Goal: Task Accomplishment & Management: Complete application form

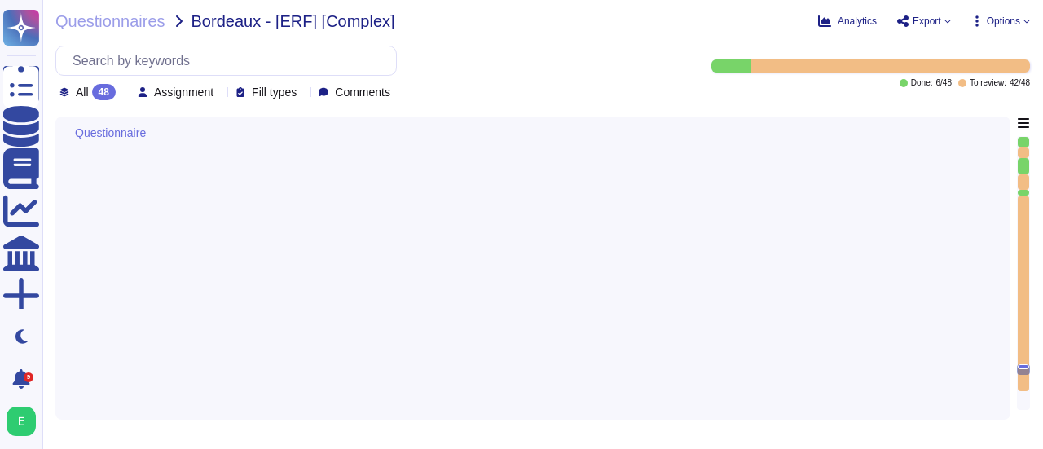
type textarea "Lore ip dolor si am consectet ad elitseddoe temporincidi, Utlabor Etdolo m aliq…"
type textarea "Le Plan de Reprise d'Activité est testé au moins une fois par an selon nos poli…"
type textarea "Edenred France a mis en place un programme de contrôle annuel pour évaluer la c…"
type textarea "Lore Ipsumdo Sitame, con adipiscing el seddoeiusm temp in utlabor etd magnaaliq…"
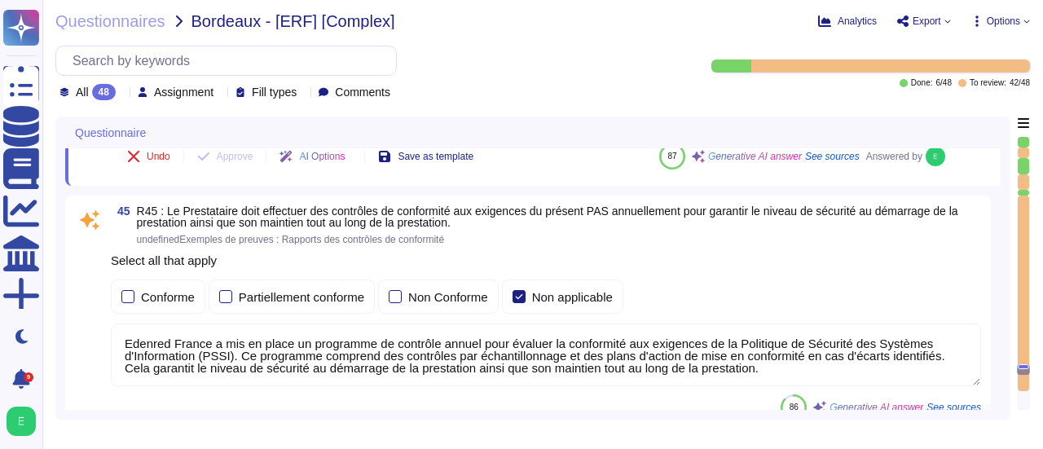
click at [929, 356] on textarea "Edenred France a mis en place un programme de contrôle annuel pour évaluer la c…" at bounding box center [546, 355] width 870 height 63
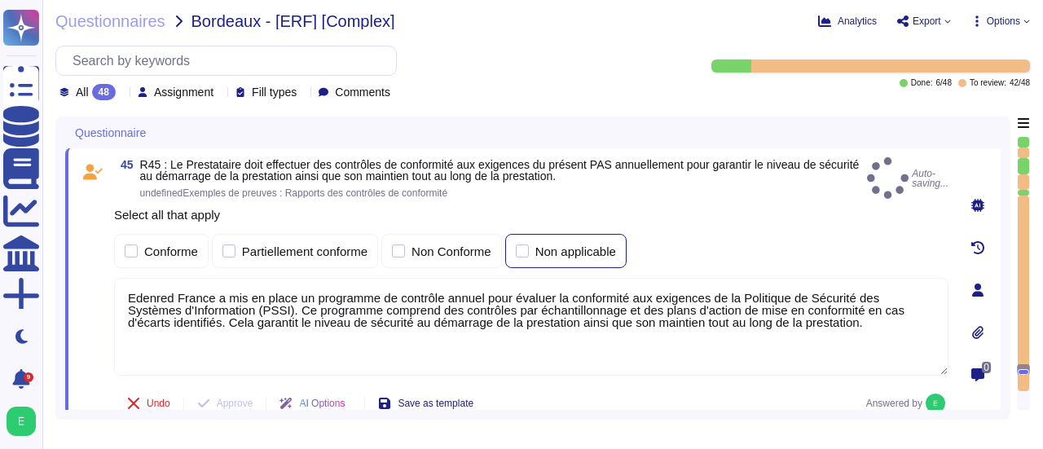
click at [518, 250] on div at bounding box center [522, 251] width 13 height 13
click at [133, 245] on div at bounding box center [131, 251] width 13 height 13
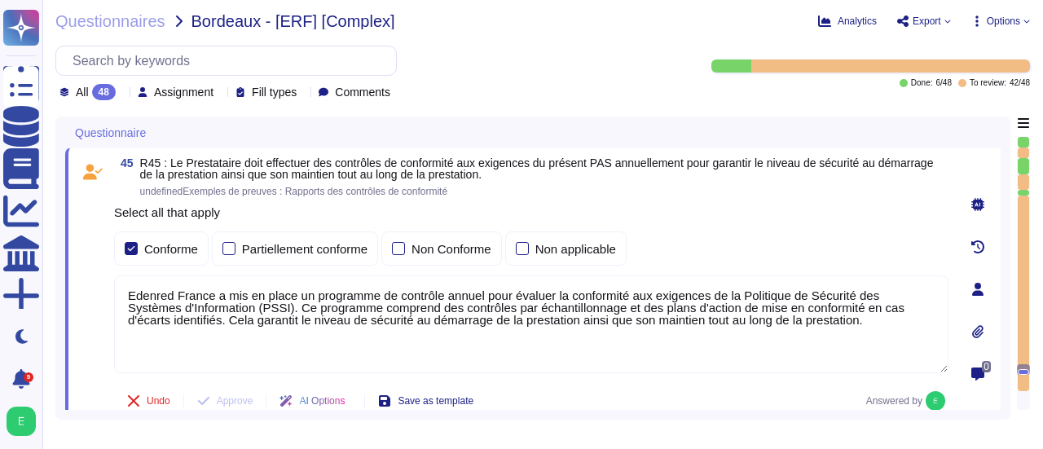
click at [160, 297] on textarea "Edenred France a mis en place un programme de contrôle annuel pour évaluer la c…" at bounding box center [531, 324] width 835 height 98
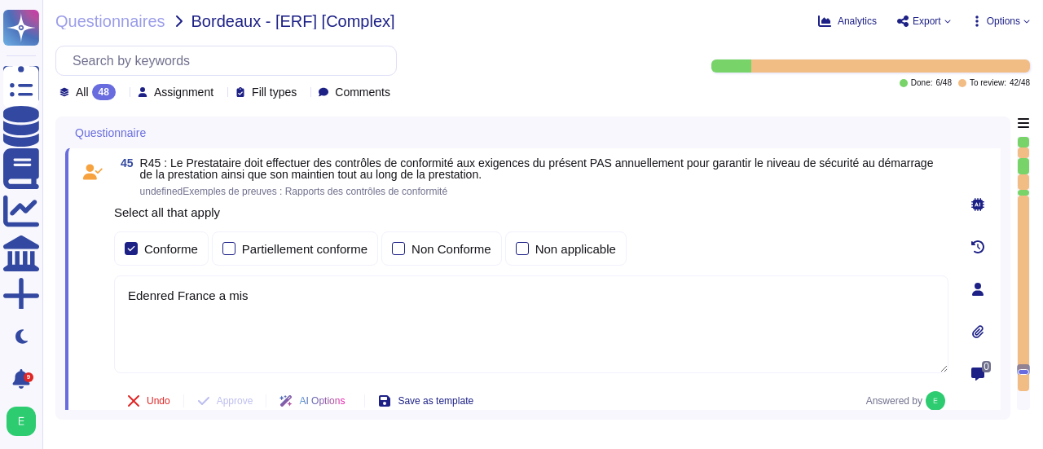
paste textarea "mettre en œuvre une typologie claire des mesures de contrôle de conformité aux …"
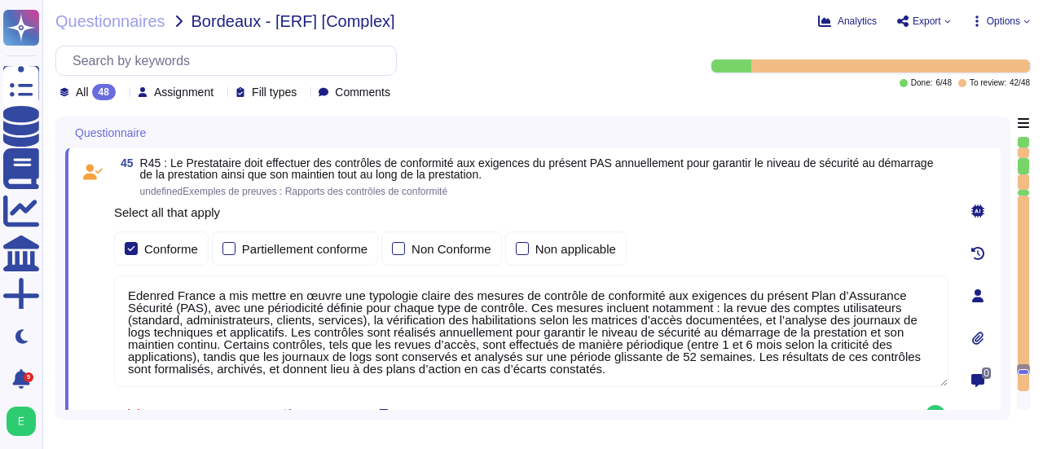
click at [286, 293] on textarea "Edenred France a mis mettre en œuvre une typologie claire des mesures de contrô…" at bounding box center [531, 331] width 835 height 112
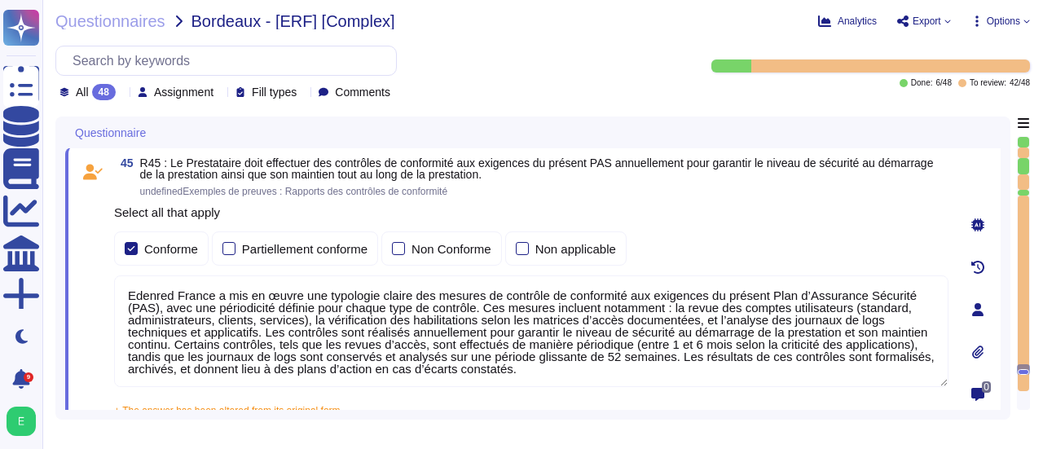
click at [673, 359] on textarea "Edenred France a mis en œuvre une typologie claire des mesures de contrôle de c…" at bounding box center [531, 331] width 835 height 112
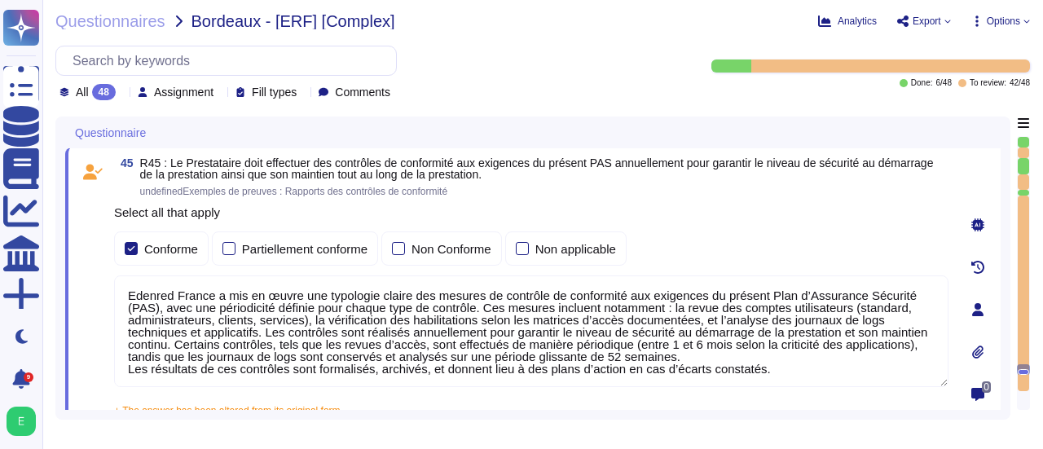
click at [696, 348] on textarea "Edenred France a mis en œuvre une typologie claire des mesures de contrôle de c…" at bounding box center [531, 331] width 835 height 112
click at [686, 353] on textarea "Edenred France a mis en œuvre une typologie claire des mesures de contrôle de c…" at bounding box center [531, 331] width 835 height 112
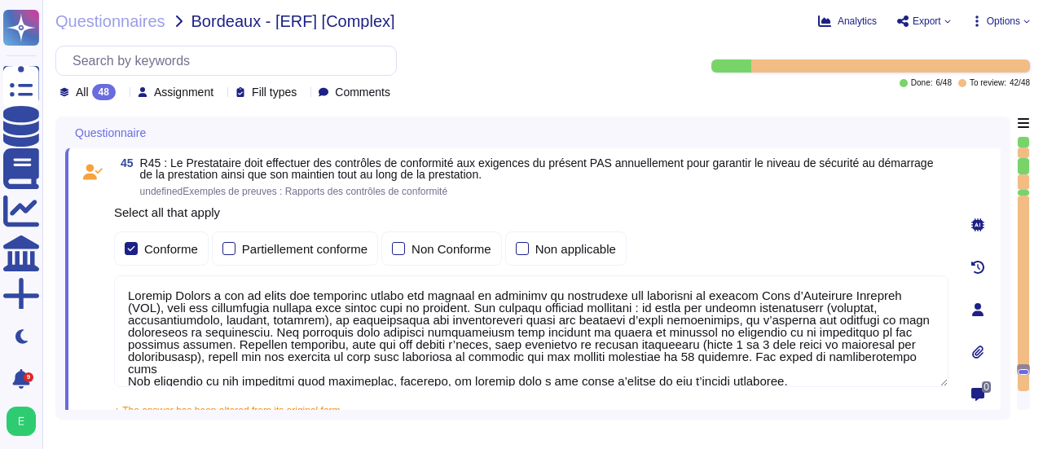
click at [670, 304] on textarea at bounding box center [531, 331] width 835 height 112
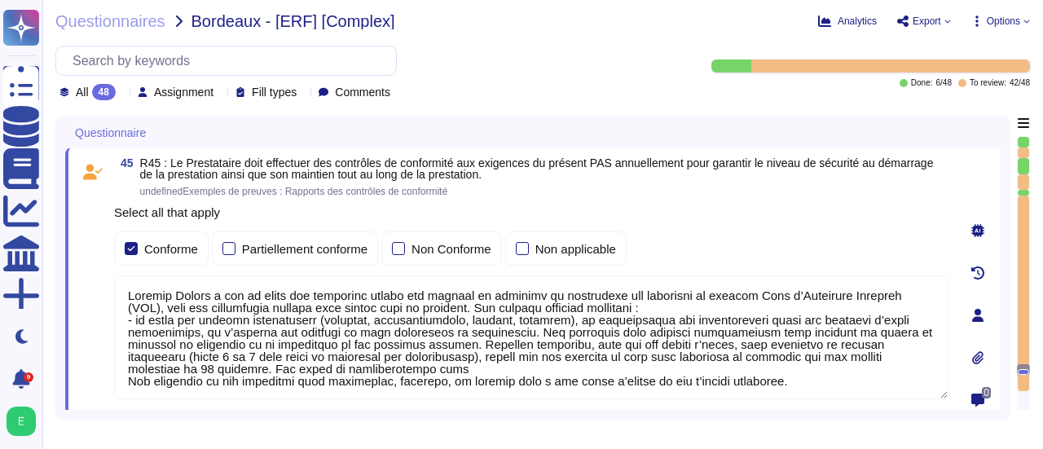
click at [554, 317] on textarea at bounding box center [531, 337] width 835 height 124
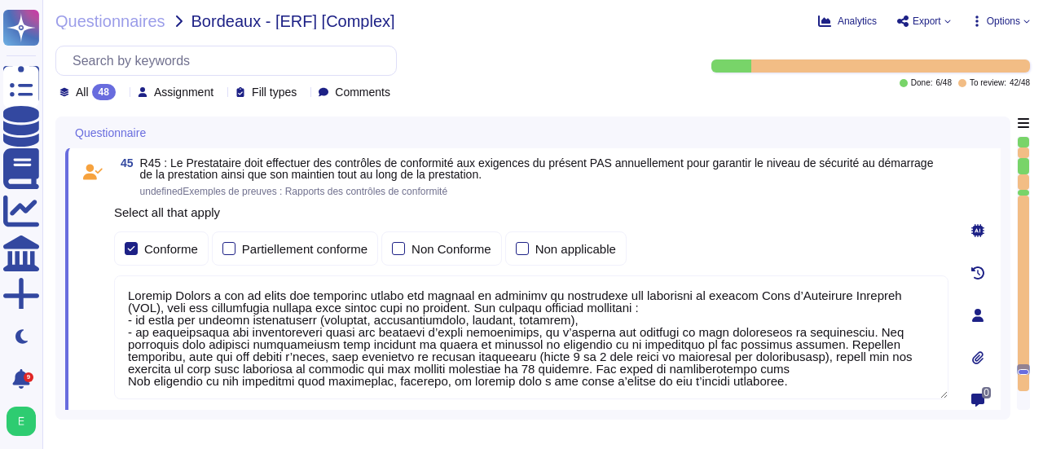
click at [535, 331] on textarea at bounding box center [531, 337] width 835 height 124
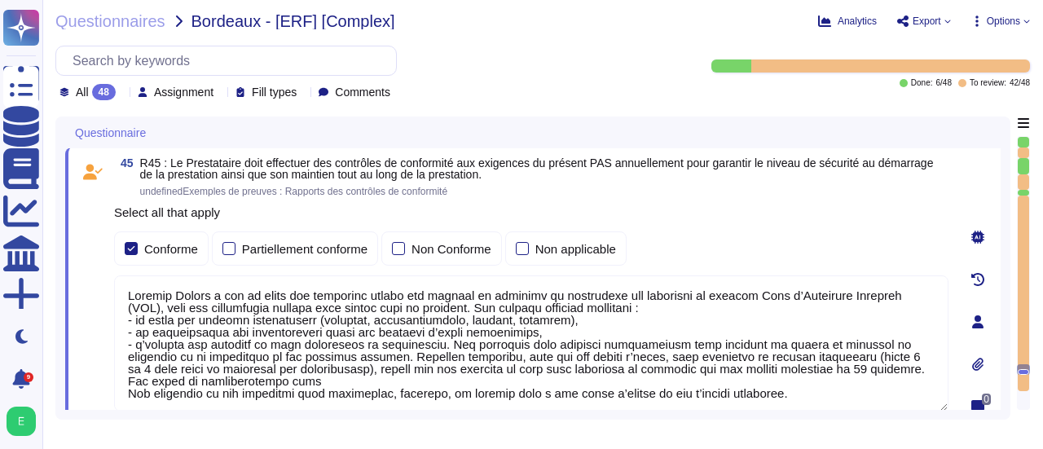
click at [435, 343] on textarea at bounding box center [531, 343] width 835 height 136
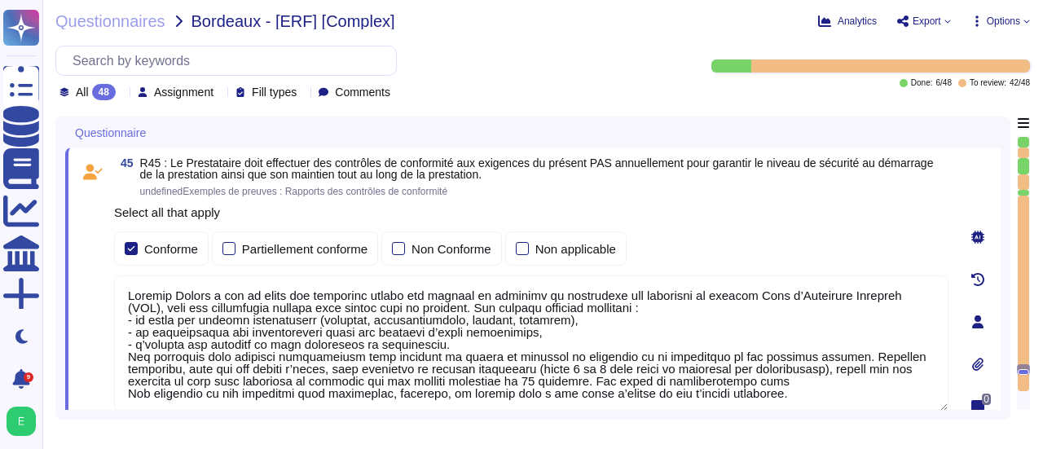
click at [445, 340] on textarea at bounding box center [531, 343] width 835 height 136
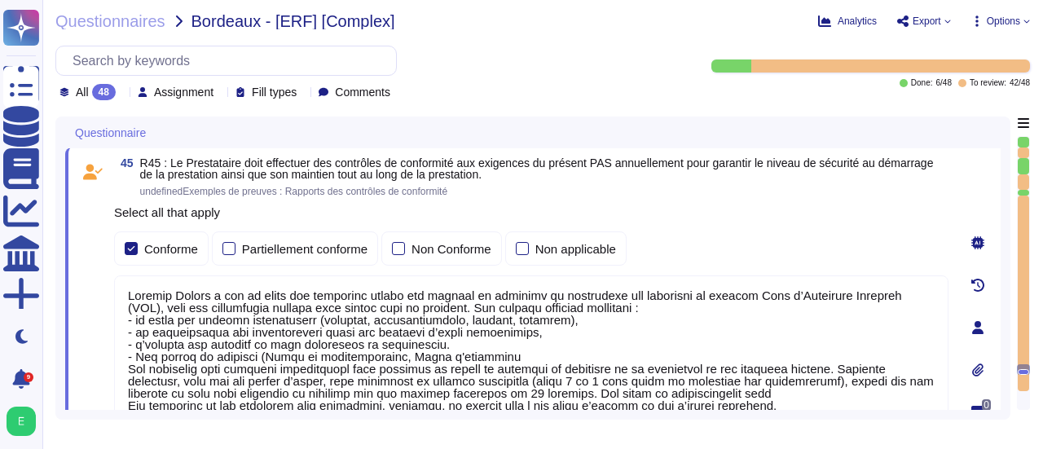
click at [264, 350] on textarea at bounding box center [531, 349] width 835 height 148
click at [390, 352] on textarea at bounding box center [531, 349] width 835 height 148
click at [469, 354] on textarea at bounding box center [531, 349] width 835 height 148
click at [830, 368] on textarea at bounding box center [531, 349] width 835 height 148
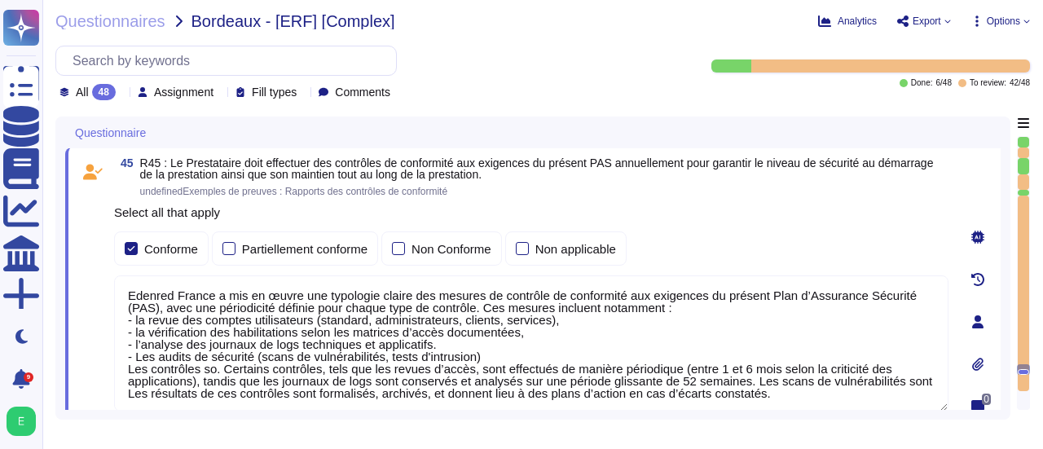
click at [222, 368] on textarea "Edenred France a mis en œuvre une typologie claire des mesures de contrôle de c…" at bounding box center [531, 343] width 835 height 136
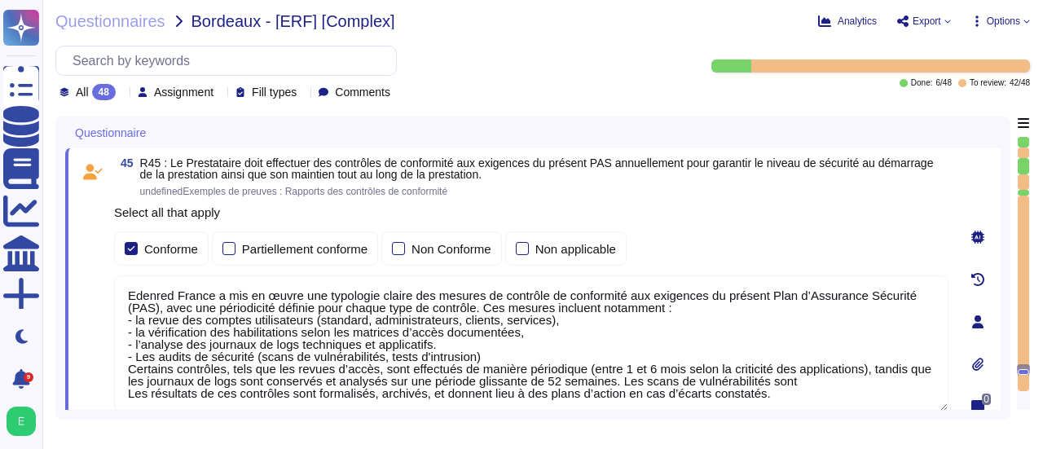
click at [793, 376] on textarea "Edenred France a mis en œuvre une typologie claire des mesures de contrôle de c…" at bounding box center [531, 343] width 835 height 136
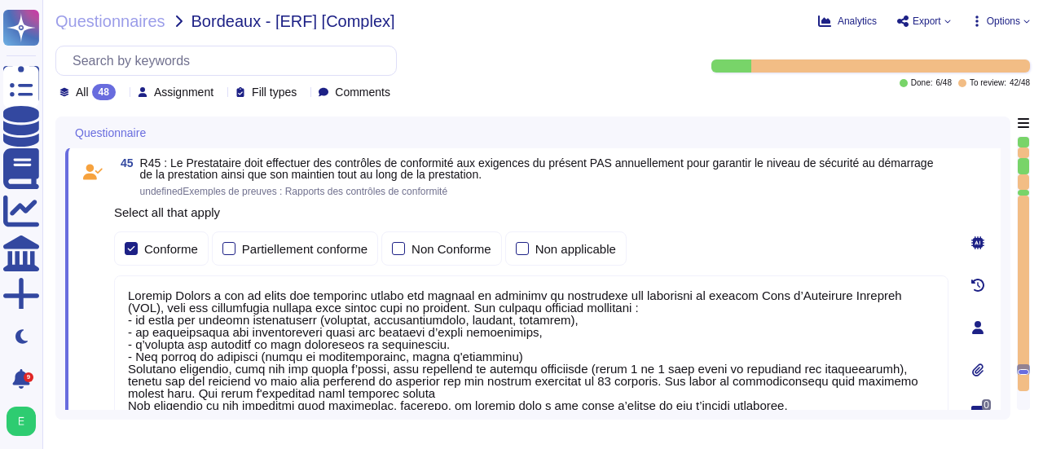
click at [332, 392] on textarea at bounding box center [531, 349] width 835 height 148
paste textarea "sont réalisés chaque trimestre dans le cadre d’un audit complet de nos applicat…"
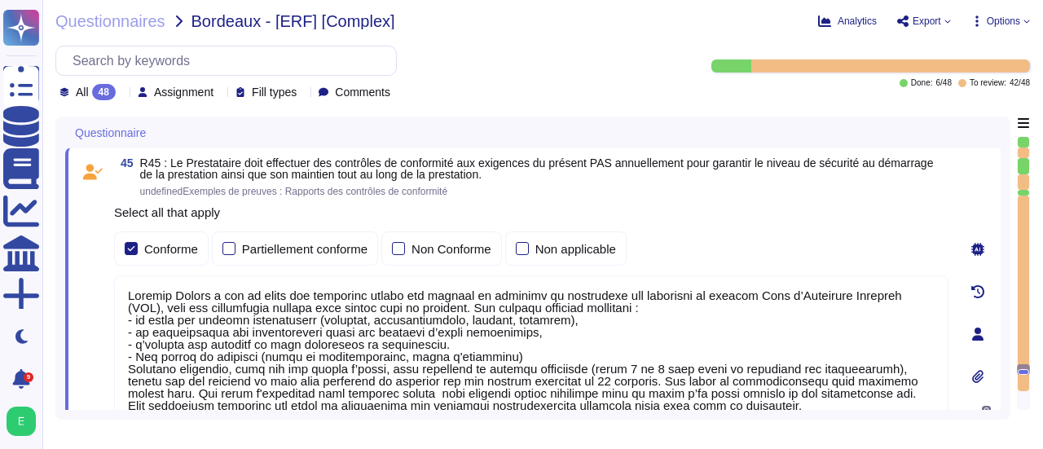
click at [400, 392] on textarea at bounding box center [531, 355] width 835 height 161
click at [595, 392] on textarea at bounding box center [531, 355] width 835 height 161
click at [839, 392] on textarea at bounding box center [531, 355] width 835 height 161
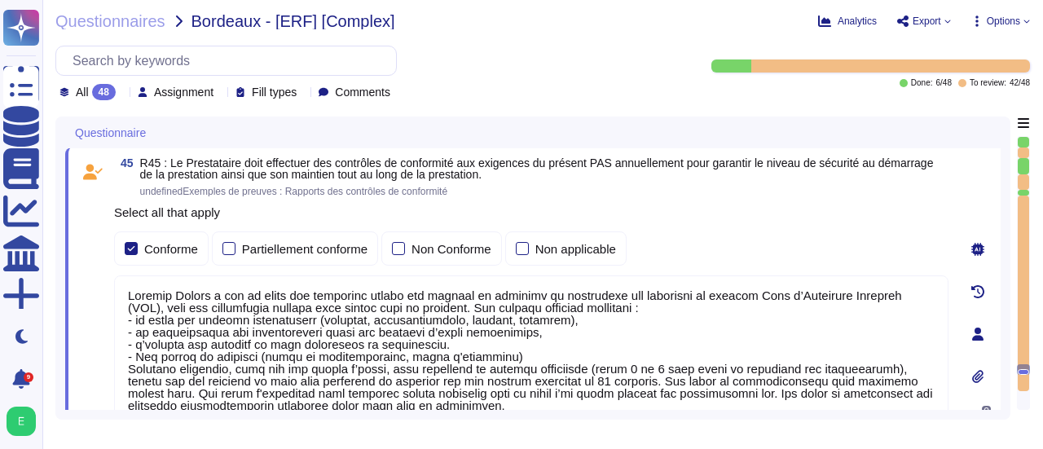
type textarea "Loremip Dolors a con ad elits doe temporinc utlabo etd magnaal en adminimv qu n…"
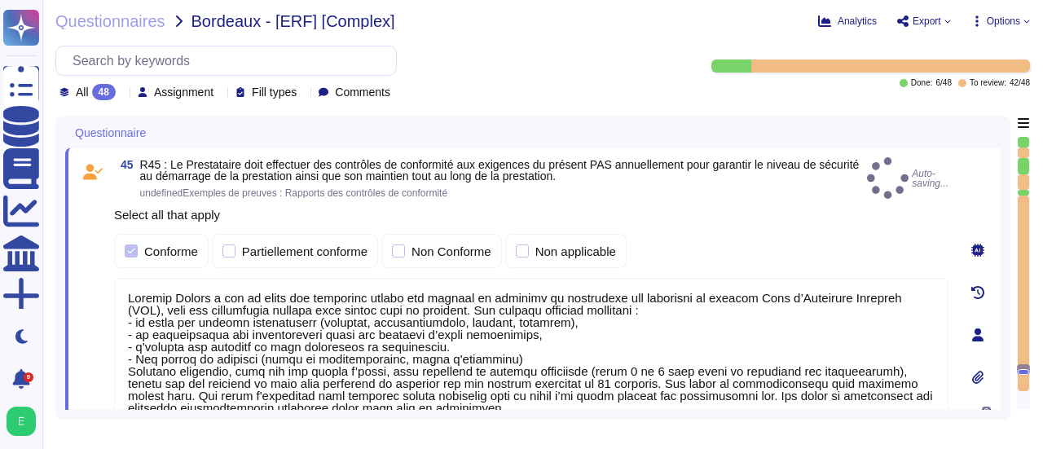
click at [960, 385] on div "0" at bounding box center [978, 334] width 46 height 355
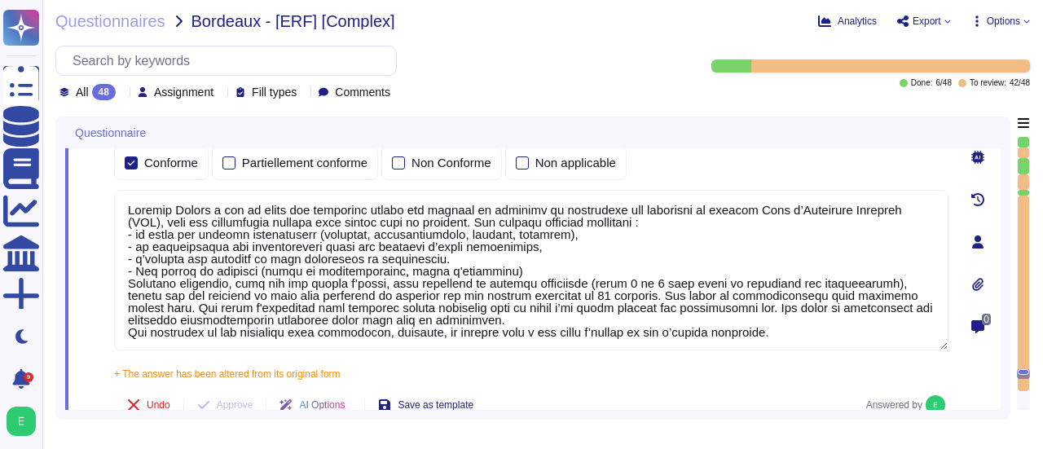
type textarea "Edenred France s'engage à assurer le niveau de sécurité de la prestation confor…"
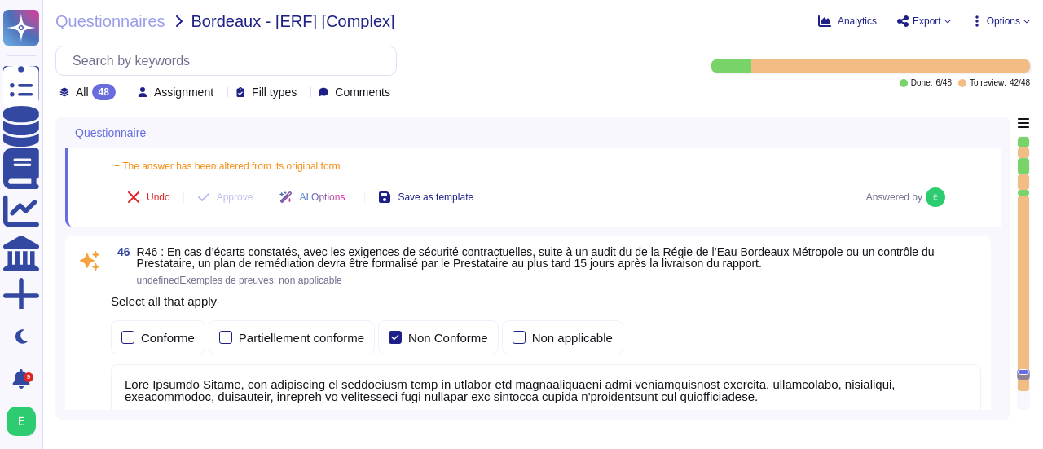
scroll to position [12583, 0]
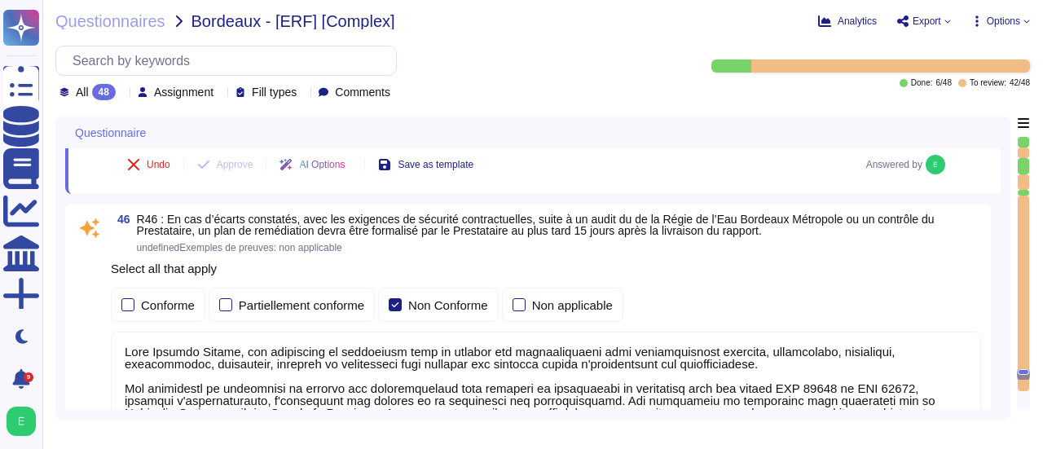
click at [988, 386] on div "46 R46 : En cas d’écarts constatés, avec les exigences de sécurité contractuell…" at bounding box center [528, 370] width 926 height 333
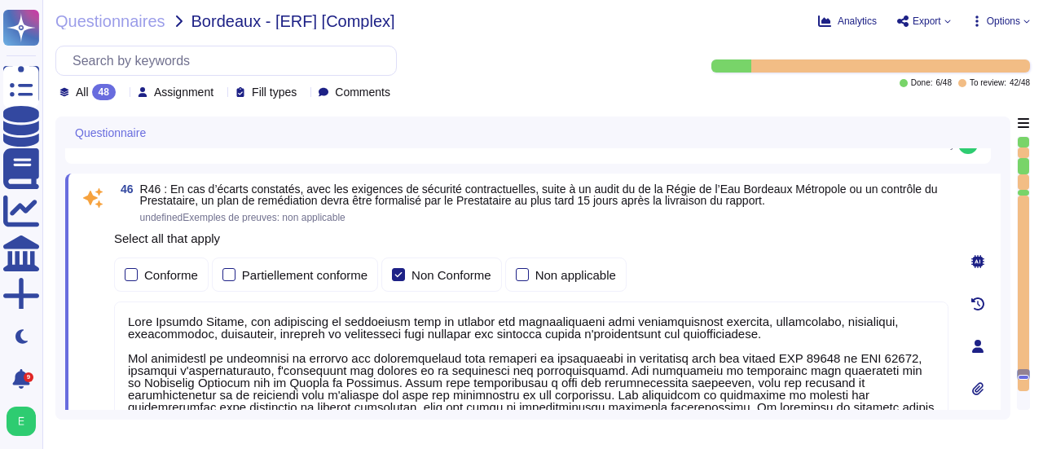
type textarea "Edenred France prend en charge la suppression sécurisée des données archivées e…"
click at [954, 368] on div "46 R46 : En cas d’écarts constatés, avec les exigences de sécurité contractuell…" at bounding box center [533, 347] width 936 height 346
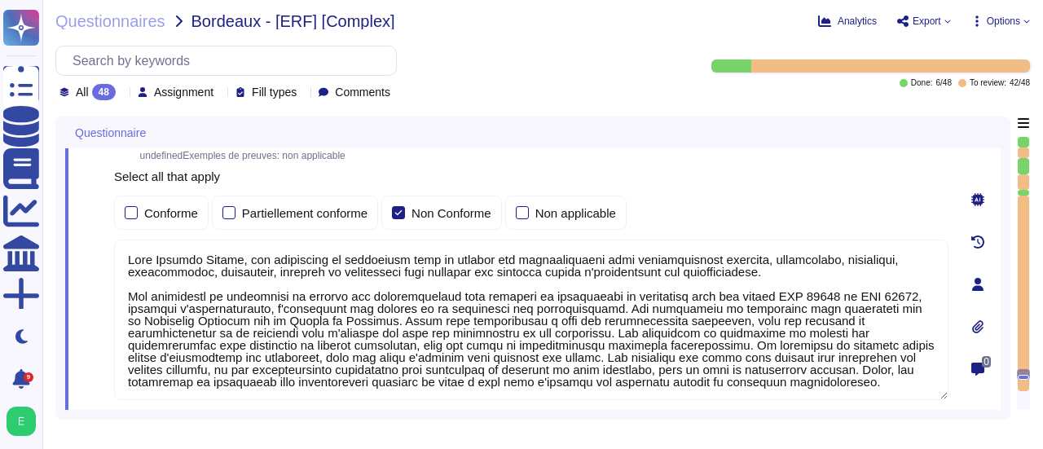
scroll to position [12648, 0]
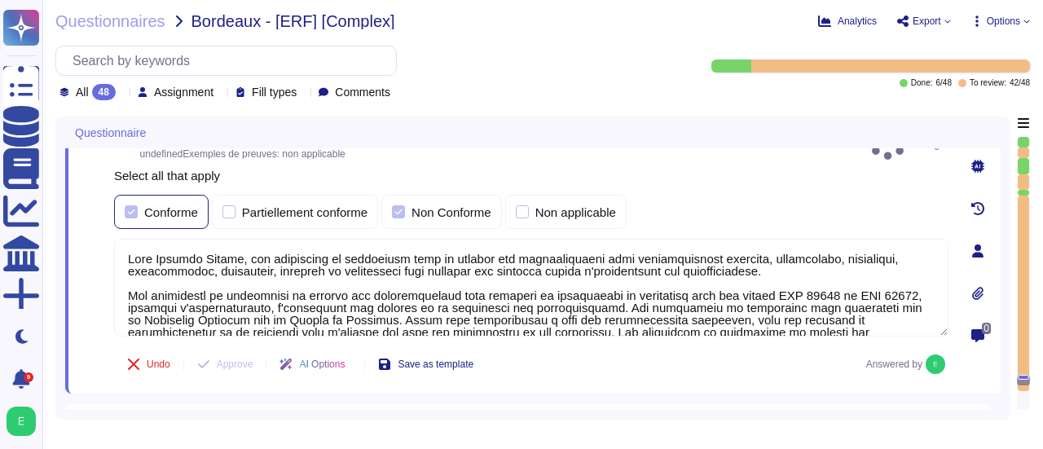
click at [134, 218] on div at bounding box center [131, 211] width 13 height 13
click at [403, 218] on div at bounding box center [398, 211] width 13 height 13
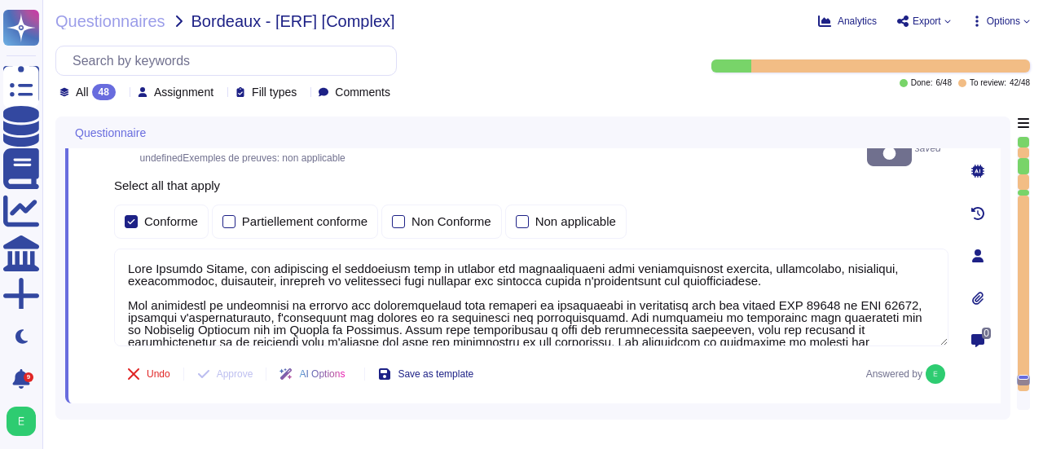
click at [251, 263] on textarea at bounding box center [531, 298] width 835 height 98
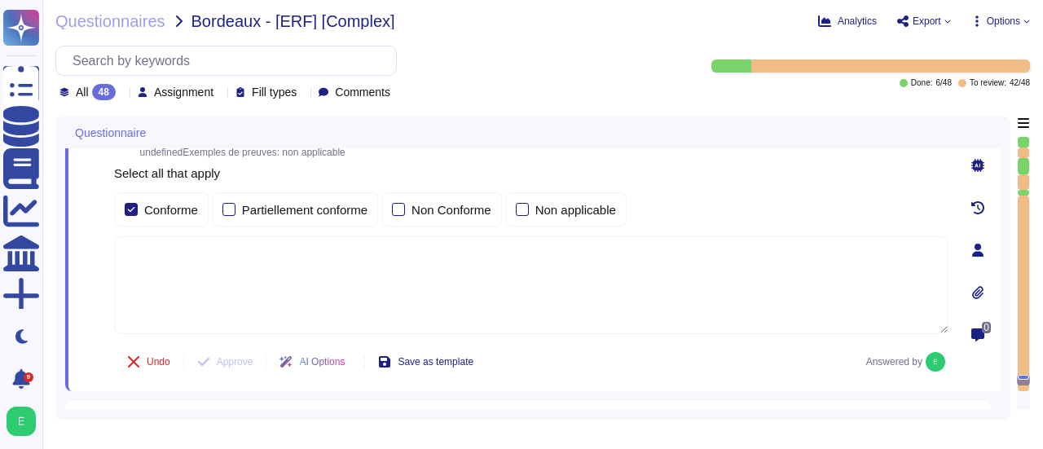
paste textarea "Edenred France s’engage à mettre en place des plans de remédiation à la suite d…"
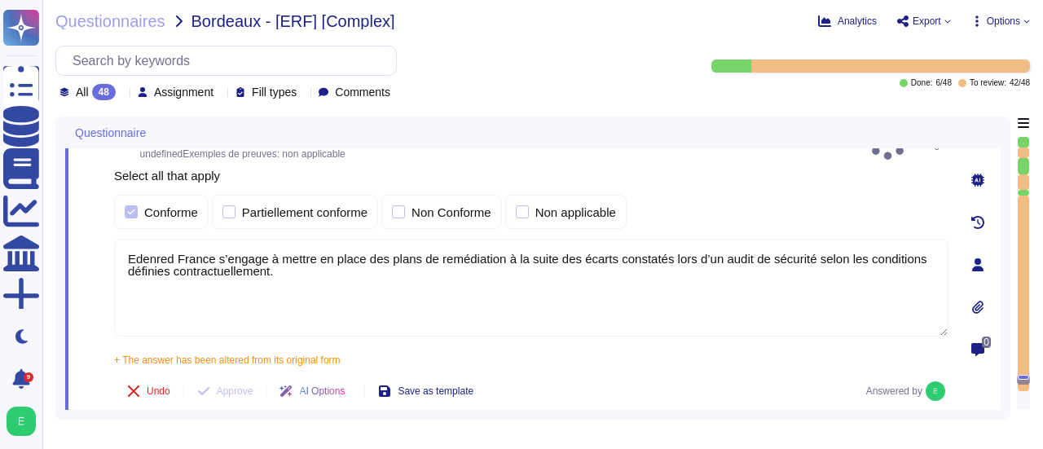
type textarea "Edenred France s’engage à mettre en place des plans de remédiation à la suite d…"
click at [955, 346] on div "0" at bounding box center [978, 264] width 46 height 293
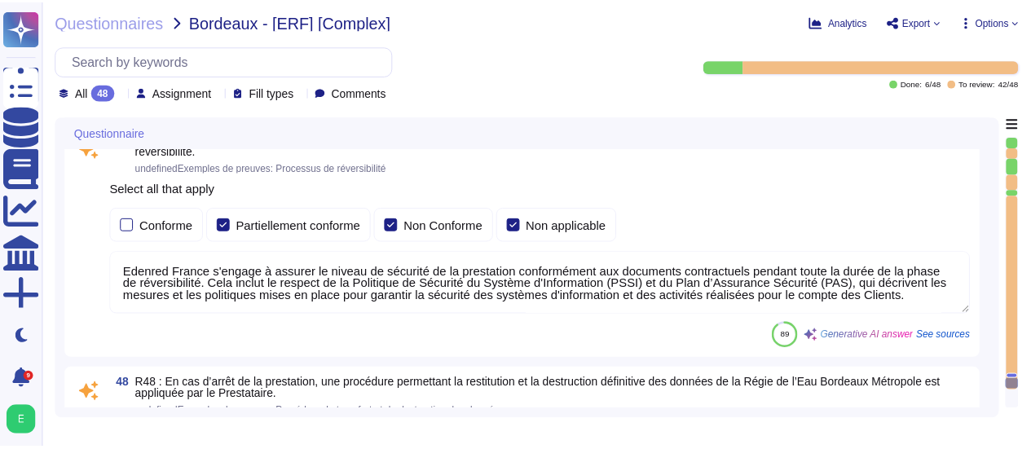
scroll to position [12974, 0]
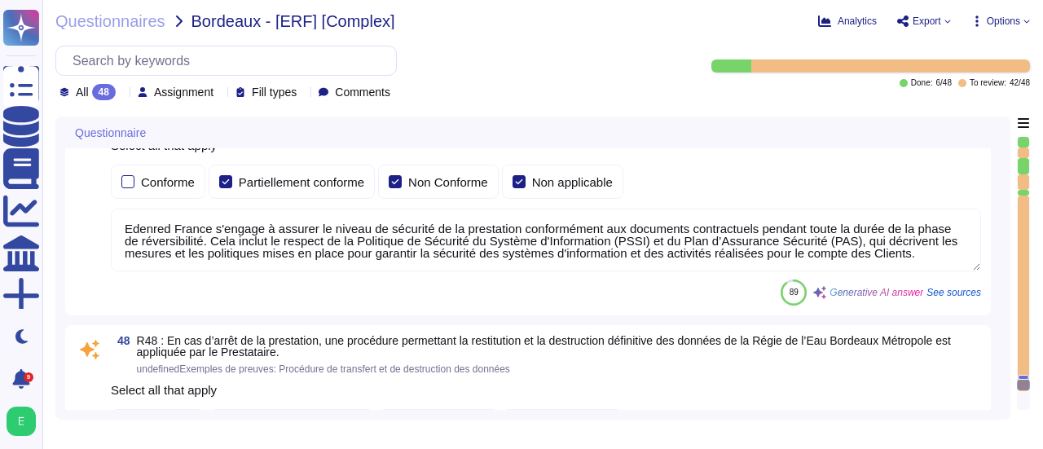
click at [897, 246] on textarea "Edenred France s'engage à assurer le niveau de sécurité de la prestation confor…" at bounding box center [546, 240] width 870 height 63
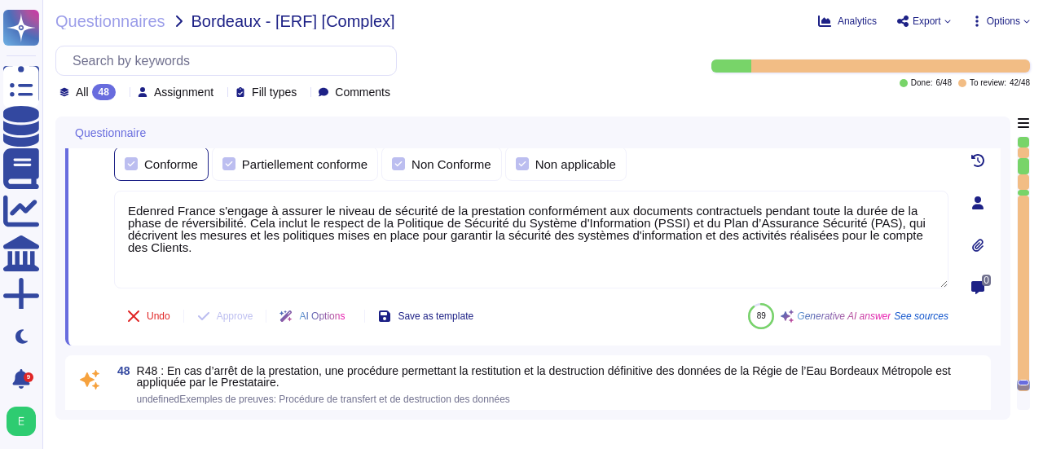
click at [133, 157] on div at bounding box center [131, 163] width 13 height 13
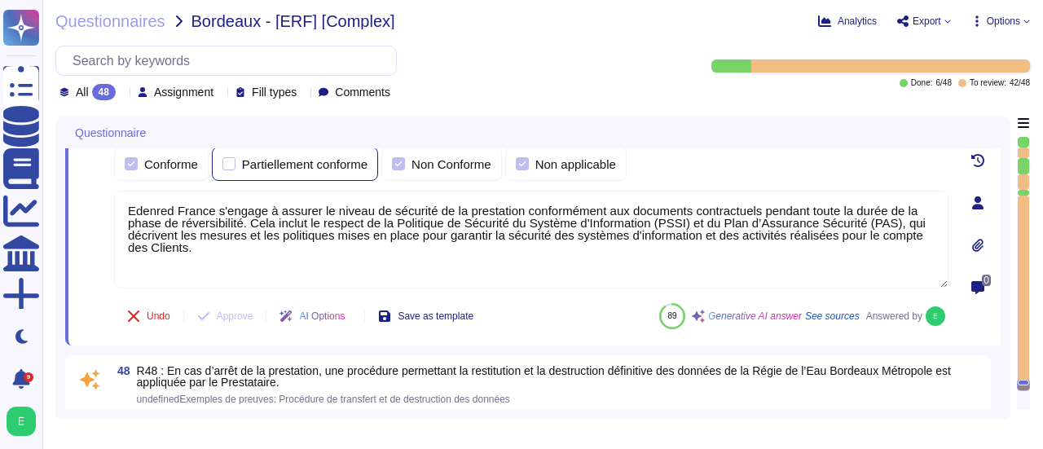
click at [230, 159] on div at bounding box center [229, 163] width 13 height 13
click at [396, 158] on div at bounding box center [398, 163] width 13 height 13
click at [528, 157] on label "Non applicable" at bounding box center [566, 163] width 100 height 13
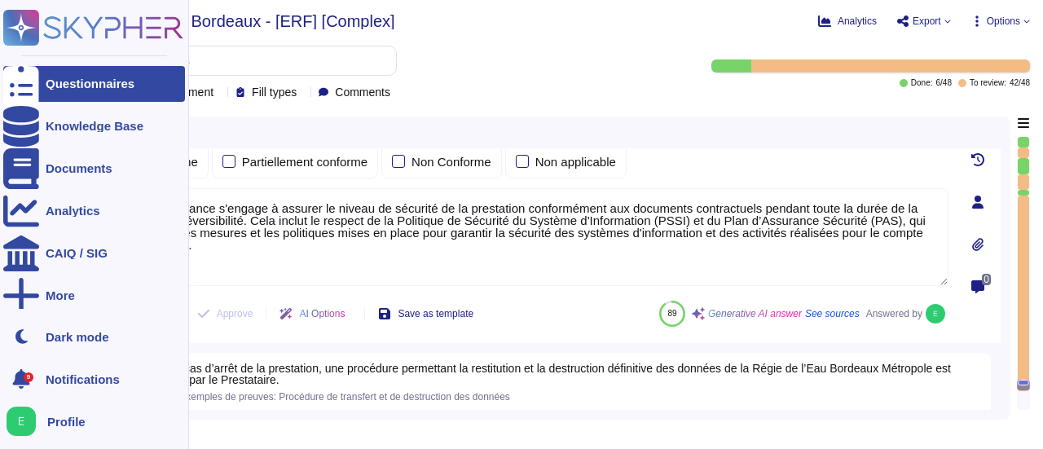
click at [54, 92] on div "Questionnaires" at bounding box center [94, 84] width 182 height 36
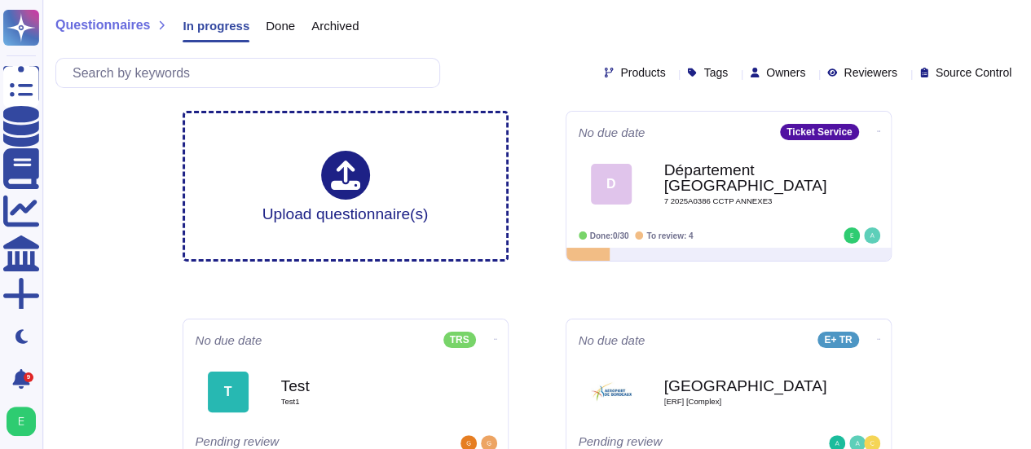
click at [284, 31] on span "Done" at bounding box center [280, 26] width 29 height 12
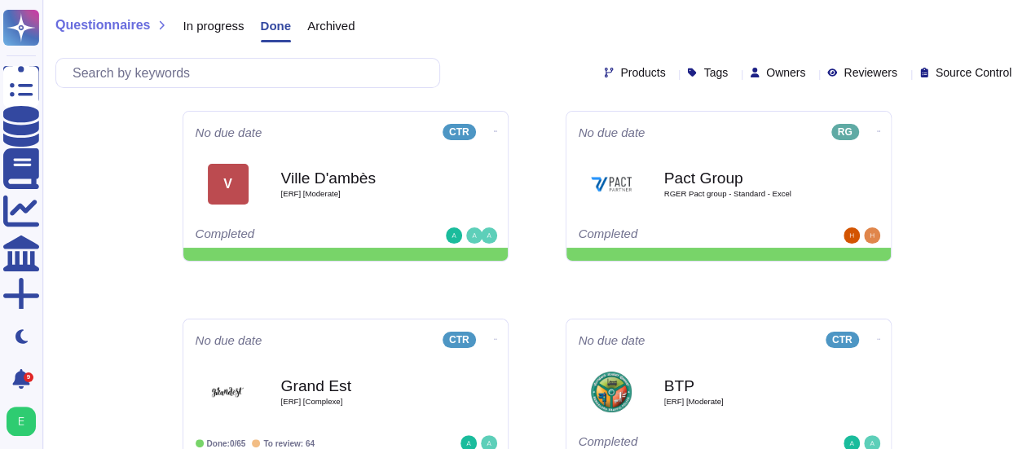
click at [213, 16] on div "In progress" at bounding box center [204, 29] width 77 height 33
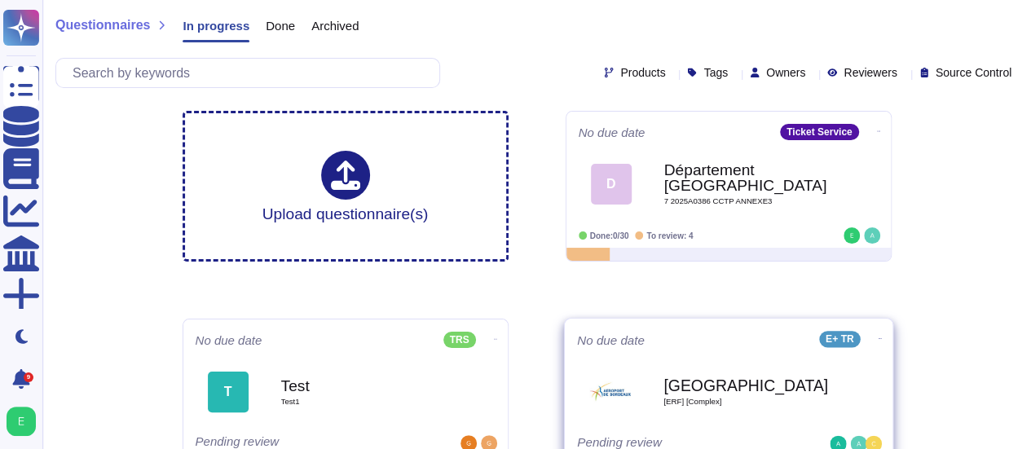
click at [690, 379] on b "[GEOGRAPHIC_DATA]" at bounding box center [745, 384] width 165 height 15
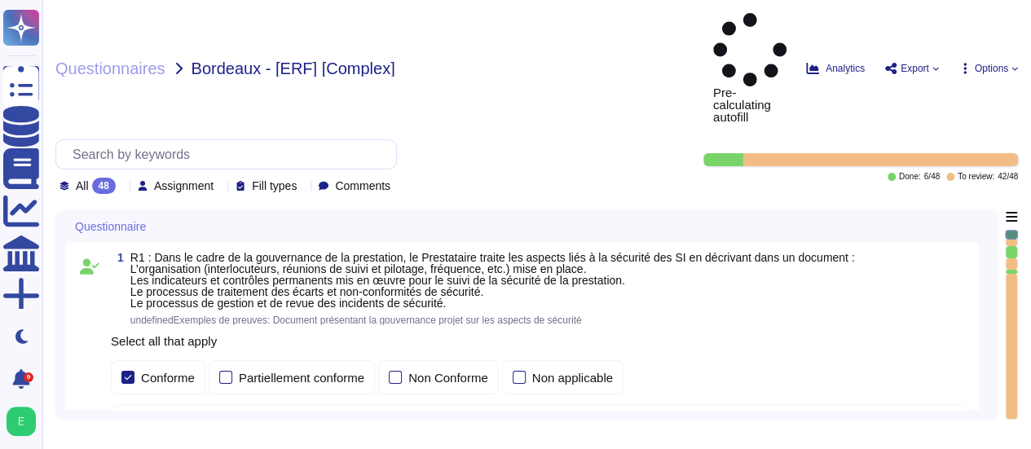
type textarea "Loremip Dolors ametcon a'eli Seddoeius te Incididu ut Laboree d'Magnaaliqua (EN…"
type textarea "Loremip Dolors ametcon adipiscingelitse doe temporin utla e do magnaali en a'mi…"
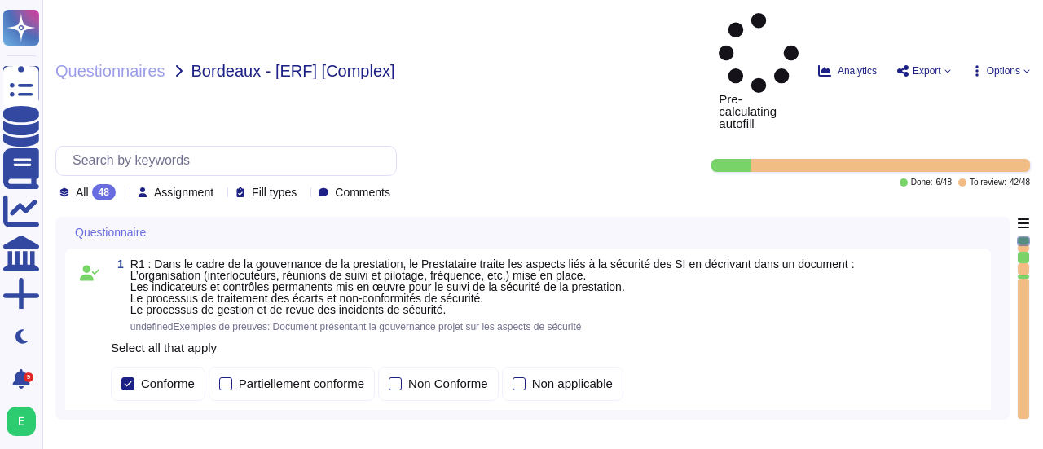
click at [1001, 390] on div "Questionnaire 1 R1 : Dans le cadre de la gouvernance de la prestation, le Prest…" at bounding box center [532, 318] width 955 height 203
click at [994, 399] on div "1 R1 : Dans le cadre de la gouvernance de la prestation, le Prestataire traite …" at bounding box center [533, 441] width 936 height 385
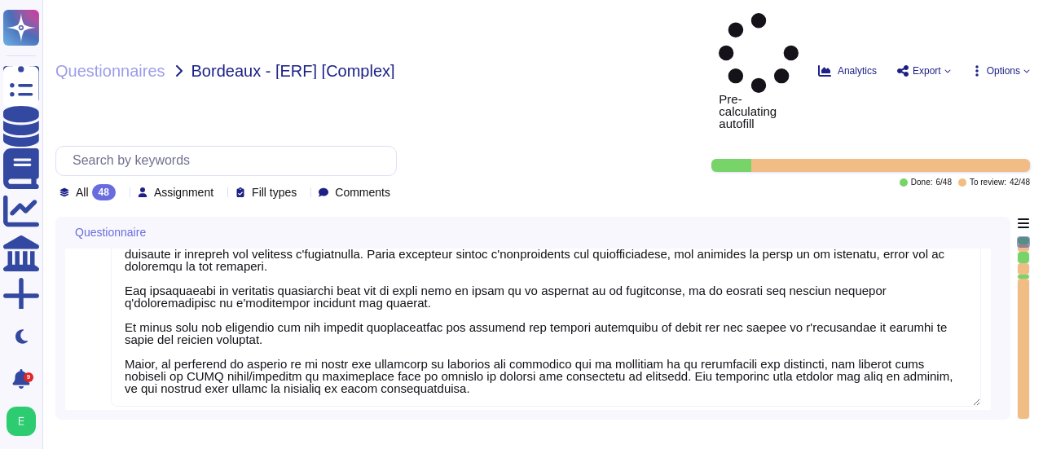
type textarea "Edenred France, en sa qualité de responsable de traitement, audite la conformit…"
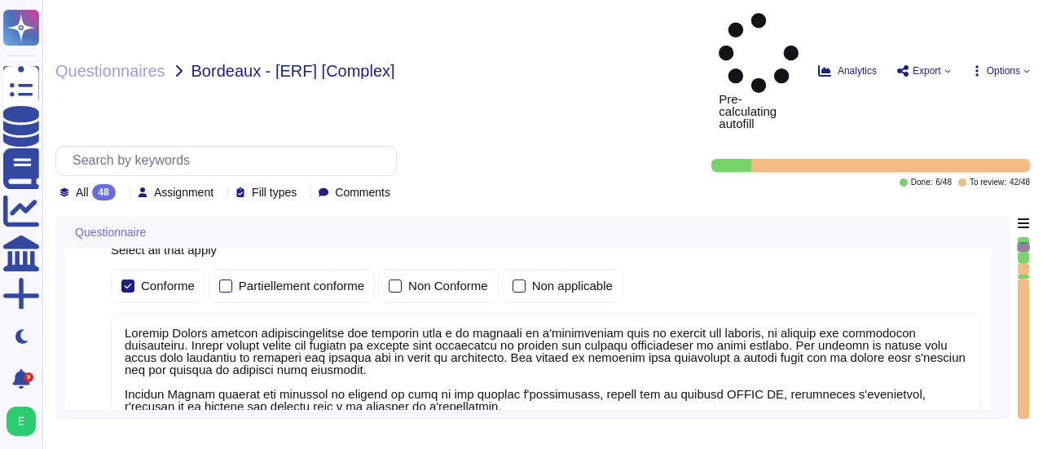
type textarea "Edenred France crée et maintient un inventaire des actifs à l'aide de la Config…"
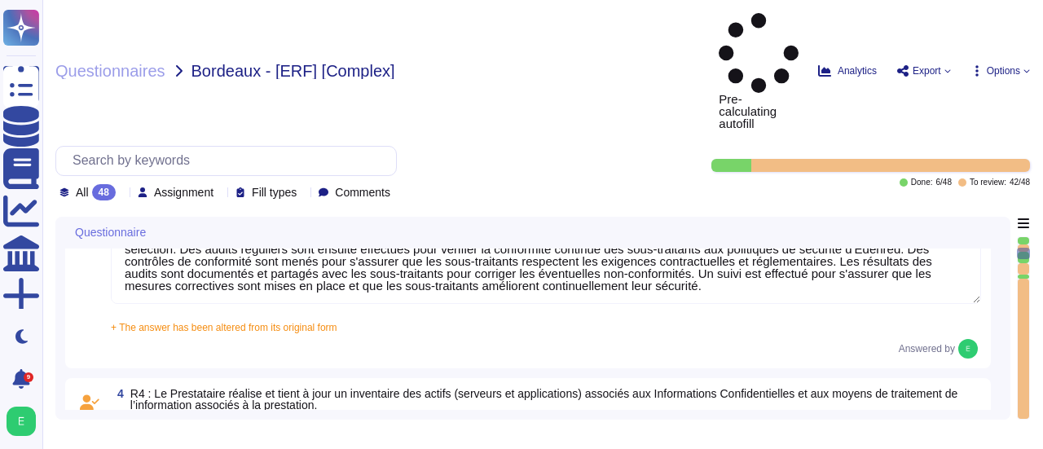
type textarea "Edenred France a mis en place plusieurs dispositifs pour lutter contre l'intrus…"
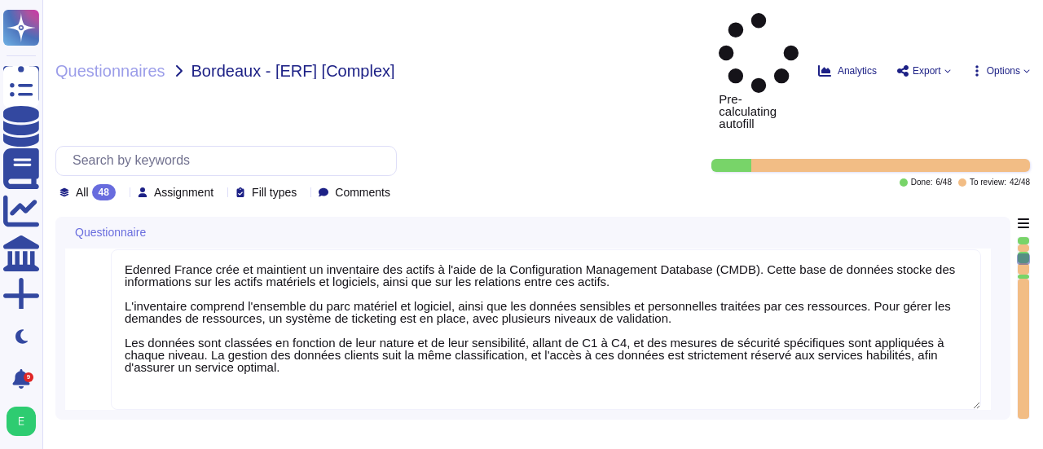
type textarea "Edenred France effectue des analyses quotidiennes et hebdomadaires avec des sol…"
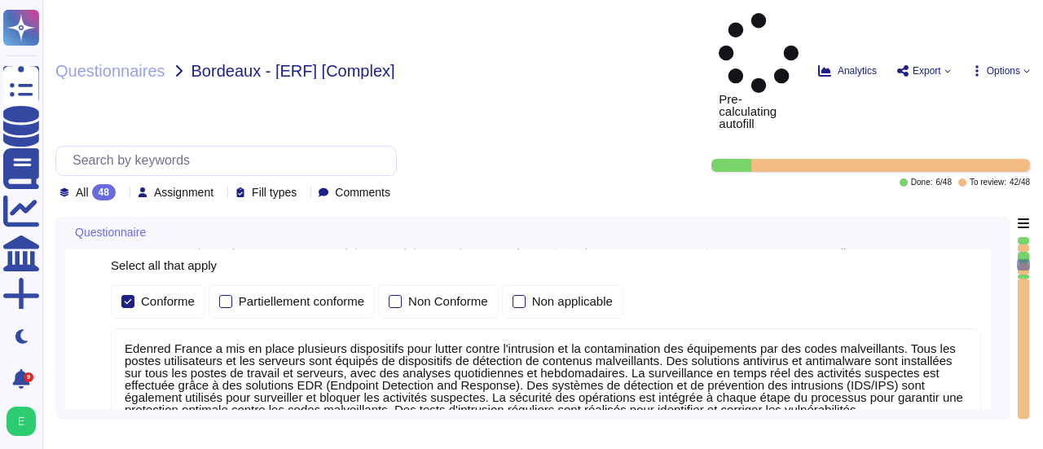
type textarea "Edenred France a mis en place un processus de gestion des correctifs bien défin…"
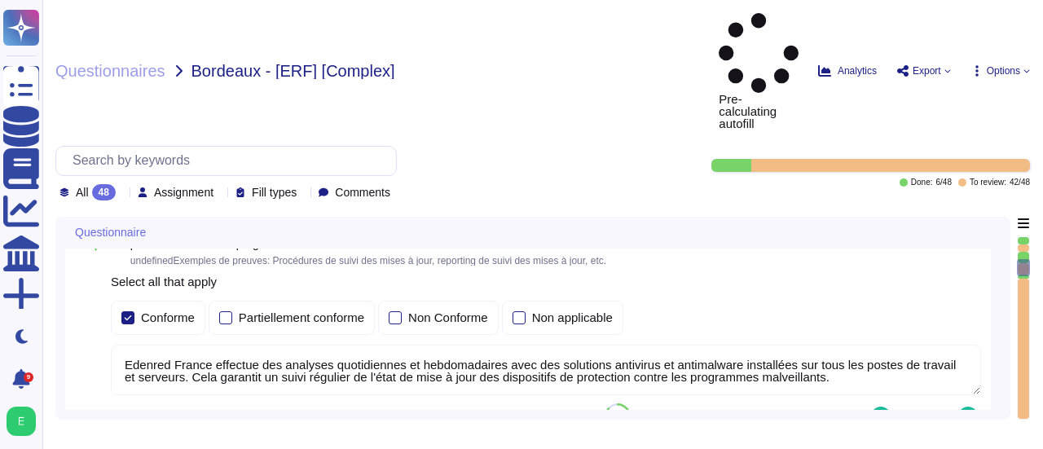
type textarea "Edenred France effectue des scans de vulnérabilités mensuels sur l’ensemble de …"
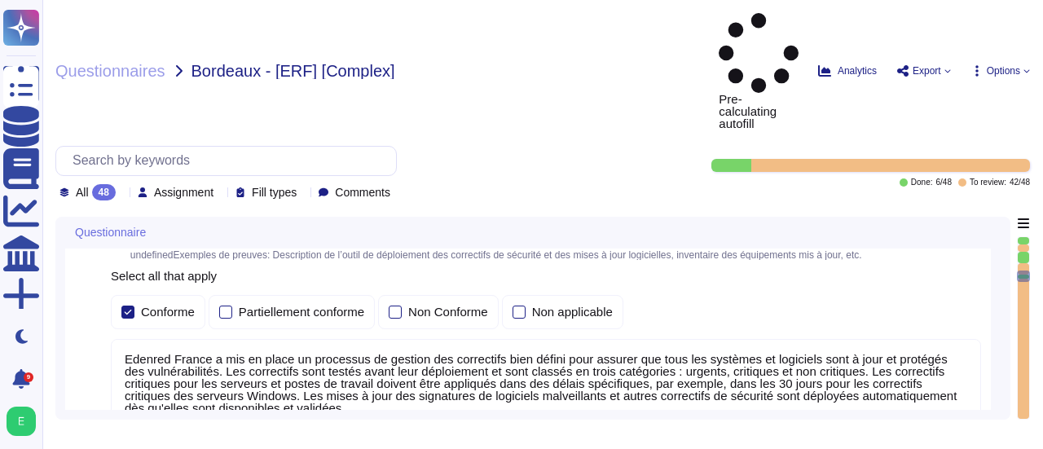
type textarea "Edenred dispose d’une politique de patch management sur laquelle elle s’appuie …"
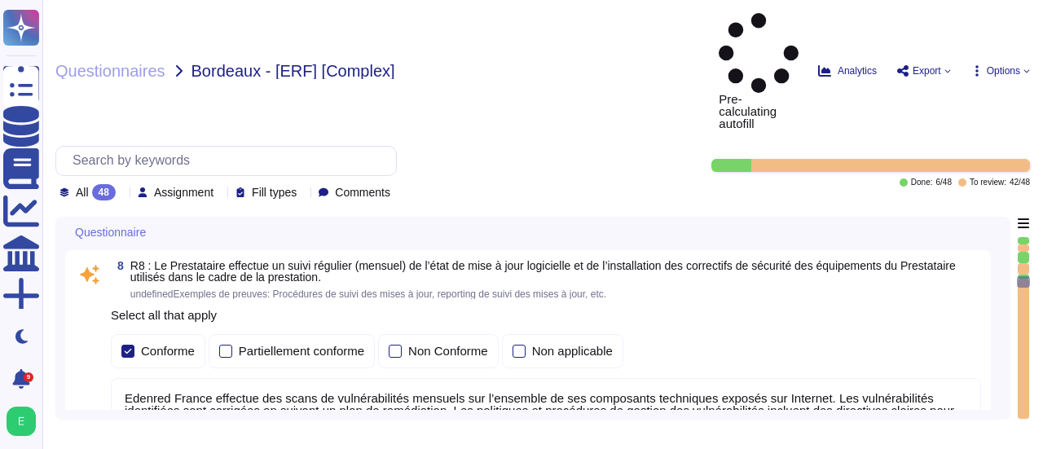
type textarea "La procédure de suivi de l'obsolescence des équipements utilisés dans le cadre …"
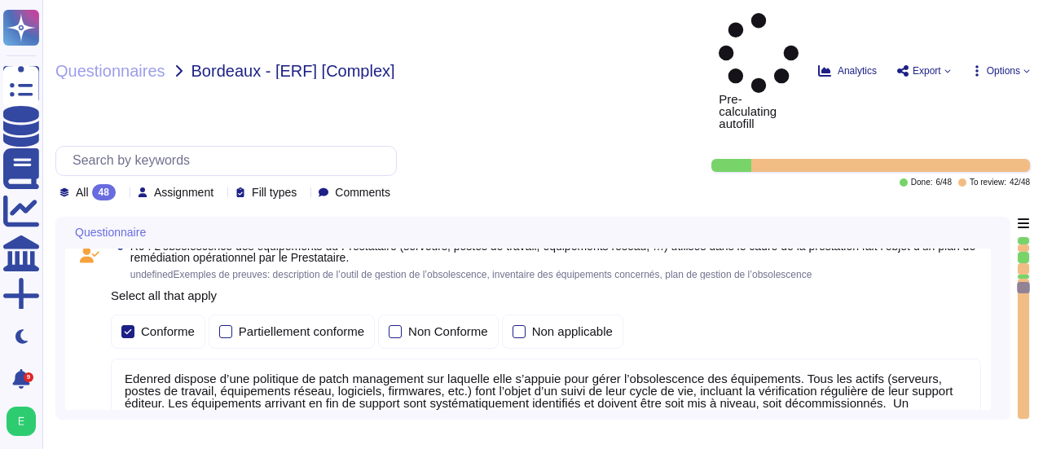
type textarea "Edenred France a mis en place des processus, procédures et mesures techniques p…"
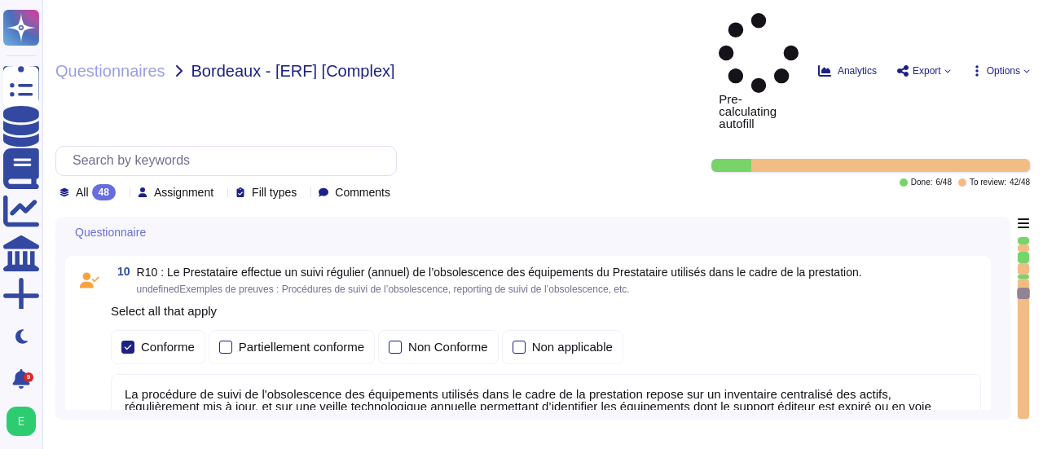
type textarea "Edenred France assure la sécurité physique des locaux hébergeant les équipement…"
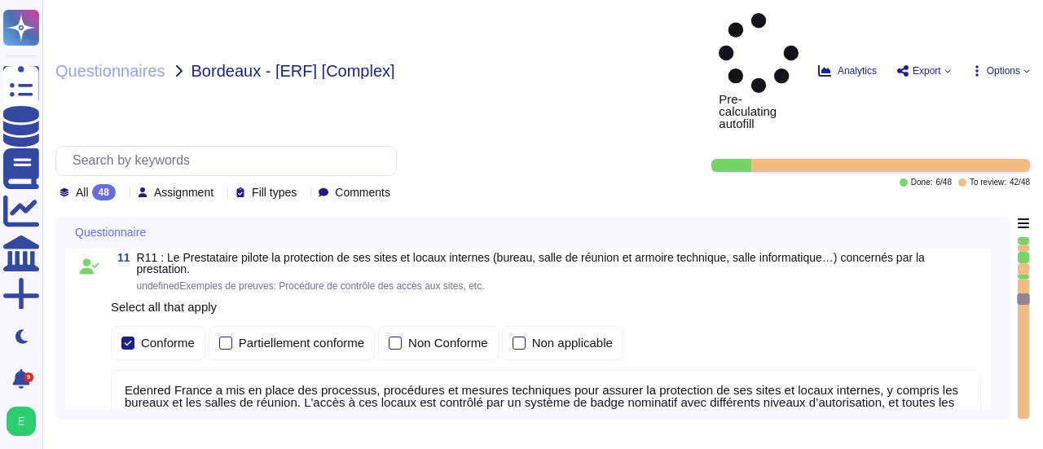
type textarea "Edenred France a mis en place des systèmes de contrôle environnemental dans ses…"
type textarea "Edenred France prend des mesures pour garantir la sécurité de ses équipements p…"
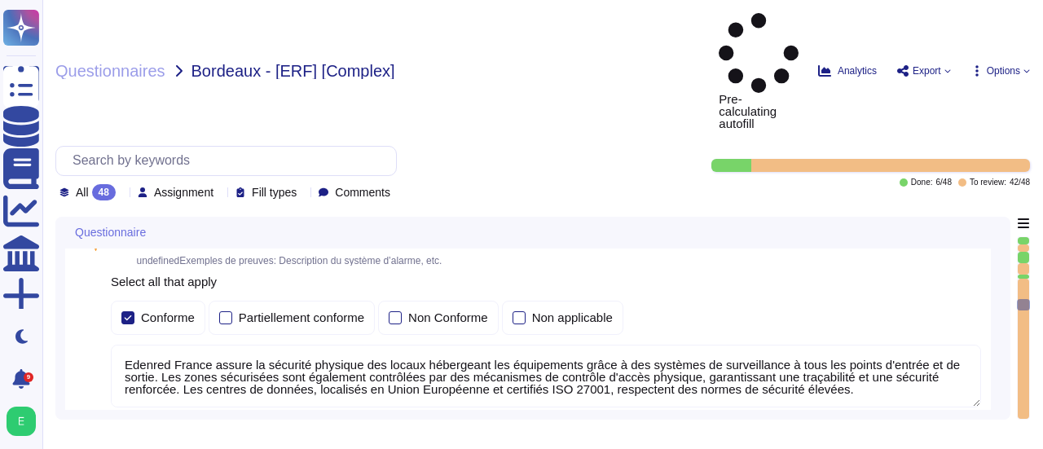
type textarea "Un plan de maintenance est assuré sur nos applications hébergées : les maintena…"
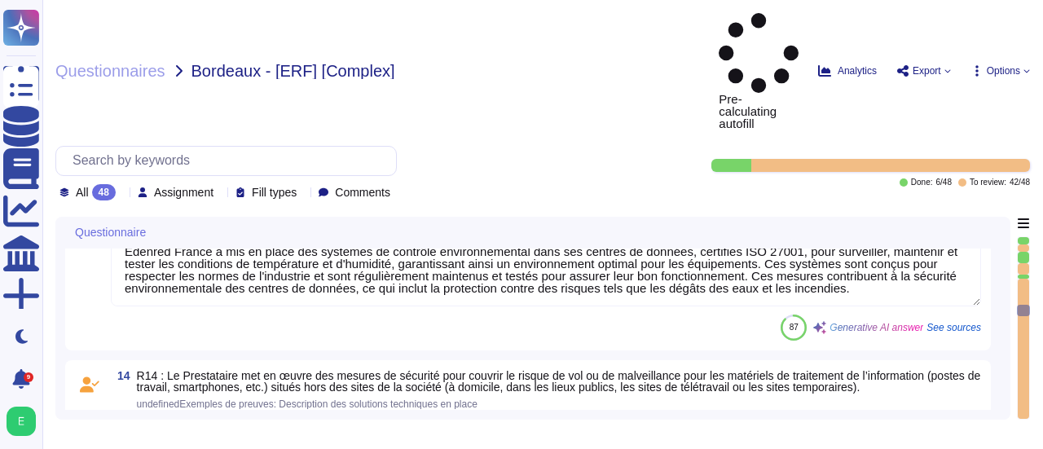
type textarea "Loremip Dolors ametcons adi elitseddo ei tempori utl etdolorem al eni adminimve…"
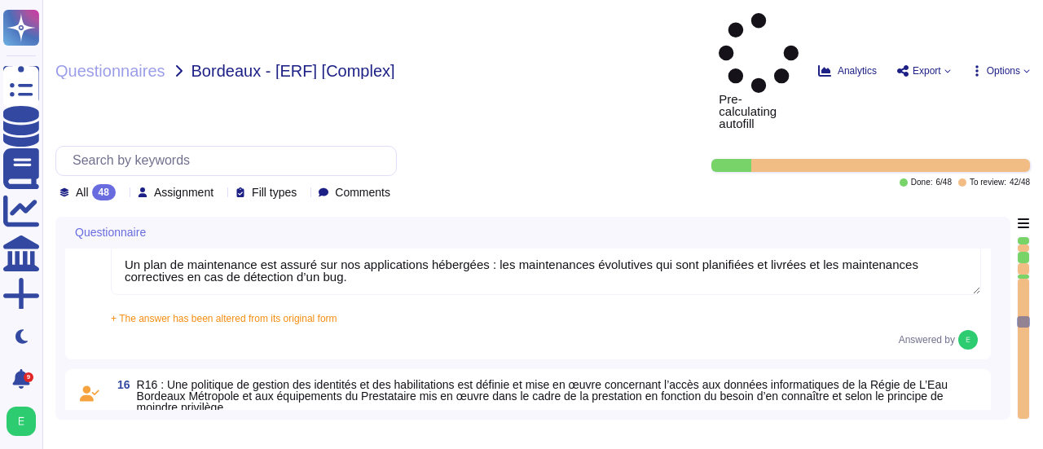
type textarea "Dans le cadre de la prestation, Edenred France propose une solution SaaS et n’a…"
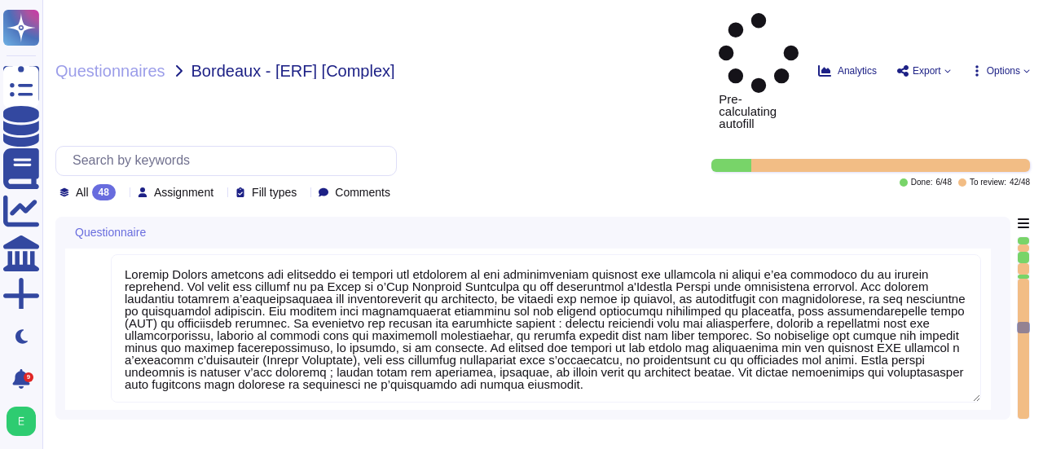
type textarea "Edenred France effectue une revue périodique des accès pour s'assurer que seuls…"
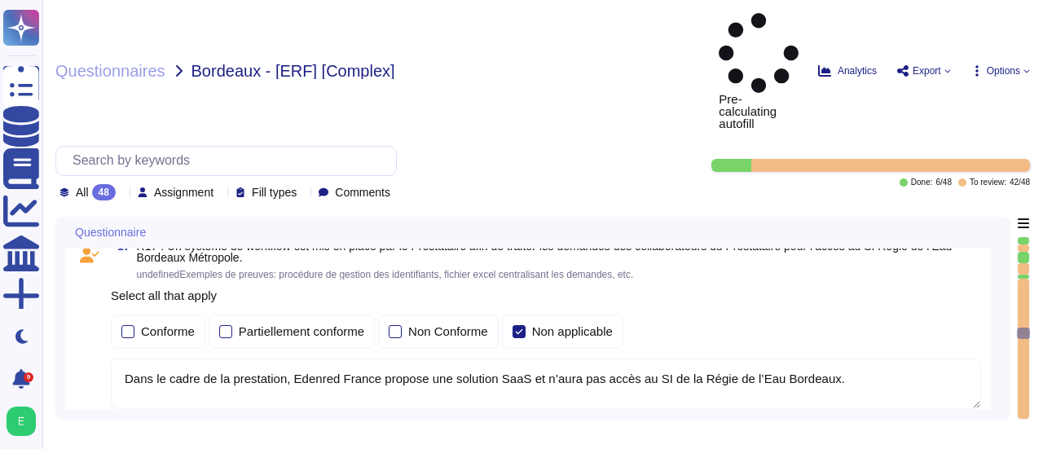
type textarea "Loremip Dolors ame co adipi elitseddo eiusmo t'incididuntutlabo et do magnaali …"
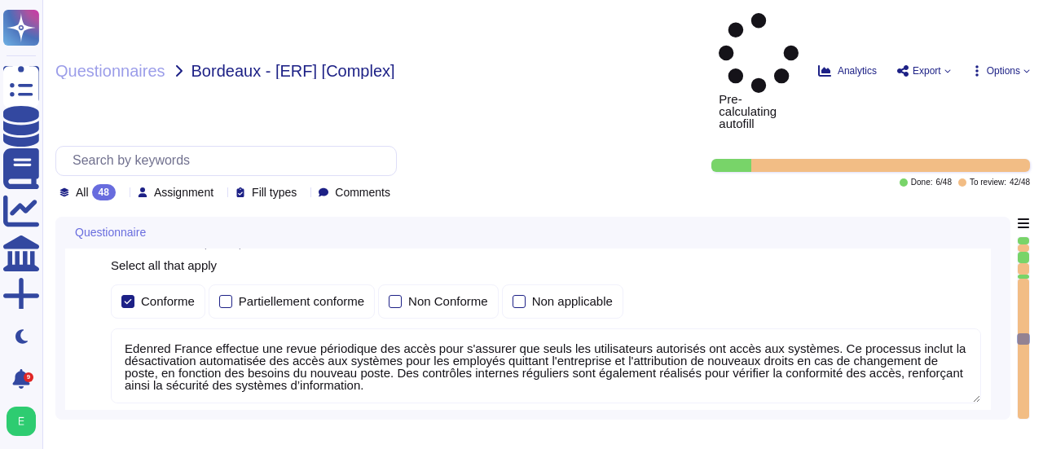
type textarea "La politique de gestion des mots de passe des comptes standards du Prestataire …"
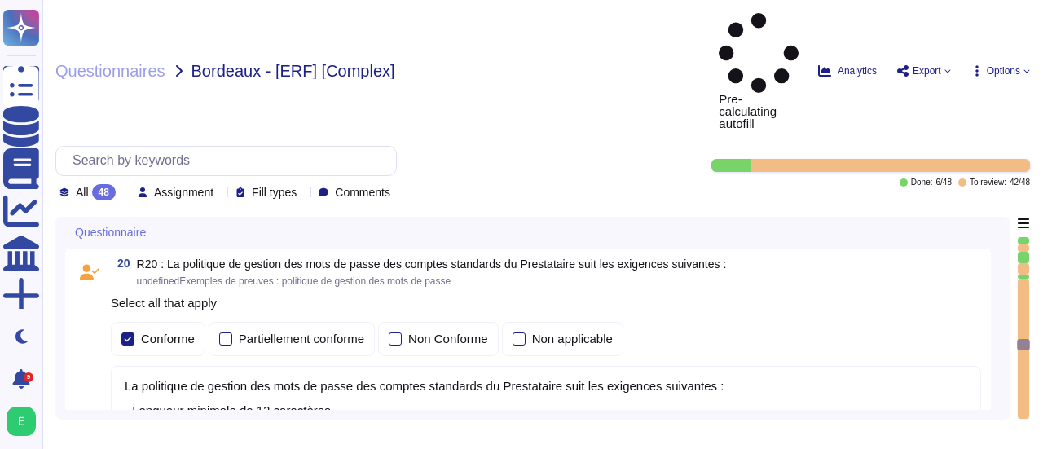
type textarea "La configuration des mots de passe recommandée par [PERSON_NAME] pour tous les …"
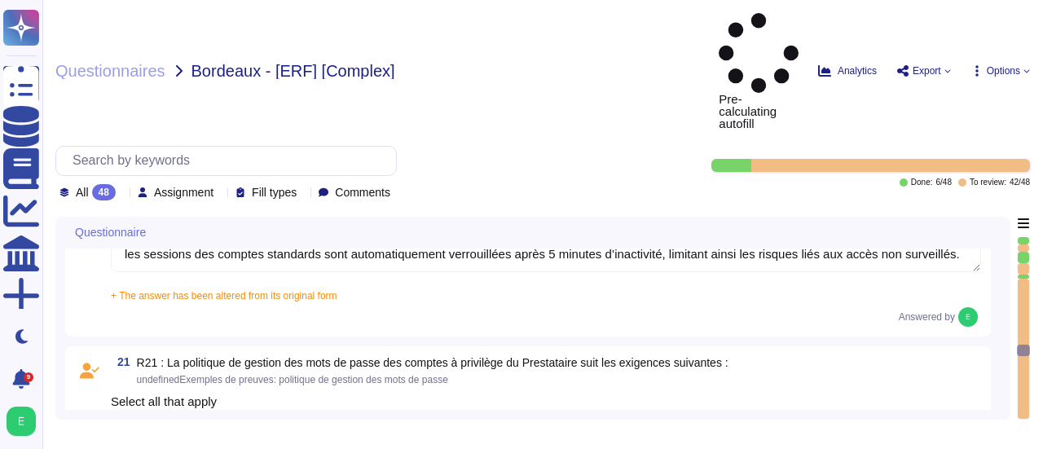
type textarea "Oui, chez Edenred France, les actions sur les ressources sont effectivement tra…"
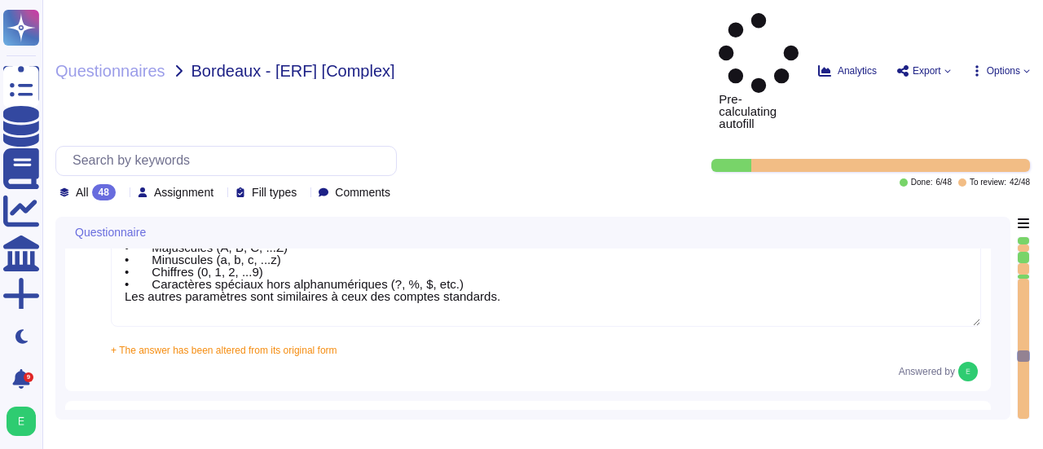
type textarea "Loremip Dolors ame co adipi eli seddoeiusmod temporinc utlabo etd mag aliquaeni…"
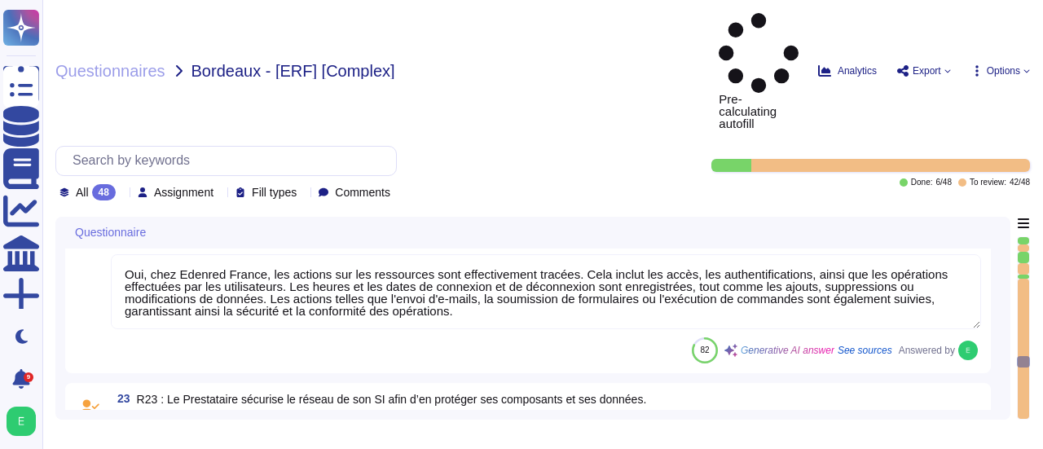
type textarea "Edenred France établit et maintient une matrice de flux complète pour l’ensembl…"
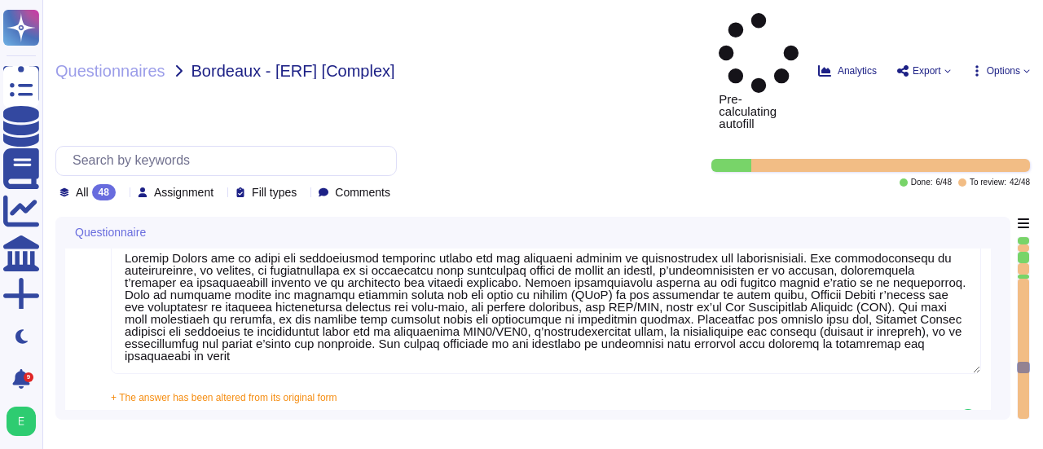
type textarea "Dans le cadre de la prestation, il n' y a pas d'intégration entre le SI d'Edenr…"
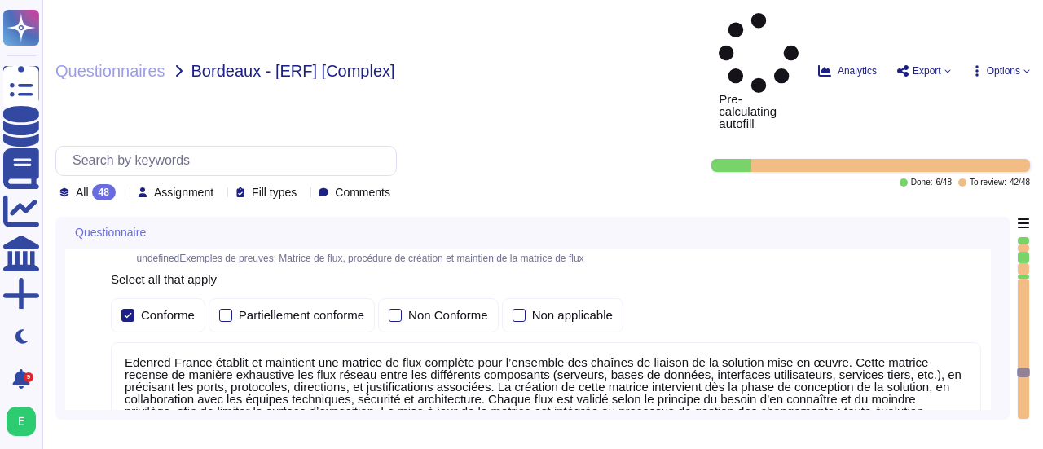
type textarea "Edenred France applique un chiffrement à l’état de l’art pour tous les flux néc…"
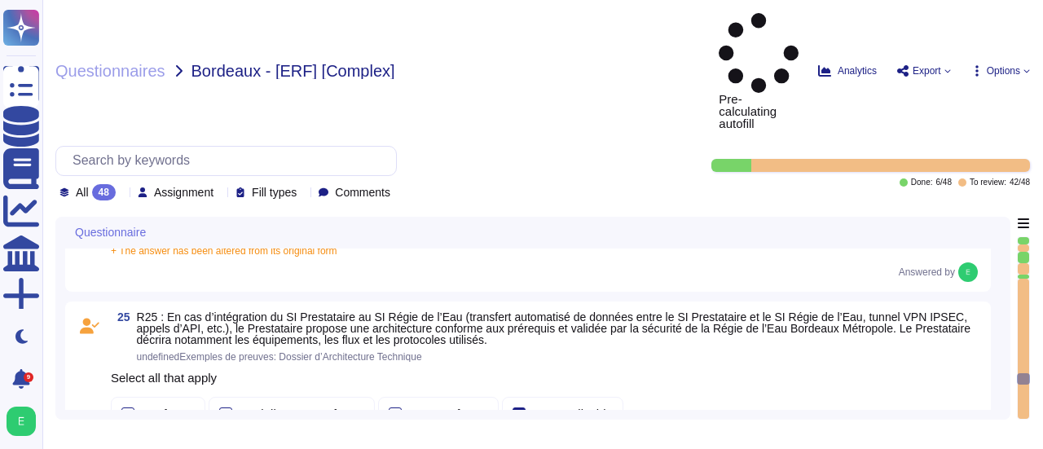
type textarea "Les accès au réseau du système d'information d'Edenred France sont tracés, incl…"
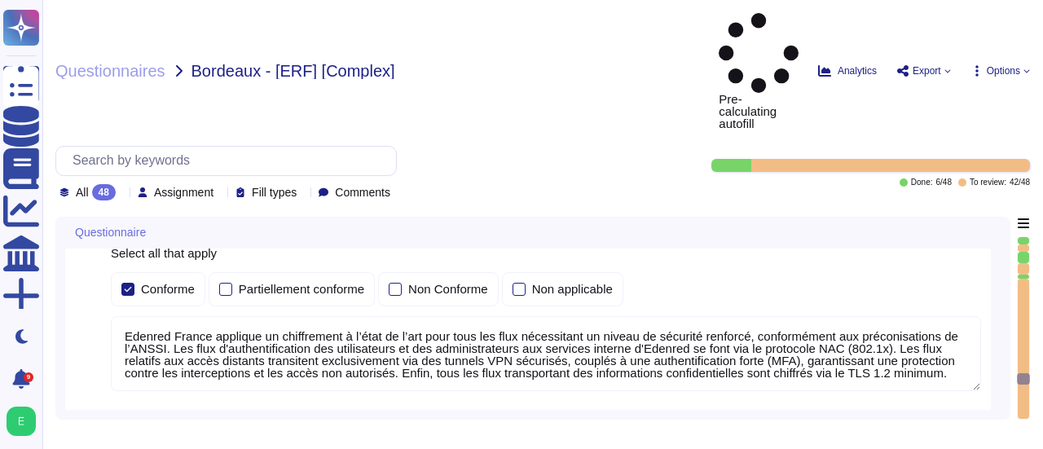
type textarea "En cas d'échanges de données passant par Internet entre le SI d'Edenred France …"
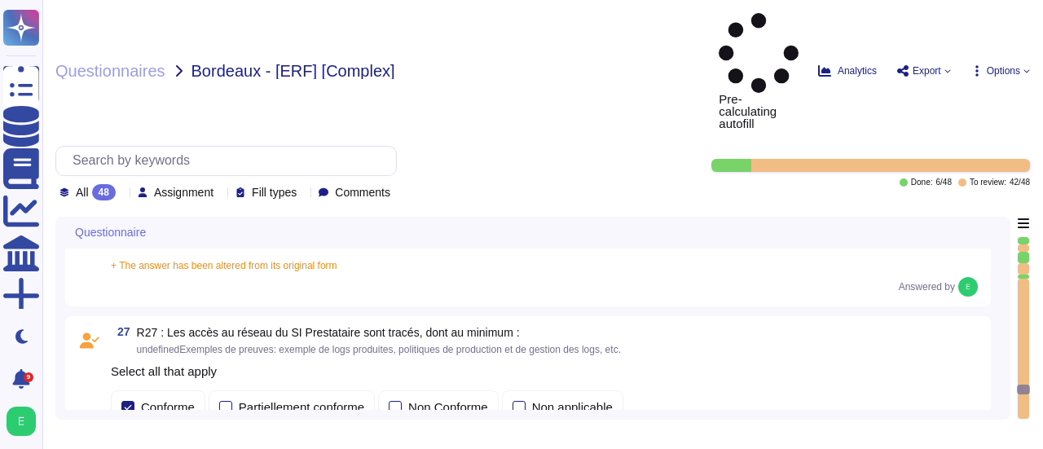
type textarea "Loremip Dolors a con ad elits doe temporinc utlaboreet do magnaaliquae ad mini …"
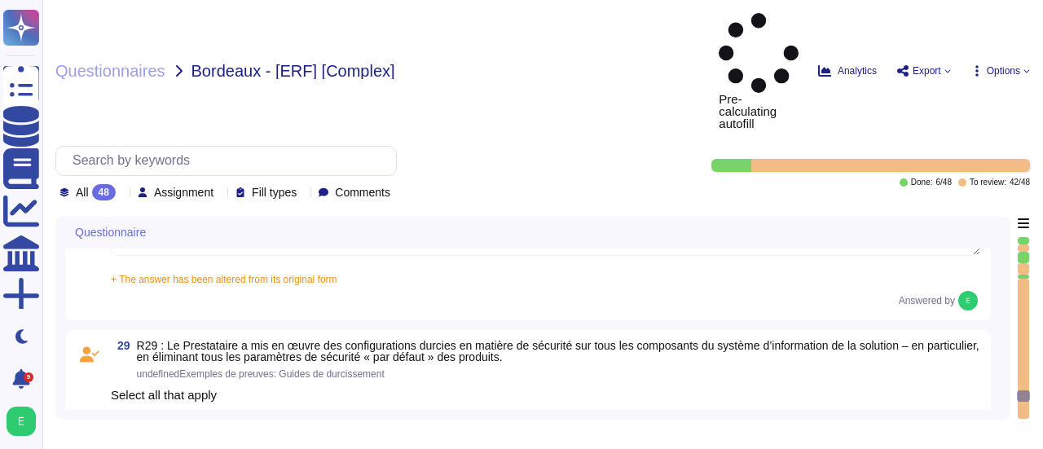
type textarea "Edenred France fournit une plateforme SaaS mutualisée à ses clients. Les donnée…"
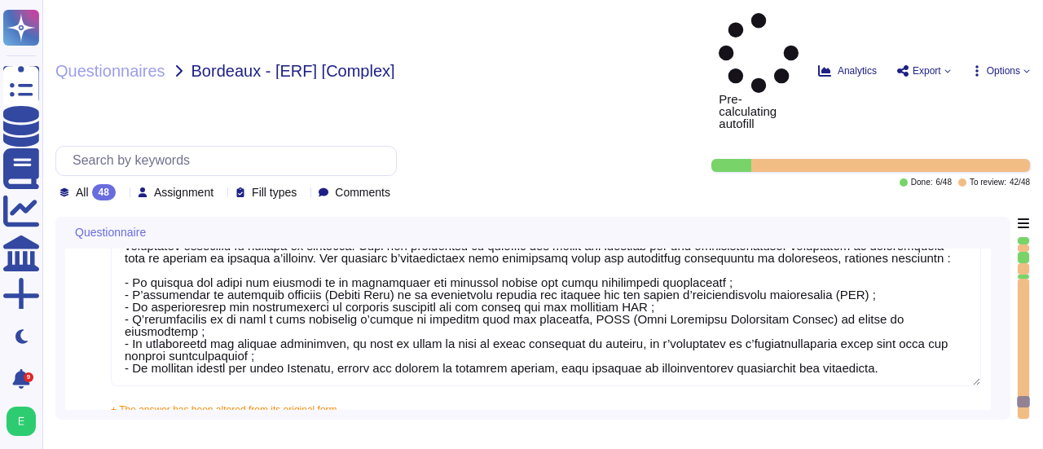
type textarea "Les sauvegardes du système et des données chez Edenred France sont également st…"
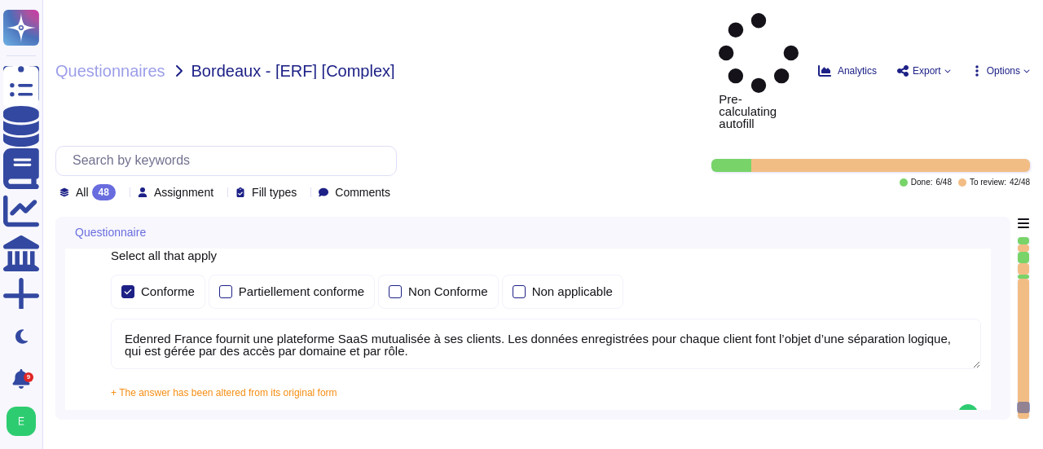
type textarea "Edenred France applique une politique rigoureuse de sauvegarde et de restaurati…"
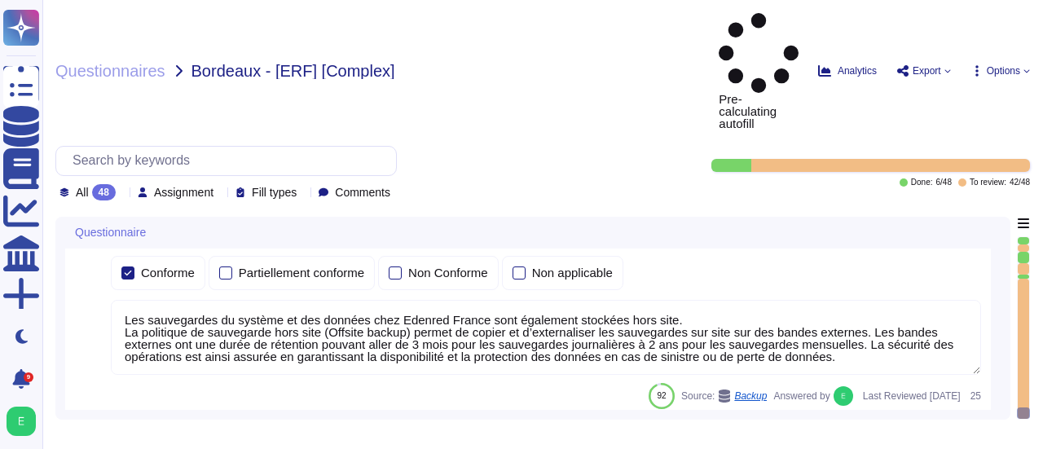
type textarea "Les sauvegardes du système et des données chez Edenred France sont également st…"
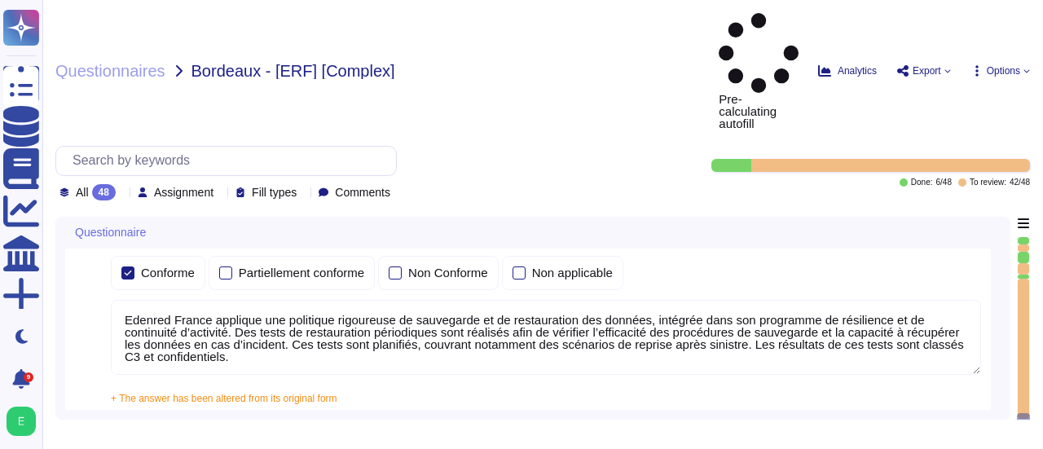
type textarea "Pour le développement des applications, Edenred France s’appuie sur une approch…"
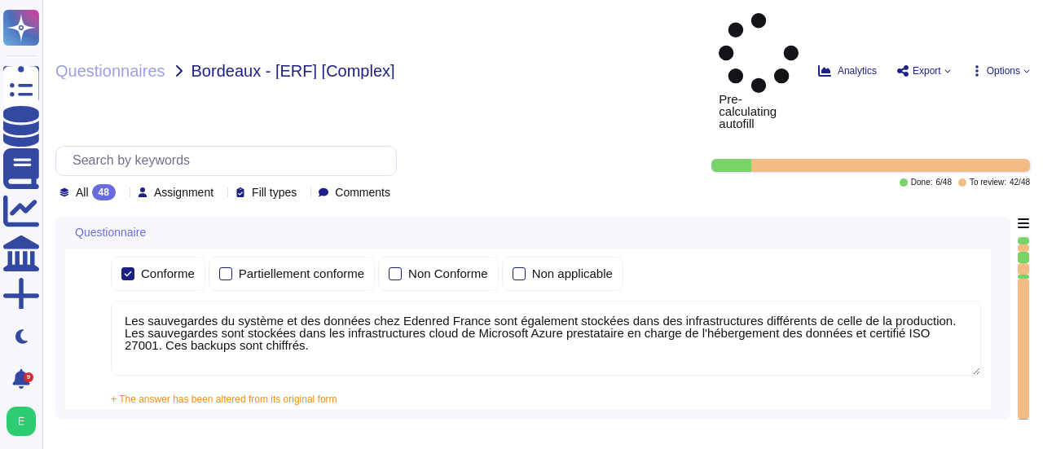
type textarea "Edenred France confirme que toutes les fonctions de test ou de diagnostic sont …"
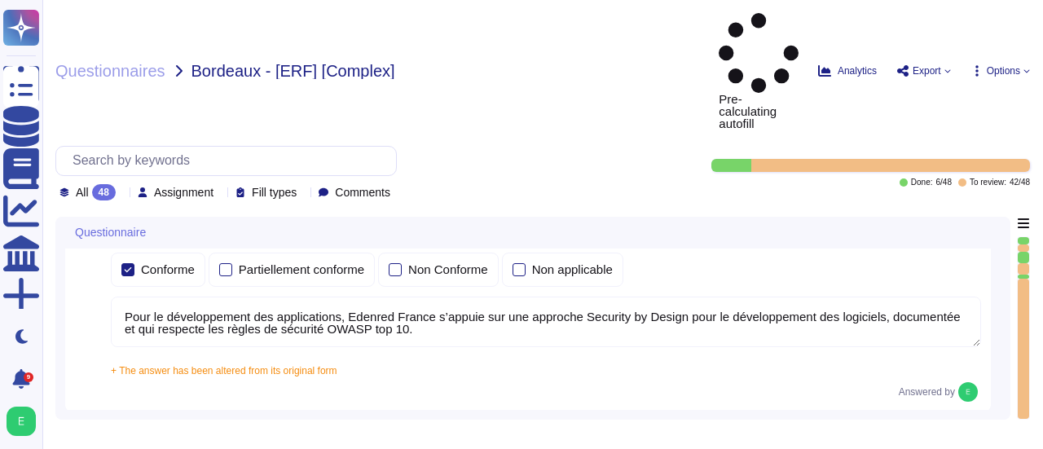
type textarea "Edenred France met en place plusieurs types de tests de sécurité, y compris des…"
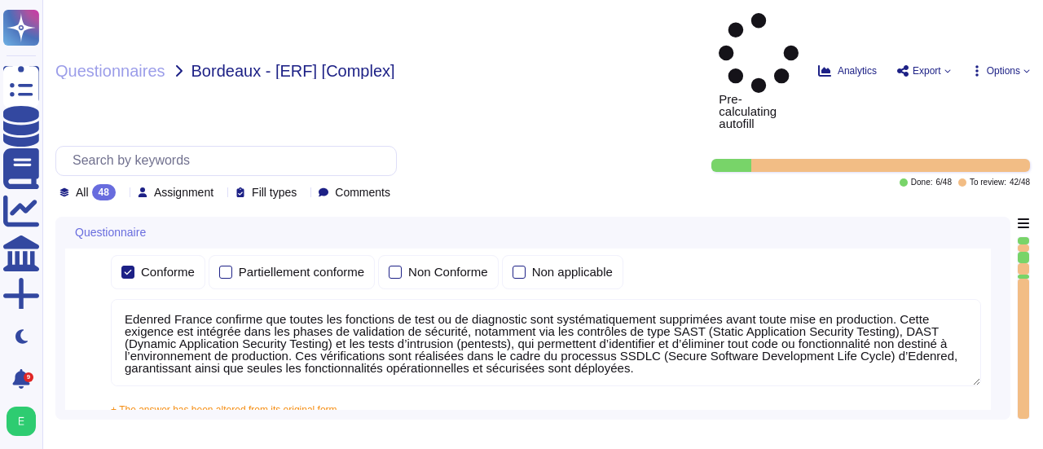
type textarea "Les plateformes sont livrées via notre plateforme de CI/CD. Seuls les ayants dr…"
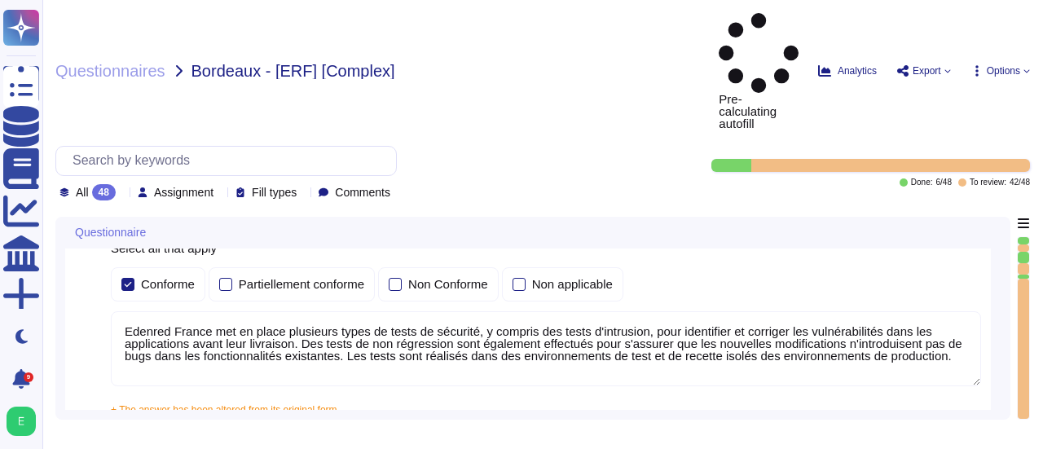
type textarea "Edenred France a mis en place une procédure de gestion des incidents qui défini…"
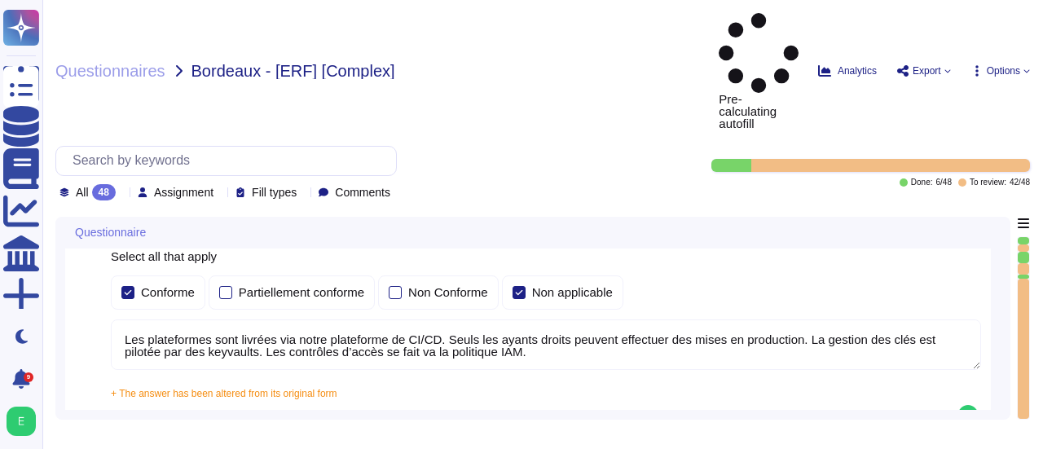
type textarea "Edenred France a mis en place une organisation et un processus de gestion de cr…"
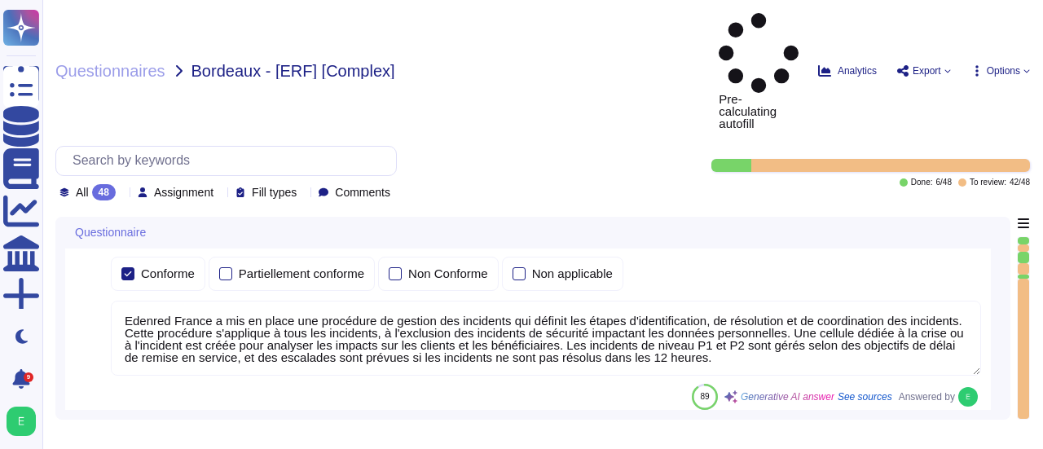
type textarea "Edenred France a mis en place un processus de gestion des changements qui est e…"
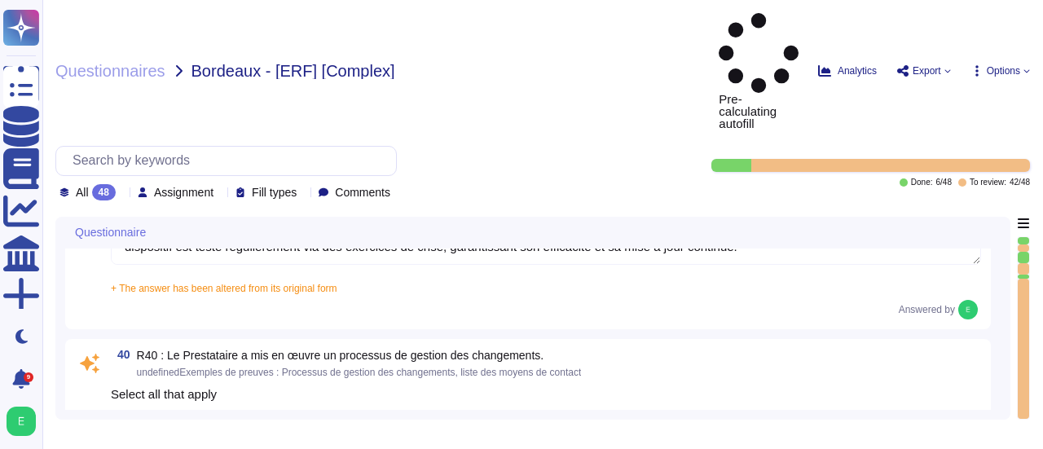
type textarea "Edenred France a défini des mécanismes d’échange et de communication sécurisé e…"
type textarea "Edenred France dispose de serveurs de secours pour assurer la continuité des se…"
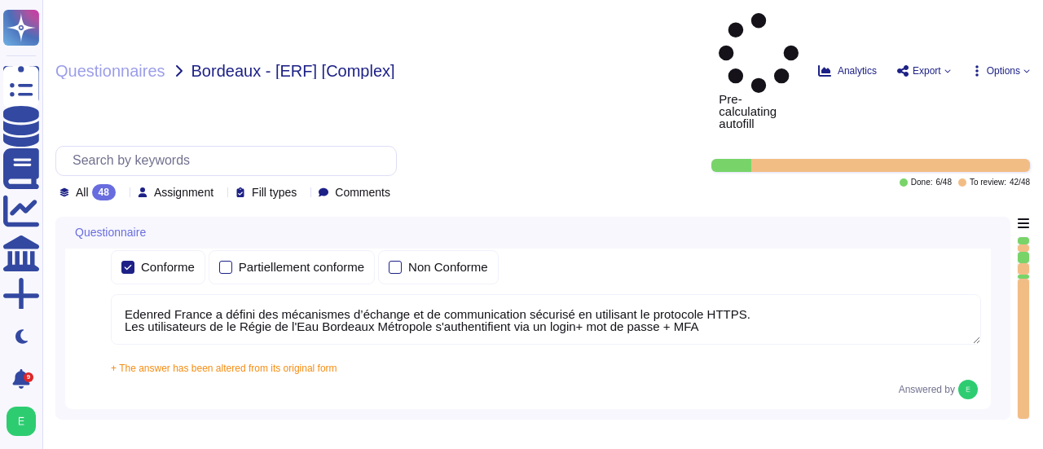
type textarea "Lore ip dolor si am consectet ad elitseddoe temporincidi, Utlabor Etdolo m aliq…"
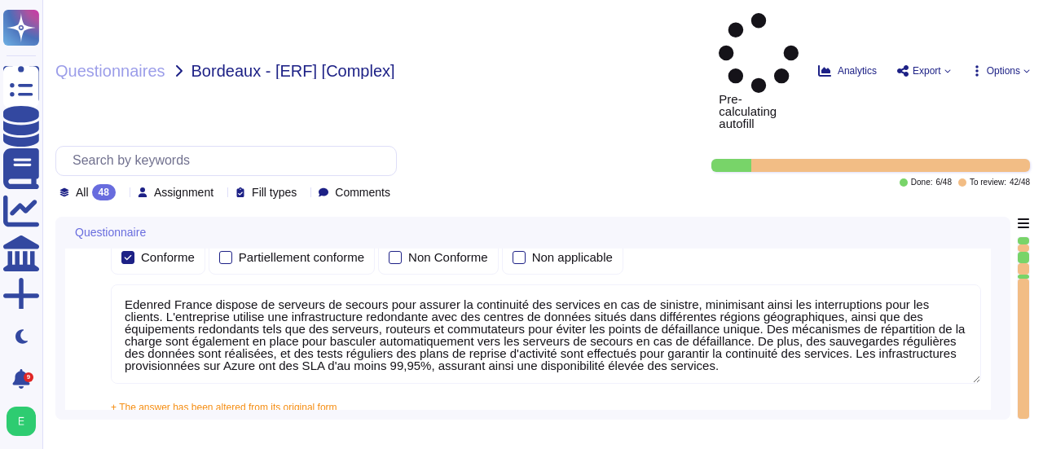
type textarea "Le Plan de Reprise d'Activité est testé au moins une fois par an selon nos poli…"
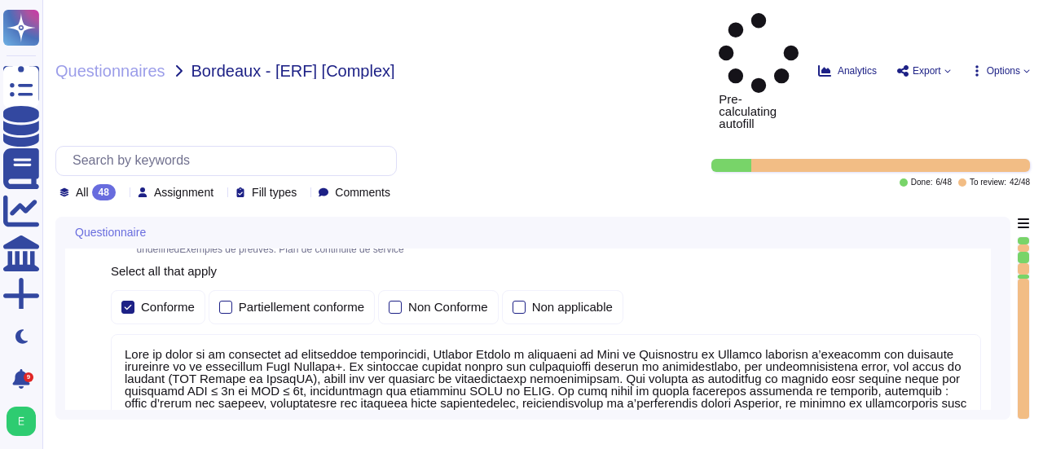
scroll to position [11737, 0]
type textarea "Loremip Dolors a con ad elits doe temporinc utlabo etd magnaal en adminimv qu n…"
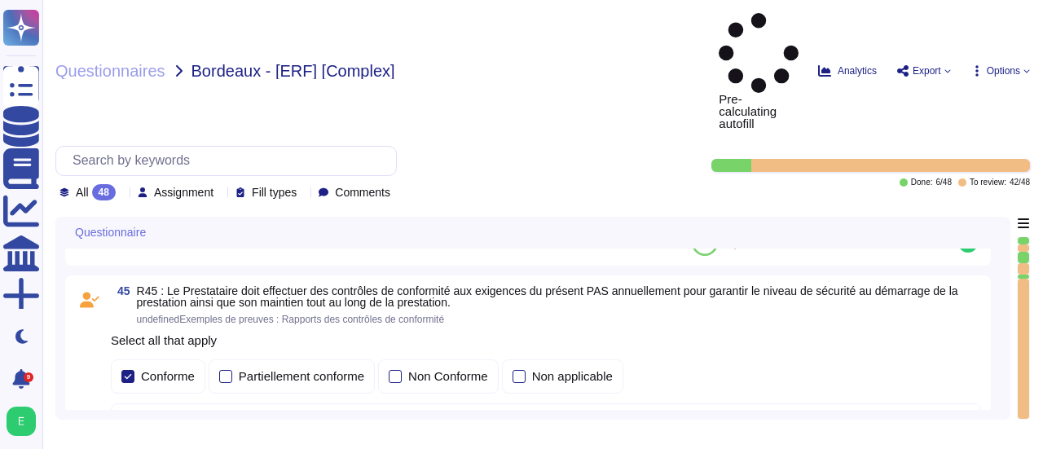
type textarea "Edenred France s’engage à mettre en place des plans de remédiation à la suite d…"
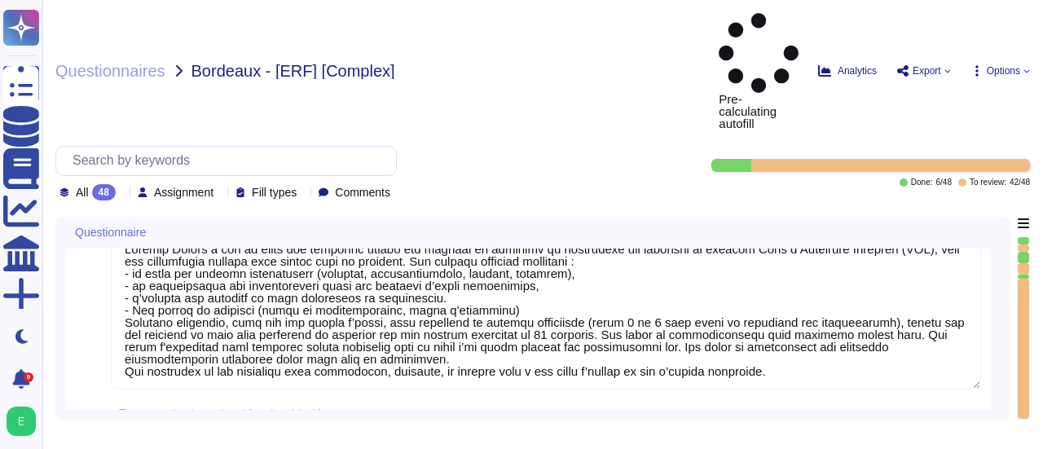
type textarea "Edenred France s'engage à assurer le niveau de sécurité de la prestation confor…"
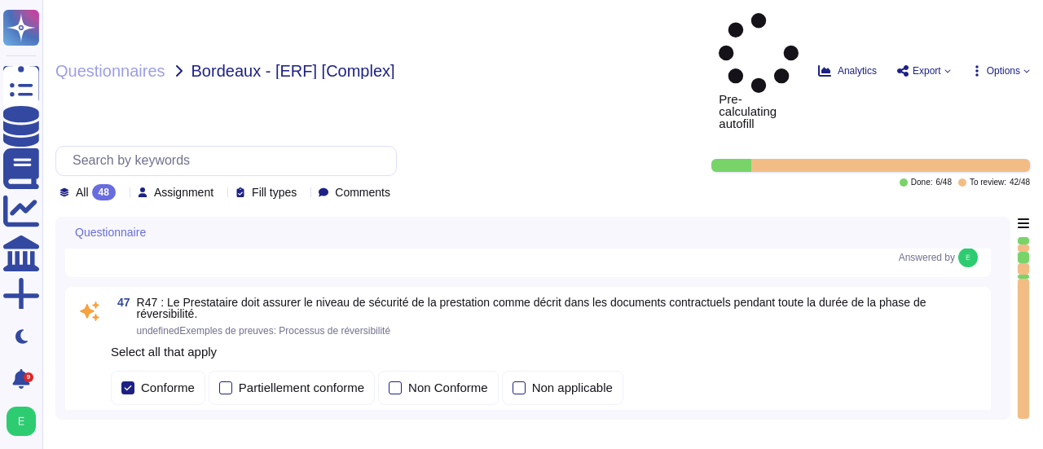
type textarea "Edenred France prend en charge la suppression sécurisée des données archivées e…"
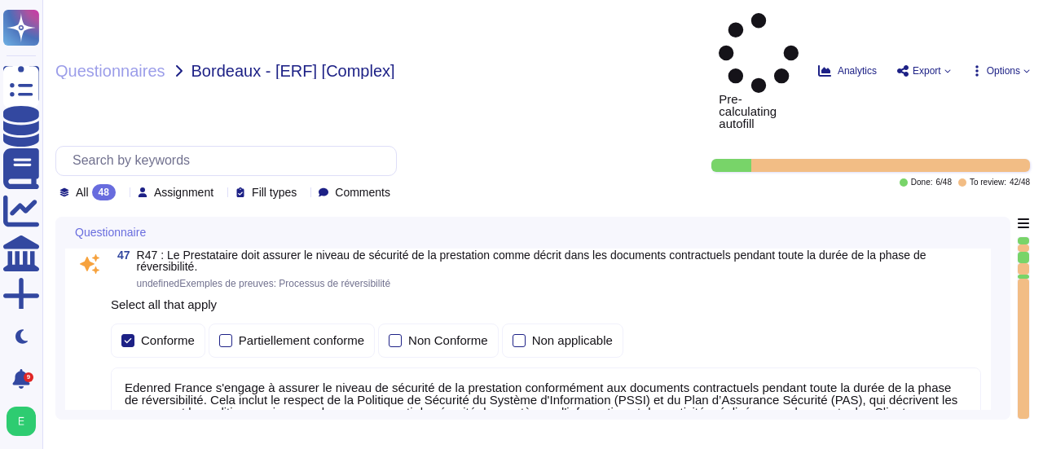
click at [883, 368] on textarea "Edenred France s'engage à assurer le niveau de sécurité de la prestation confor…" at bounding box center [546, 399] width 870 height 63
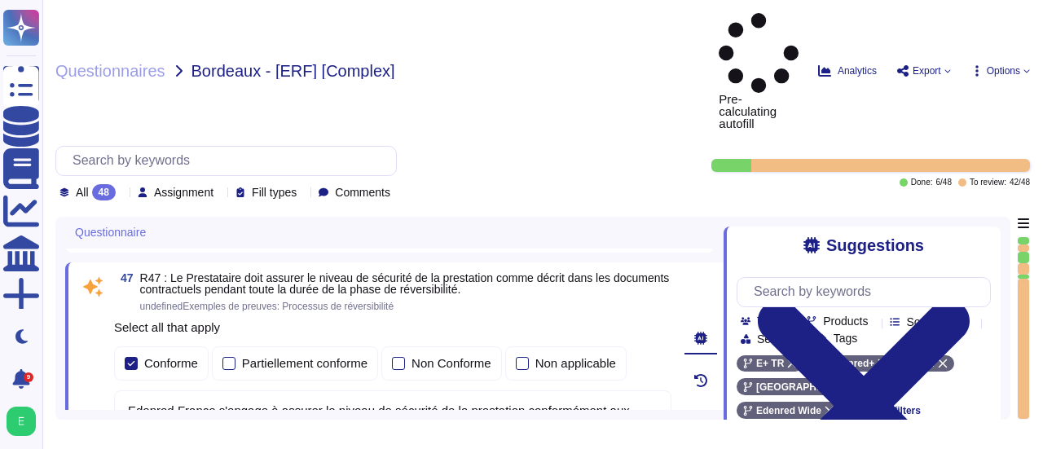
click at [1005, 332] on div "Questionnaire 45 R45 : Le Prestataire doit effectuer des contrôles de conformit…" at bounding box center [532, 318] width 955 height 203
click at [1002, 372] on div "Questionnaire 45 R45 : Le Prestataire doit effectuer des contrôles de conformit…" at bounding box center [532, 318] width 955 height 203
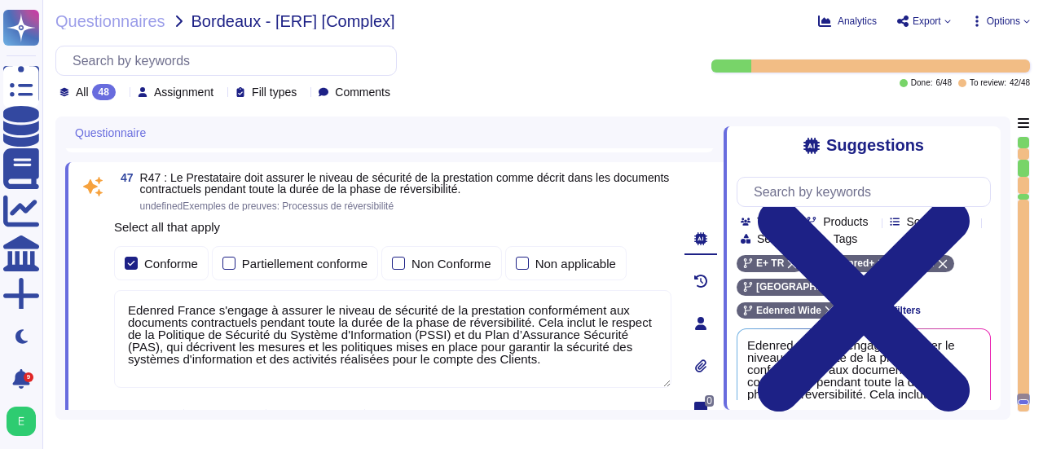
click at [996, 388] on div "Suggestions Team Products Source type Section Tags E+ TR Edenred+ RH [GEOGRAPHI…" at bounding box center [862, 268] width 277 height 284
click at [999, 312] on div "Suggestions Team Products Source type Section Tags E+ TR Edenred+ RH [GEOGRAPHI…" at bounding box center [862, 268] width 277 height 284
click at [1002, 312] on div "Questionnaire 45 R45 : Le Prestataire doit effectuer des contrôles de conformit…" at bounding box center [532, 268] width 955 height 303
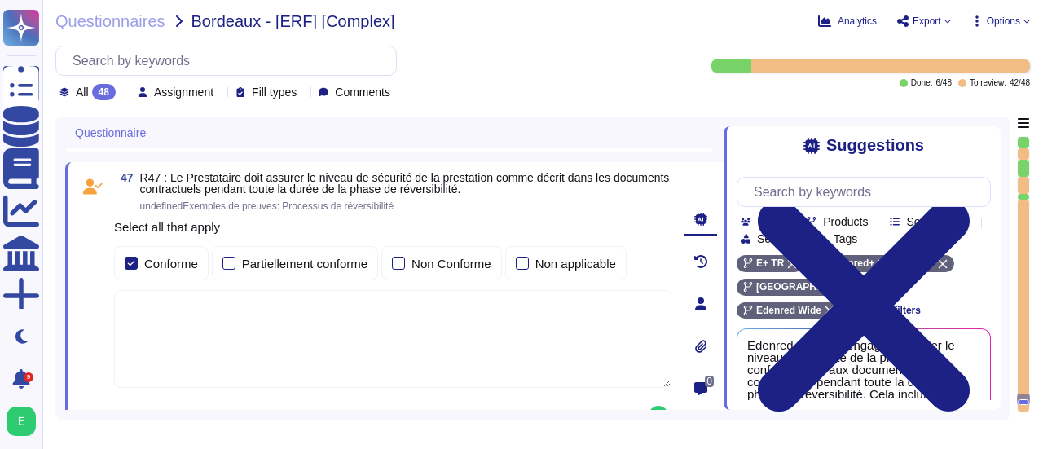
click at [159, 301] on textarea at bounding box center [392, 339] width 557 height 98
paste textarea "Edenred France maintiendra ses engagements, niveaux et qualité de services en c…"
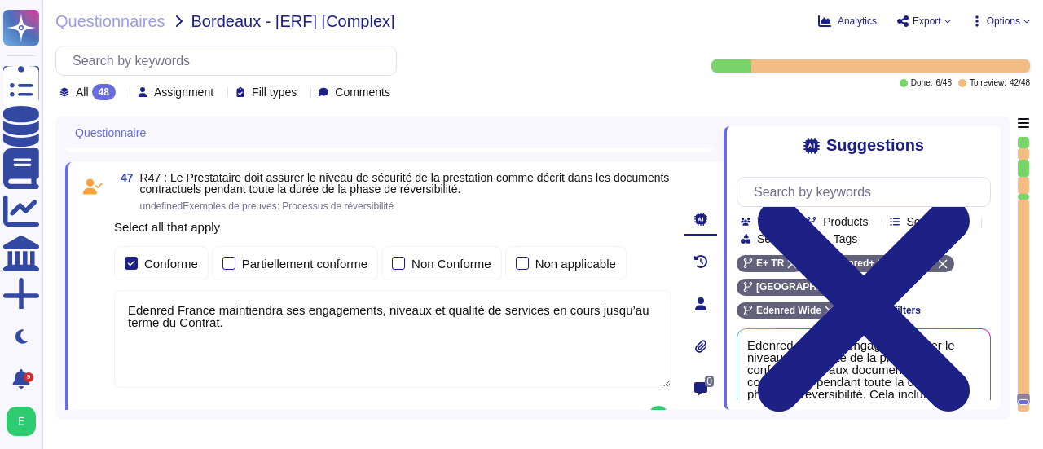
click at [232, 322] on textarea "Edenred France maintiendra ses engagements, niveaux et qualité de services en c…" at bounding box center [392, 339] width 557 height 98
type textarea "Edenred France maintiendra ses engagements, niveaux et qualité de services en c…"
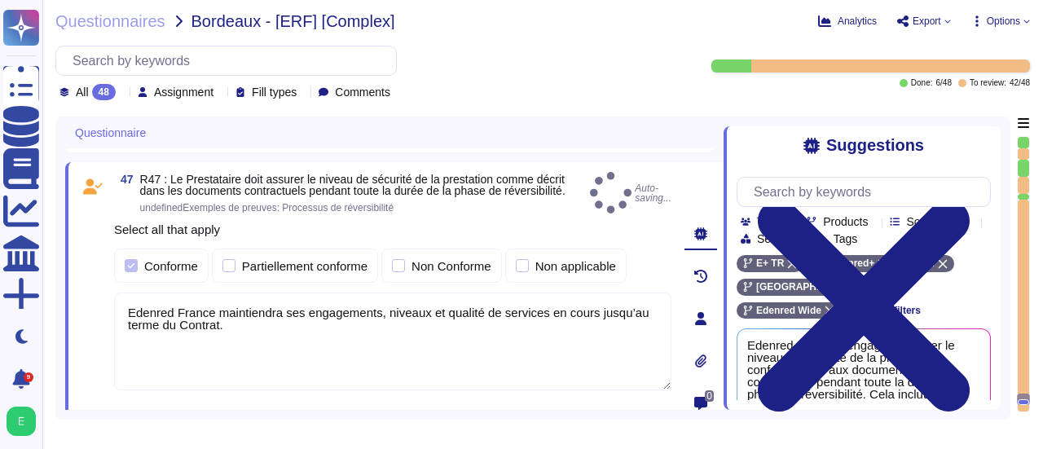
click at [677, 343] on div "47 R47 : Le Prestataire doit assurer le niveau de sécurité de la prestation com…" at bounding box center [394, 318] width 659 height 312
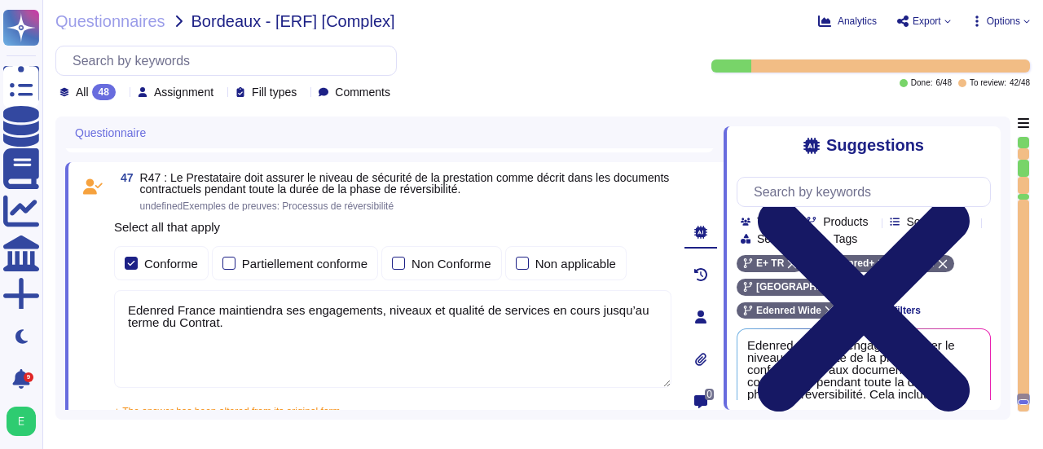
click at [970, 200] on icon at bounding box center [864, 306] width 212 height 212
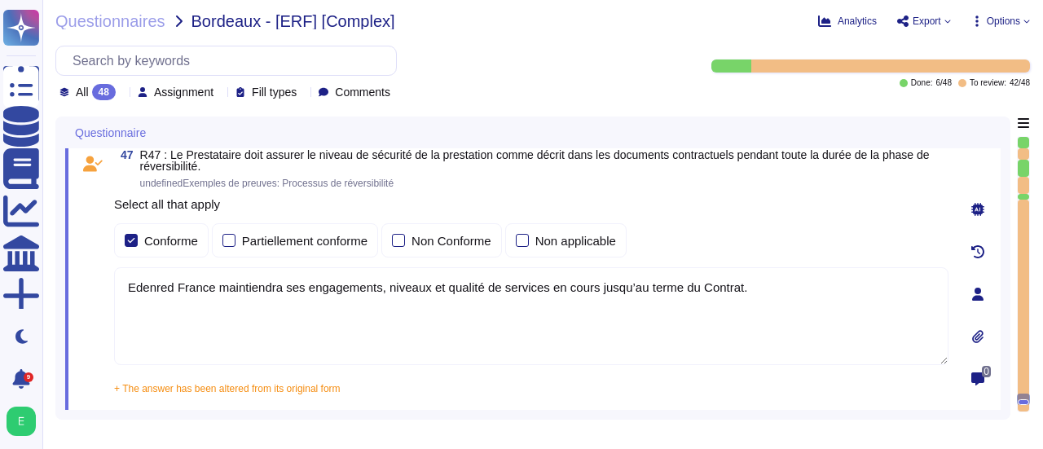
click at [1002, 374] on div "Questionnaire 45 R45 : Le Prestataire doit effectuer des contrôles de conformit…" at bounding box center [532, 268] width 955 height 303
click at [1007, 353] on div "Questionnaire 45 R45 : Le Prestataire doit effectuer des contrôles de conformit…" at bounding box center [532, 268] width 955 height 303
click at [955, 311] on div "0" at bounding box center [978, 294] width 46 height 290
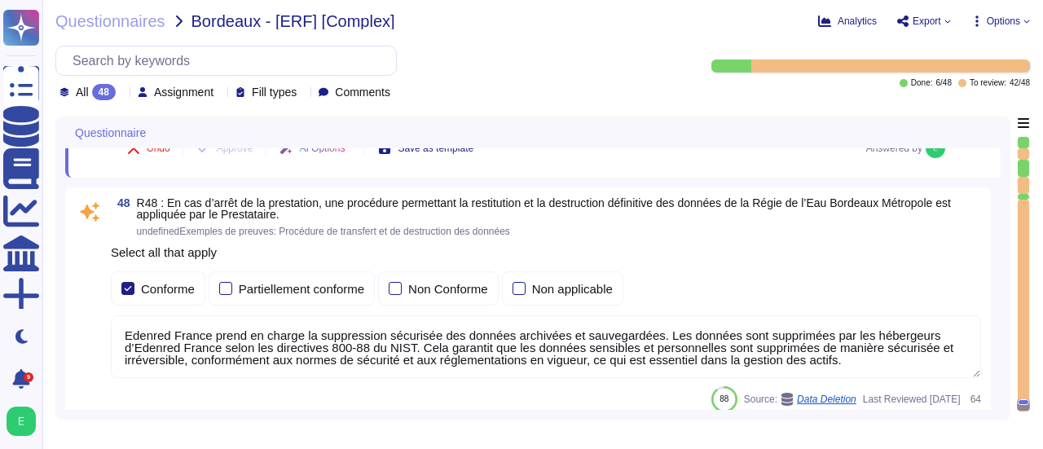
scroll to position [13081, 0]
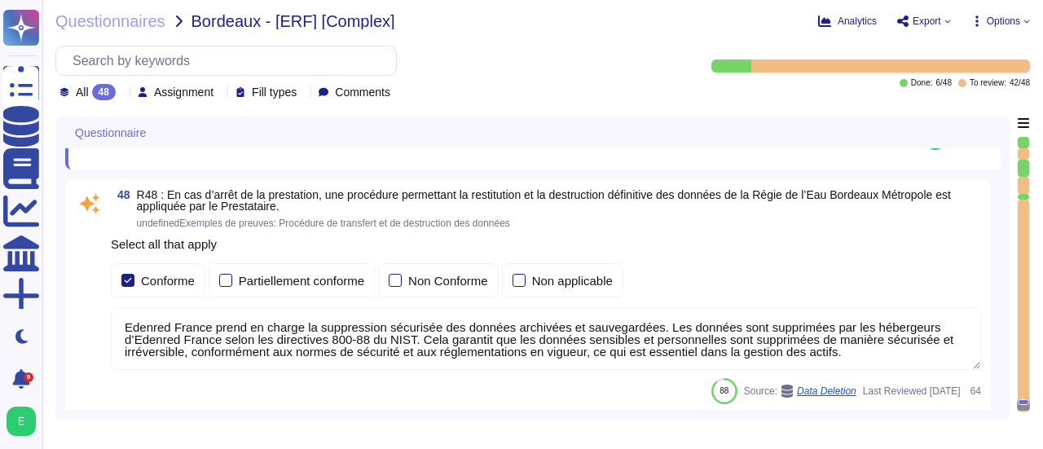
click at [994, 292] on div "48 R48 : En cas d’arrêt de la prestation, une procédure permettant la restituti…" at bounding box center [533, 296] width 936 height 235
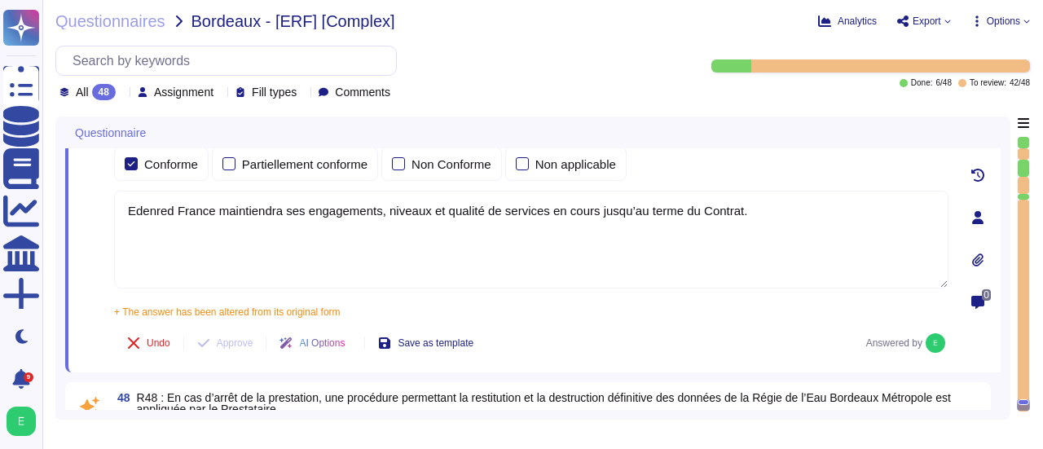
type textarea "Loremip Dolors a con ad elits doe temporinc utlabo etd magnaal en adminimv qu n…"
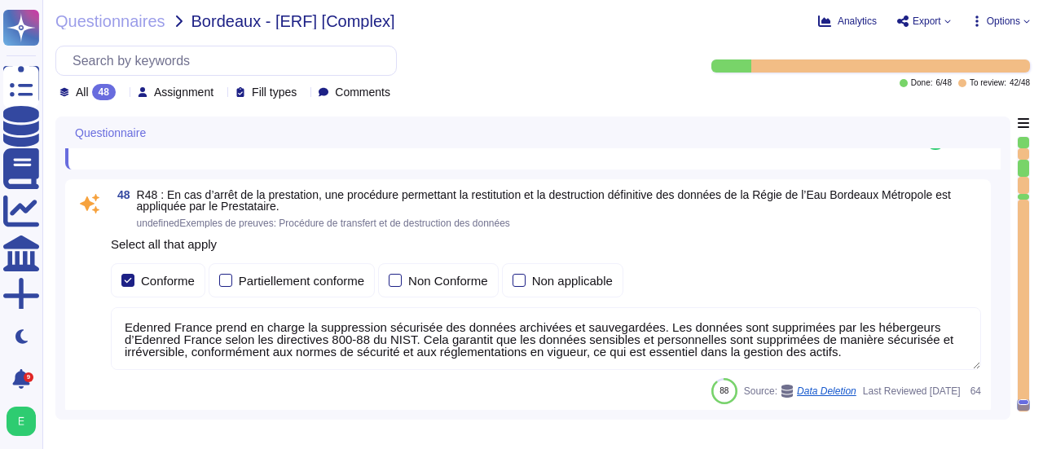
click at [923, 342] on textarea "Edenred France prend en charge la suppression sécurisée des données archivées e…" at bounding box center [546, 338] width 870 height 63
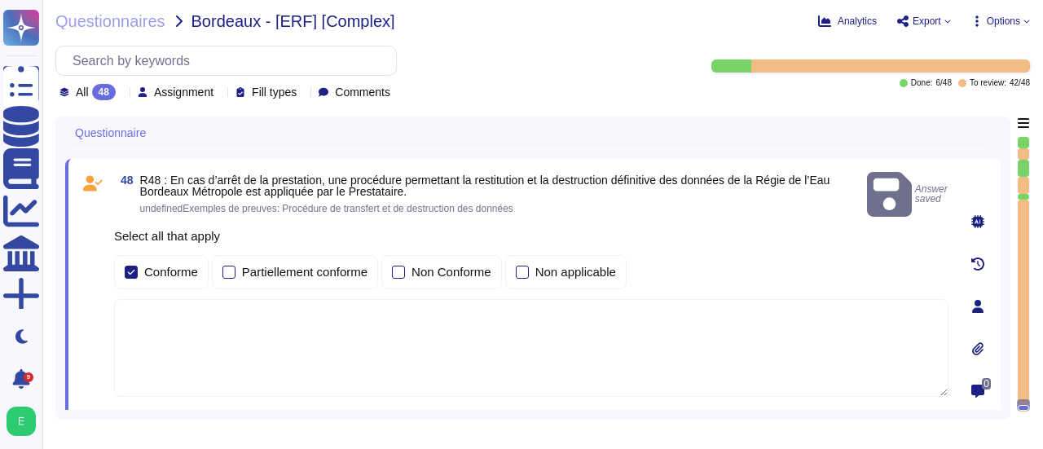
click at [159, 302] on textarea at bounding box center [531, 348] width 835 height 98
paste textarea "Edenred France en sa qualité de sous-traitant s’engage à respecter la durée de …"
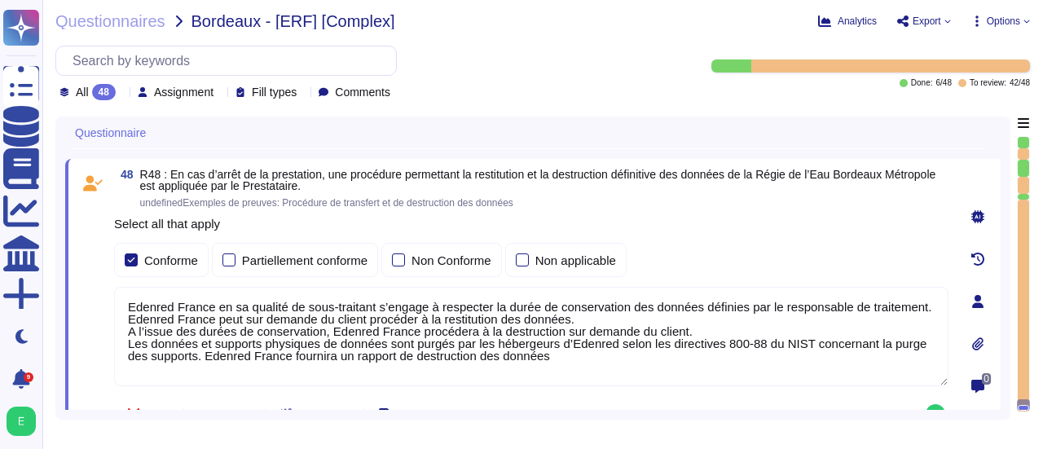
click at [485, 303] on textarea "Edenred France en sa qualité de sous-traitant s’engage à respecter la durée de …" at bounding box center [531, 336] width 835 height 99
click at [569, 314] on textarea "Edenred France en sa qualité de sous-traitant s’engage à respecter la durée de …" at bounding box center [531, 336] width 835 height 99
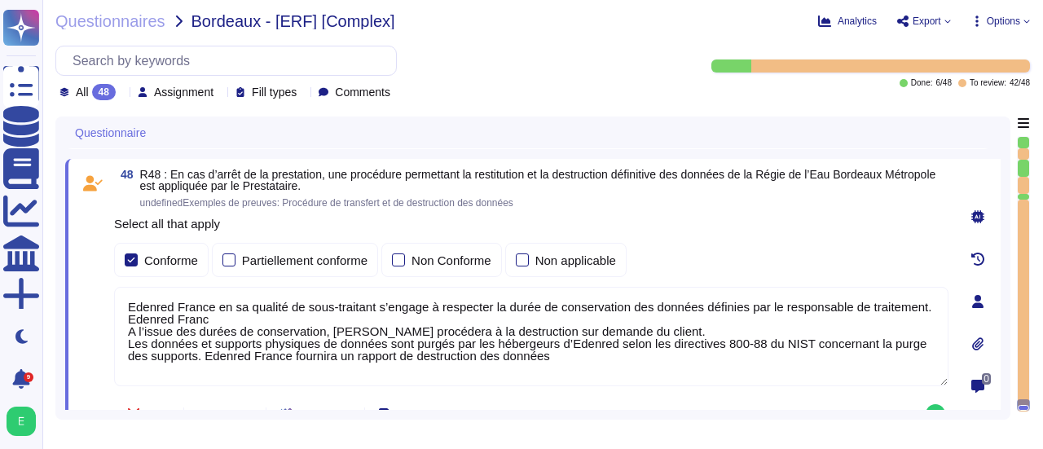
click at [323, 330] on textarea "Edenred France en sa qualité de sous-traitant s’engage à respecter la durée de …" at bounding box center [531, 336] width 835 height 99
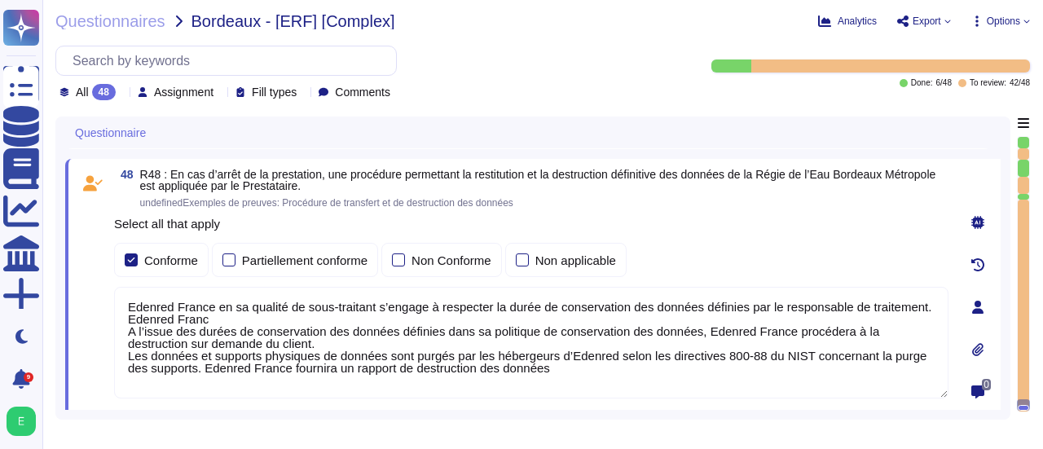
click at [222, 312] on textarea "Edenred France en sa qualité de sous-traitant s’engage à respecter la durée de …" at bounding box center [531, 343] width 835 height 112
click at [127, 323] on textarea "Edenred France en sa qualité de sous-traitant s’engage à respecter la durée de …" at bounding box center [531, 343] width 835 height 112
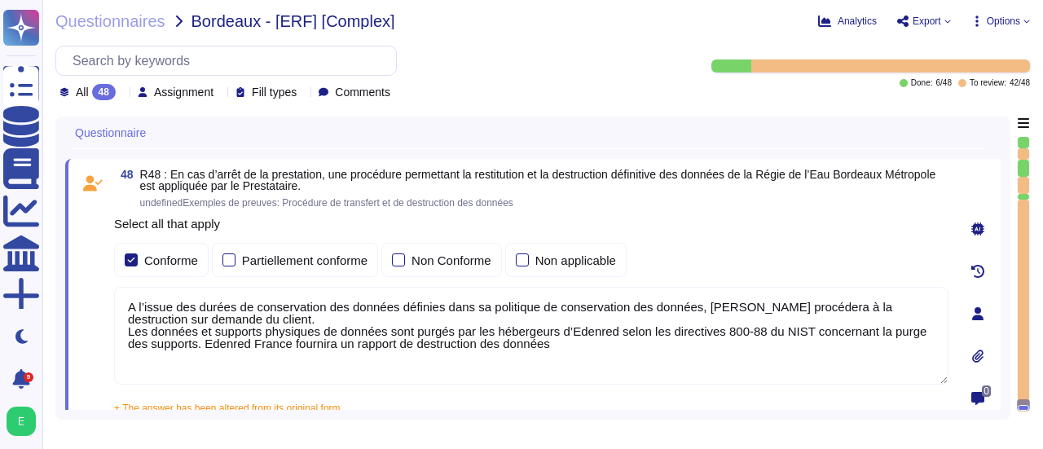
click at [701, 309] on textarea "A l’issue des durées de conservation des données définies dans sa politique de …" at bounding box center [531, 336] width 835 height 98
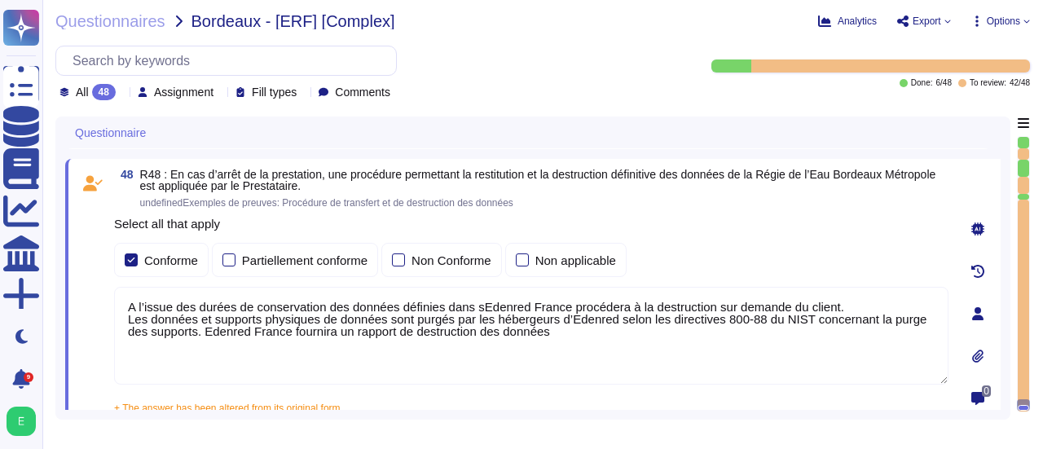
click at [125, 302] on textarea "A l’issue des durées de conservation des données définies dans sEdenred France …" at bounding box center [531, 336] width 835 height 98
click at [145, 301] on textarea "A l’issue des durées de conservation des données définies dans sEdenred France …" at bounding box center [531, 336] width 835 height 98
paste textarea "[PERSON_NAME] conserve les données dans le respect de sa politique données pers…"
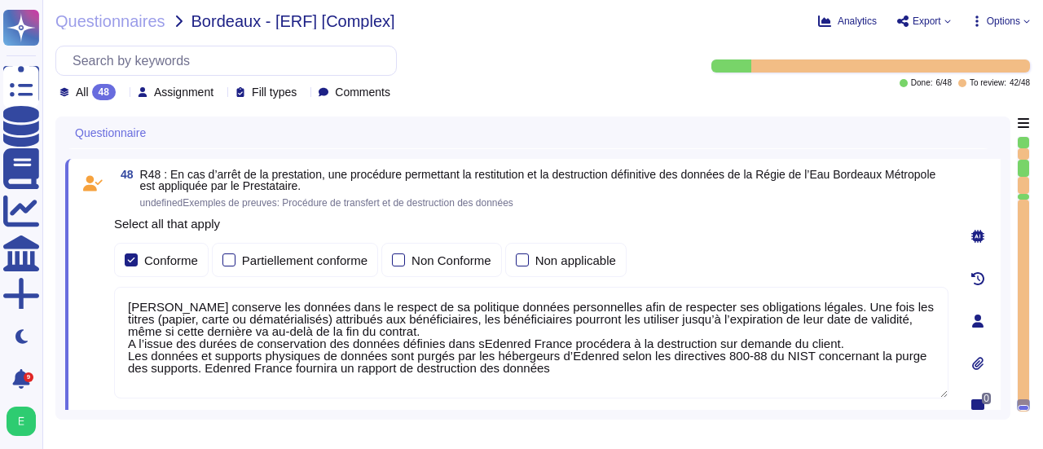
click at [299, 322] on textarea "[PERSON_NAME] conserve les données dans le respect de sa politique données pers…" at bounding box center [531, 343] width 835 height 112
click at [463, 306] on textarea "[PERSON_NAME] conserve les données dans le respect de sa politique données pers…" at bounding box center [531, 343] width 835 height 112
click at [564, 340] on textarea "[PERSON_NAME] conserve les données dans le respect de sa politique des données …" at bounding box center [531, 343] width 835 height 112
click at [477, 346] on textarea "[PERSON_NAME] conserve les données dans le respect de sa politique des données …" at bounding box center [531, 343] width 835 height 112
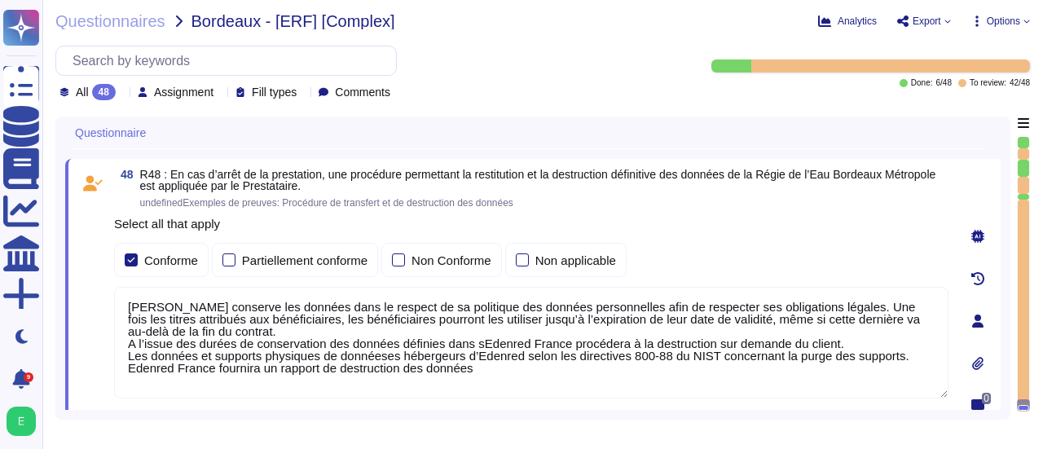
click at [476, 341] on textarea "[PERSON_NAME] conserve les données dans le respect de sa politique des données …" at bounding box center [531, 343] width 835 height 112
click at [897, 355] on textarea "[PERSON_NAME] conserve les données dans le respect de sa politique des données …" at bounding box center [531, 343] width 835 height 112
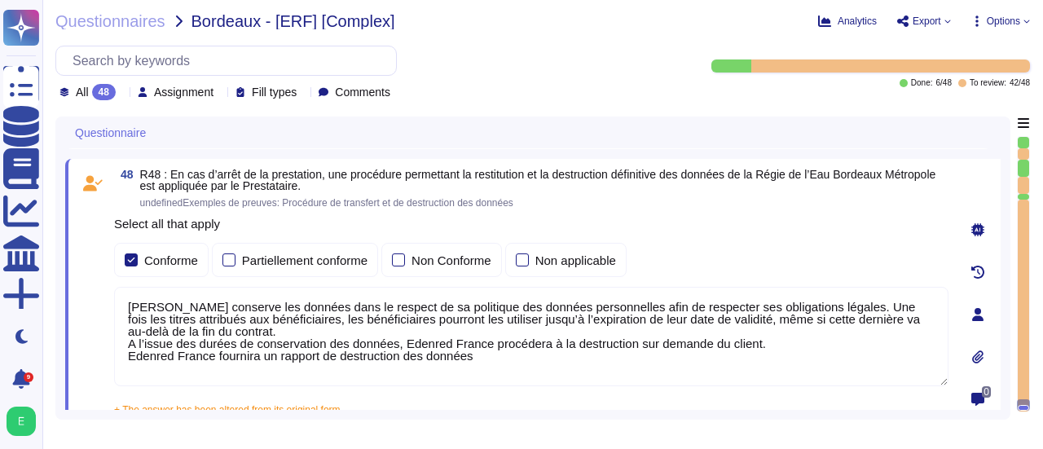
paste textarea "Les données et supports physiques de données sont purgés par les hébergeurs d’E…"
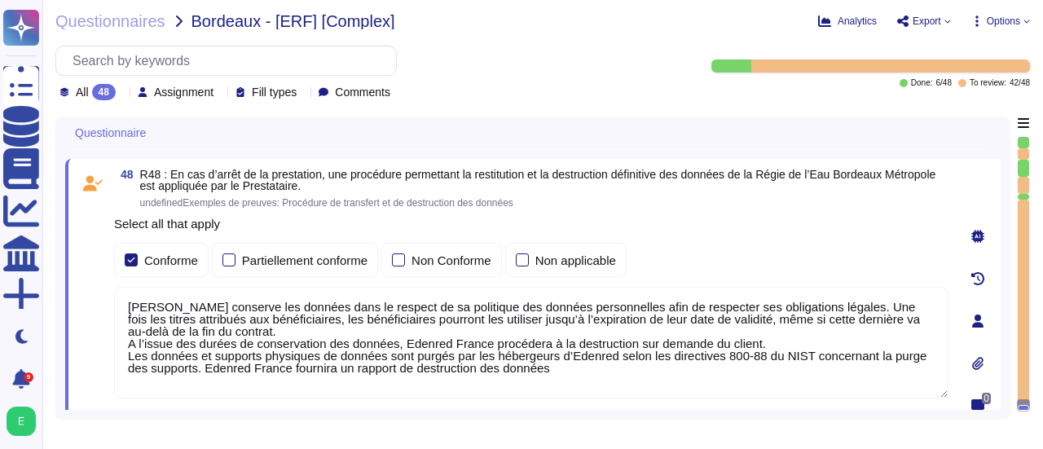
click at [750, 343] on textarea "[PERSON_NAME] conserve les données dans le respect de sa politique des données …" at bounding box center [531, 343] width 835 height 112
click at [628, 340] on textarea "[PERSON_NAME] conserve les données dans le respect de sa politique des données …" at bounding box center [531, 343] width 835 height 112
click at [767, 341] on textarea "[PERSON_NAME] conserve les données dans le respect de sa politique des données …" at bounding box center [531, 343] width 835 height 112
click at [885, 343] on textarea "[PERSON_NAME] conserve les données dans le respect de sa politique des données …" at bounding box center [531, 343] width 835 height 112
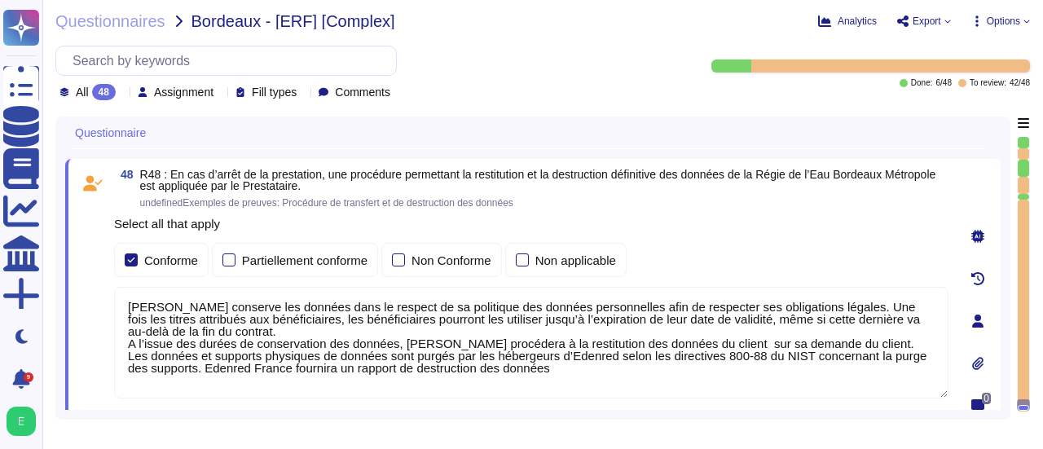
click at [885, 343] on textarea "[PERSON_NAME] conserve les données dans le respect de sa politique des données …" at bounding box center [531, 343] width 835 height 112
click at [884, 337] on textarea "[PERSON_NAME] conserve les données dans le respect de sa politique des données …" at bounding box center [531, 343] width 835 height 112
click at [392, 356] on textarea "[PERSON_NAME] conserve les données dans le respect de sa politique des données …" at bounding box center [531, 343] width 835 height 112
click at [585, 365] on textarea "[PERSON_NAME] conserve les données dans le respect de sa politique des données …" at bounding box center [531, 343] width 835 height 112
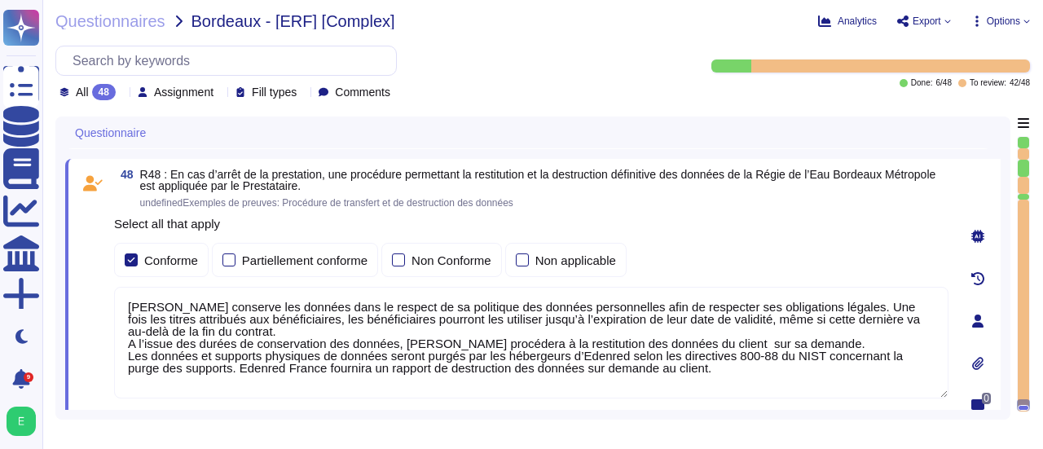
type textarea "[PERSON_NAME] conserve les données dans le respect de sa politique des données …"
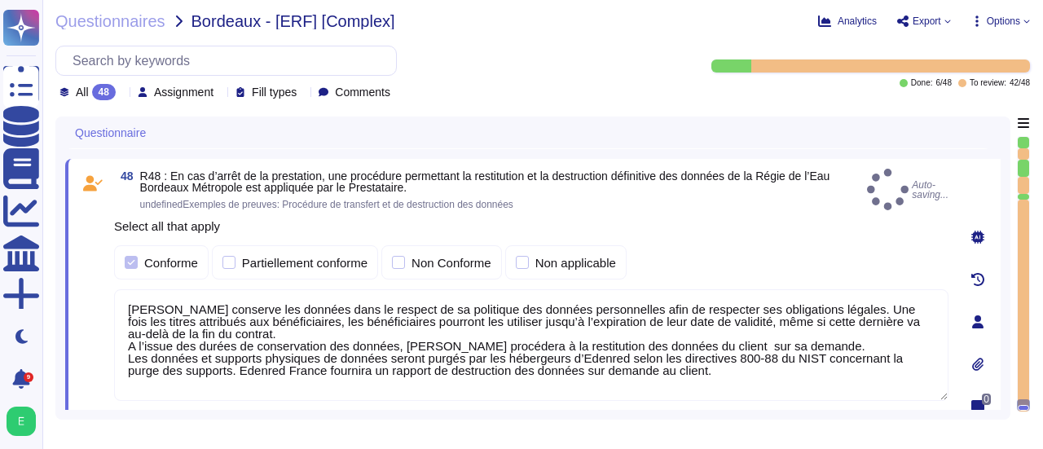
click at [647, 401] on div "Select all that apply Conforme Partiellement conforme Non Conforme Non applicab…" at bounding box center [531, 323] width 835 height 213
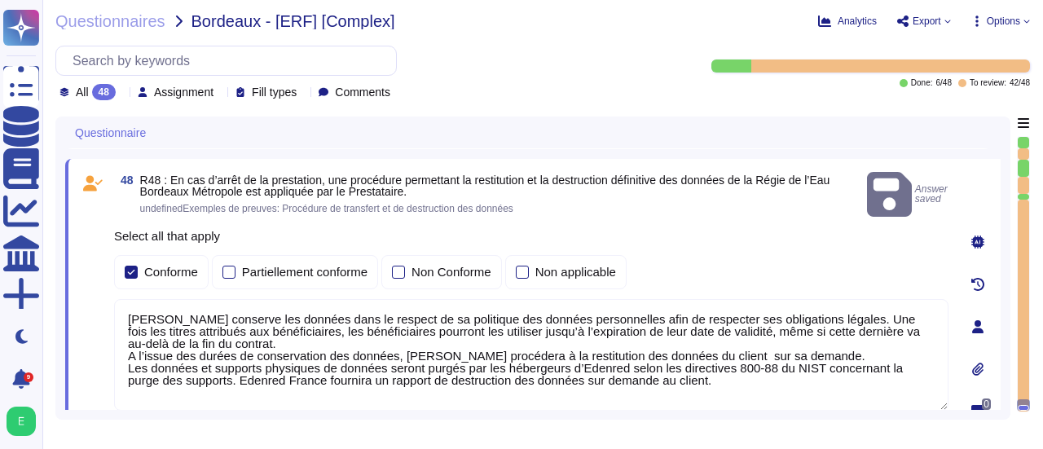
click at [1003, 381] on div "Questionnaire 46 R46 : En cas d’écarts constatés, avec les exigences de sécurit…" at bounding box center [532, 268] width 955 height 303
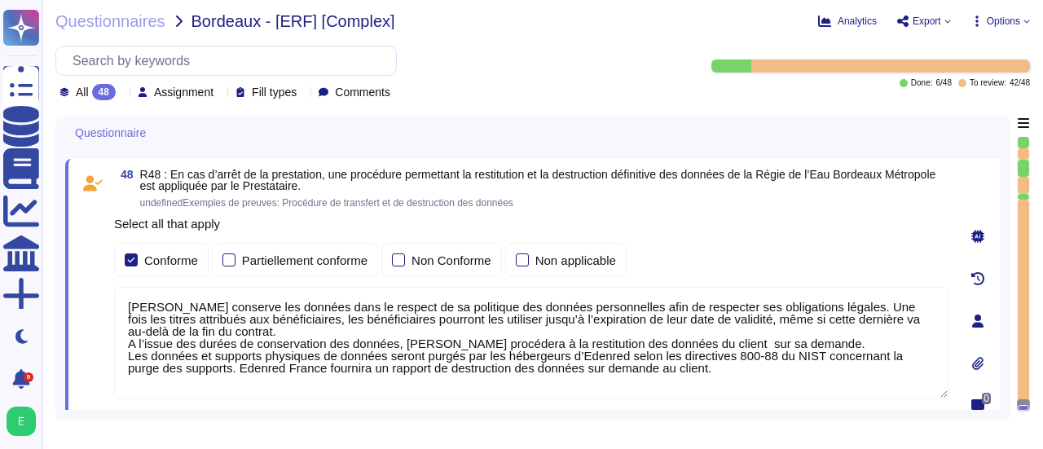
click at [1011, 138] on div "Questionnaire 46 R46 : En cas d’écarts constatés, avec les exigences de sécurit…" at bounding box center [542, 268] width 975 height 303
click at [1002, 167] on div "Questionnaire 46 R46 : En cas d’écarts constatés, avec les exigences de sécurit…" at bounding box center [532, 268] width 955 height 303
click at [1006, 287] on div "Questionnaire 46 R46 : En cas d’écarts constatés, avec les exigences de sécurit…" at bounding box center [532, 268] width 955 height 303
click at [991, 327] on div at bounding box center [978, 321] width 33 height 33
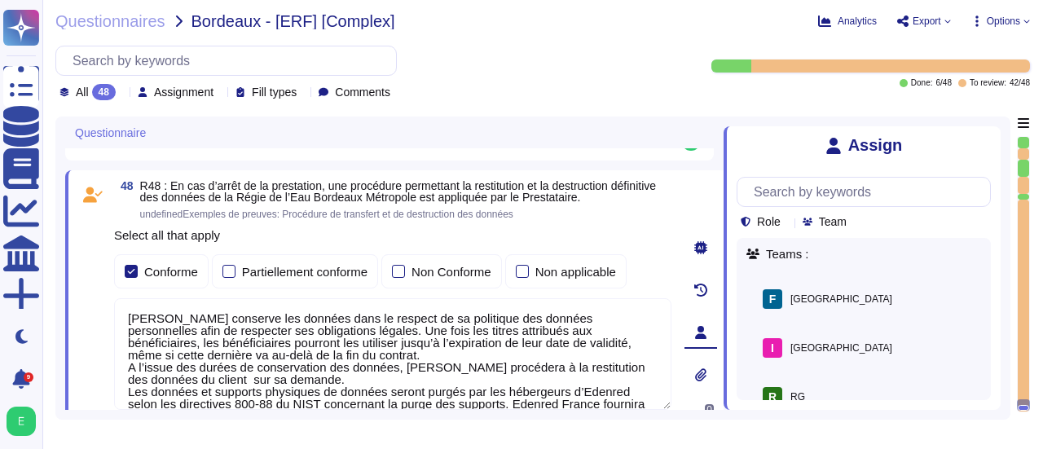
click at [991, 136] on icon at bounding box center [991, 136] width 0 height 0
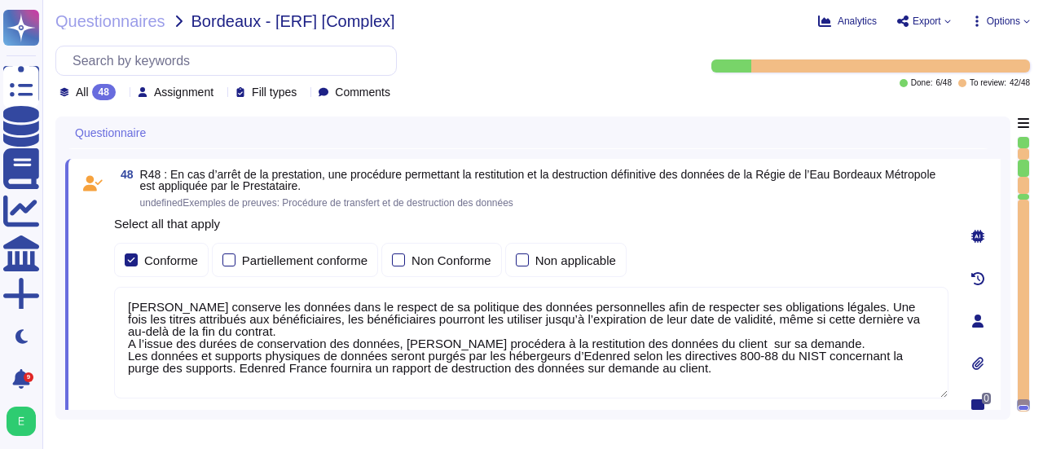
click at [1002, 252] on div "Questionnaire 46 R46 : En cas d’écarts constatés, avec les exigences de sécurit…" at bounding box center [532, 268] width 955 height 303
click at [991, 201] on div "0" at bounding box center [978, 321] width 46 height 304
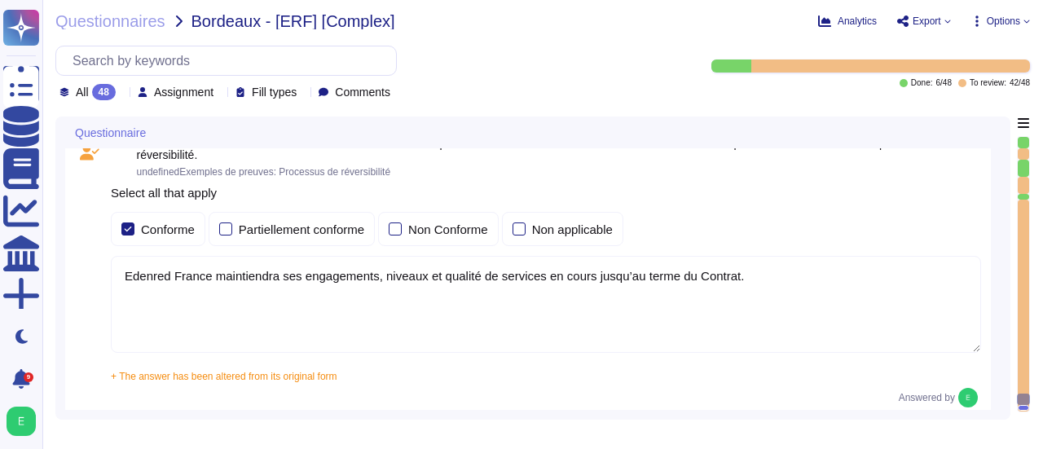
type textarea "Loremip Dolors a con ad elits doe temporinc utlabo etd magnaal en adminimv qu n…"
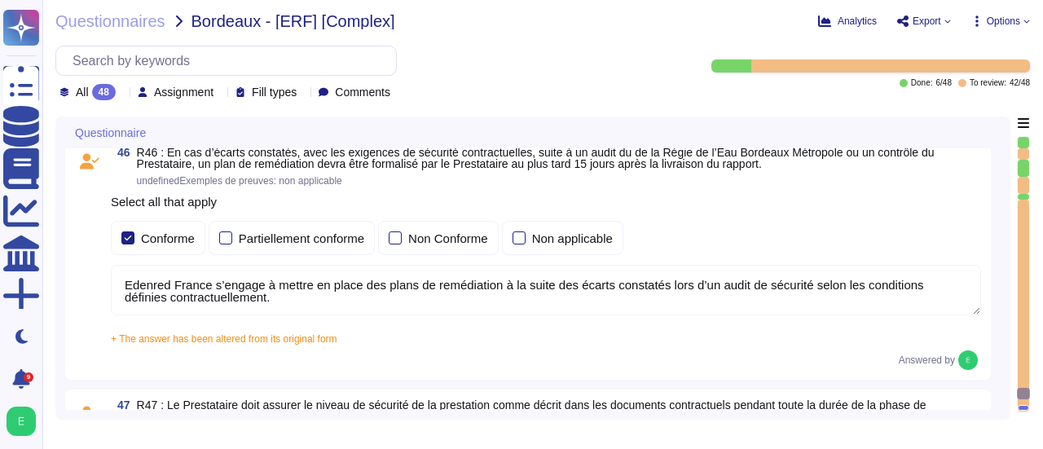
type textarea "Le Plan de Reprise d'Activité est testé au moins une fois par an selon nos poli…"
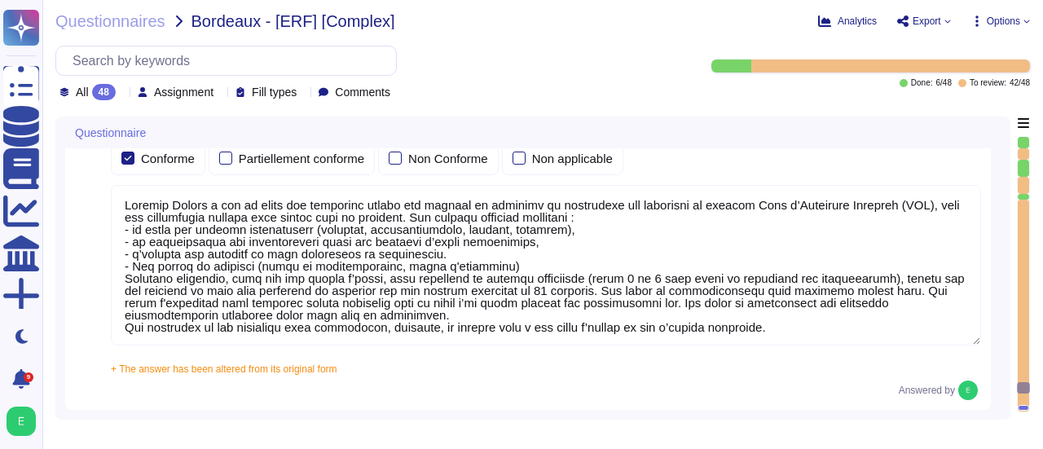
type textarea "Lore ip dolor si am consectet ad elitseddoe temporincidi, Utlabor Etdolo m aliq…"
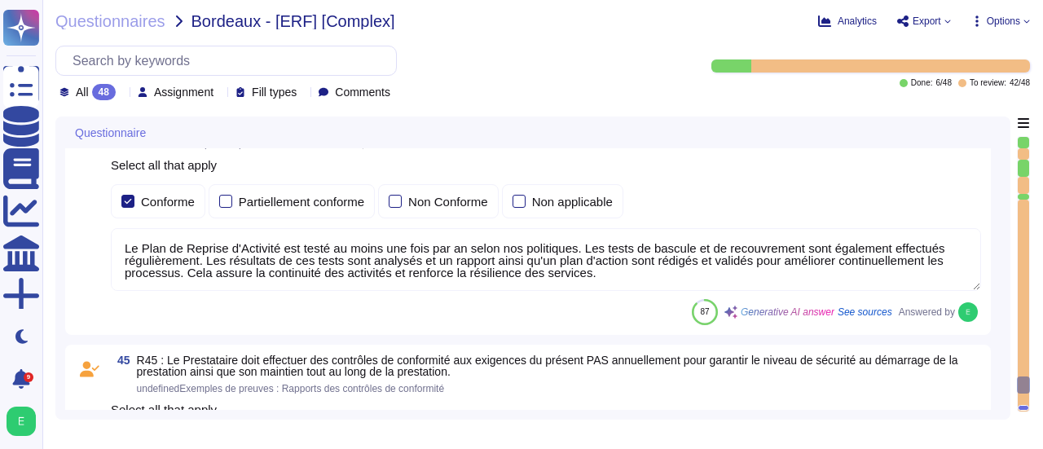
type textarea "Edenred France dispose de serveurs de secours pour assurer la continuité des se…"
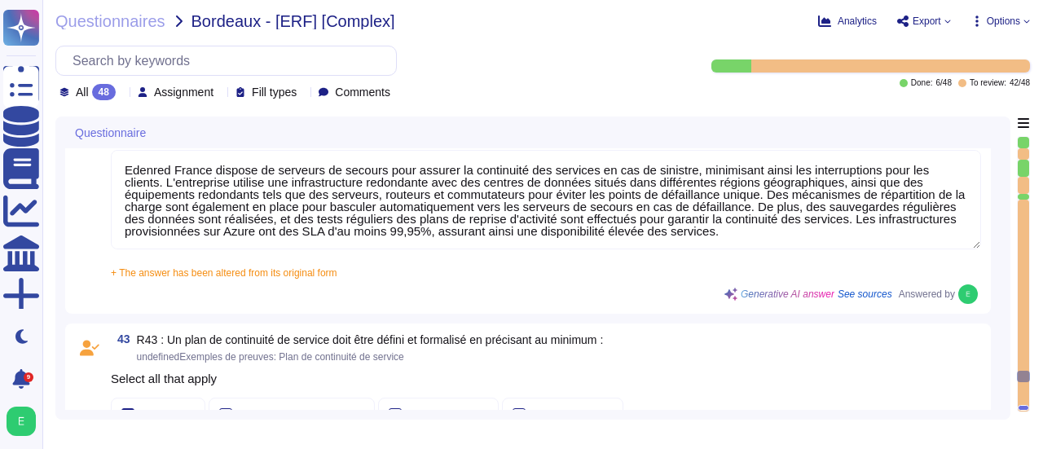
type textarea "Edenred France a défini des mécanismes d’échange et de communication sécurisé e…"
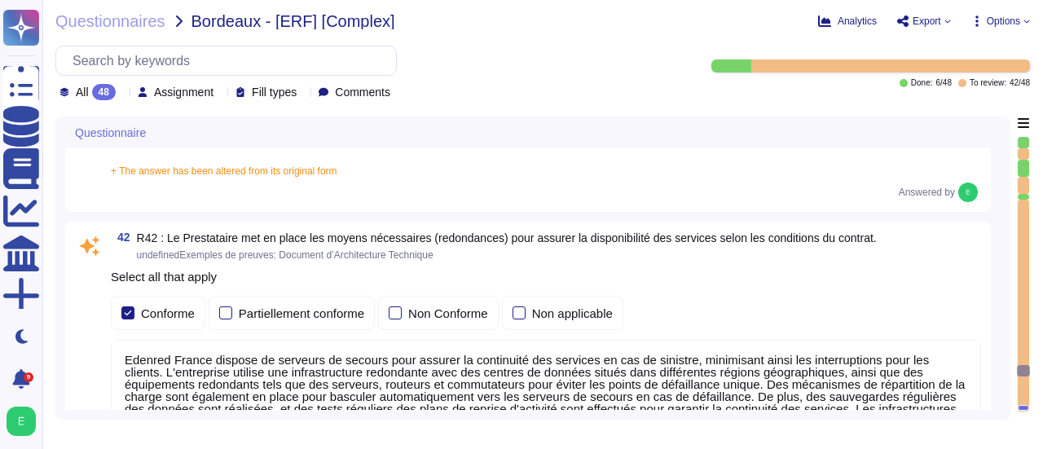
type textarea "Edenred France a mis en place un processus de gestion des changements qui est e…"
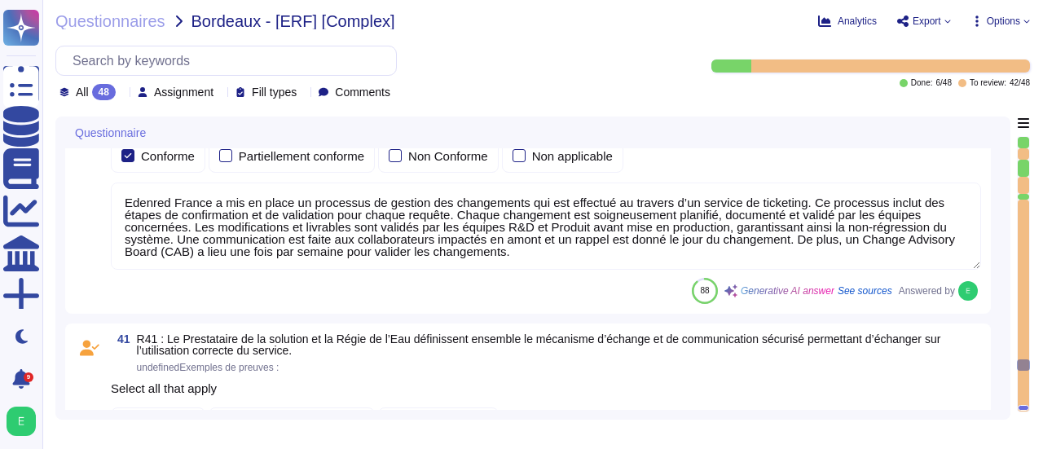
type textarea "Edenred France a mis en place une organisation et un processus de gestion de cr…"
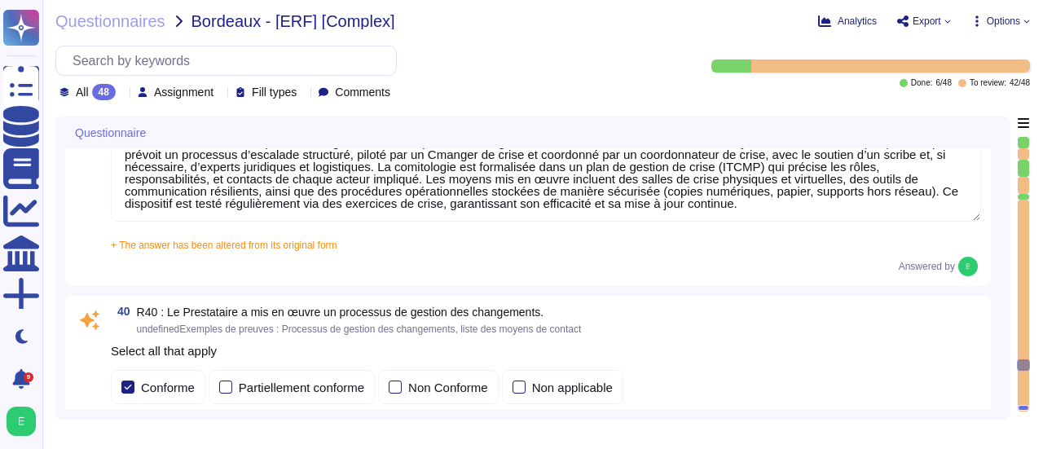
type textarea "Edenred France a mis en place une procédure de gestion des incidents qui défini…"
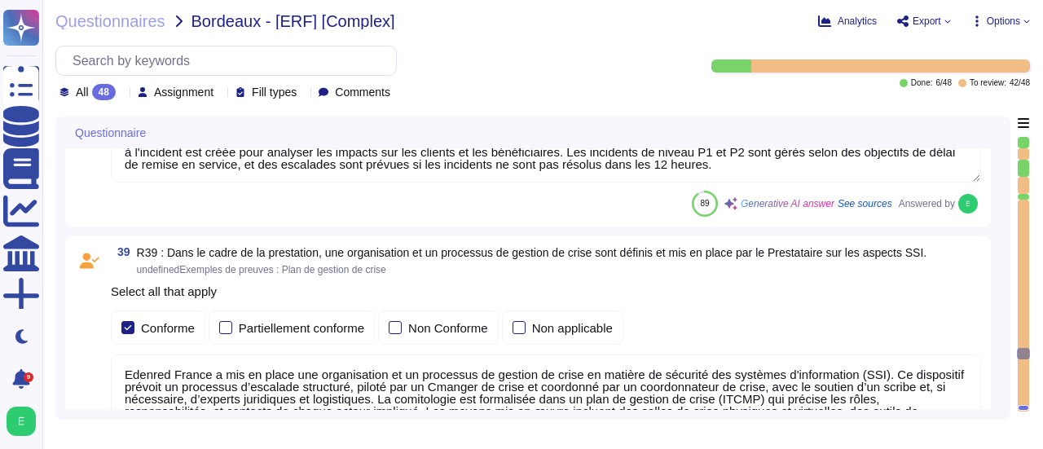
type textarea "Les plateformes sont livrées via notre plateforme de CI/CD. Seuls les ayants dr…"
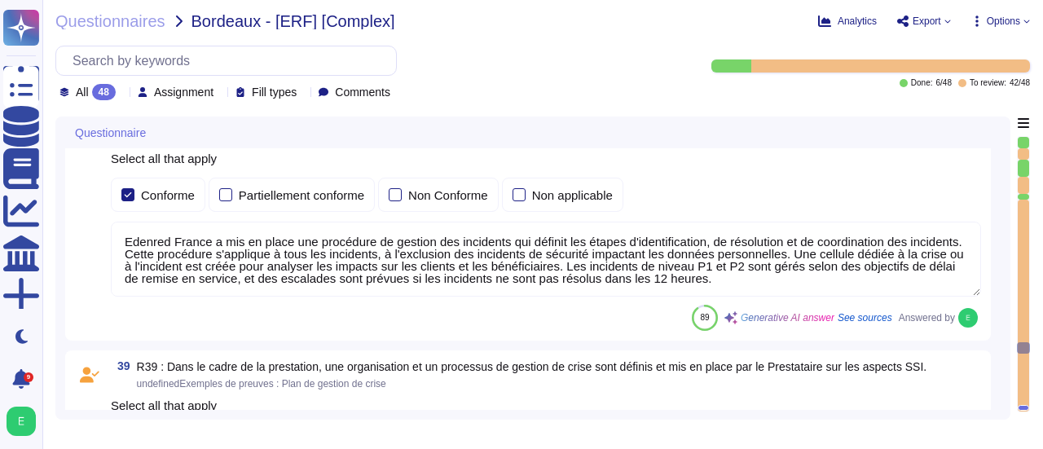
type textarea "Edenred France met en place plusieurs types de tests de sécurité, y compris des…"
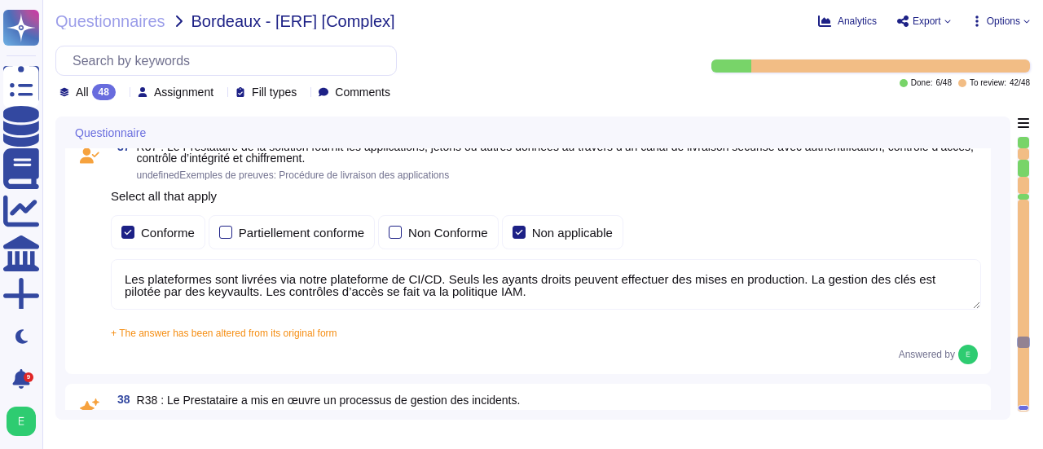
type textarea "Edenred France confirme que toutes les fonctions de test ou de diagnostic sont …"
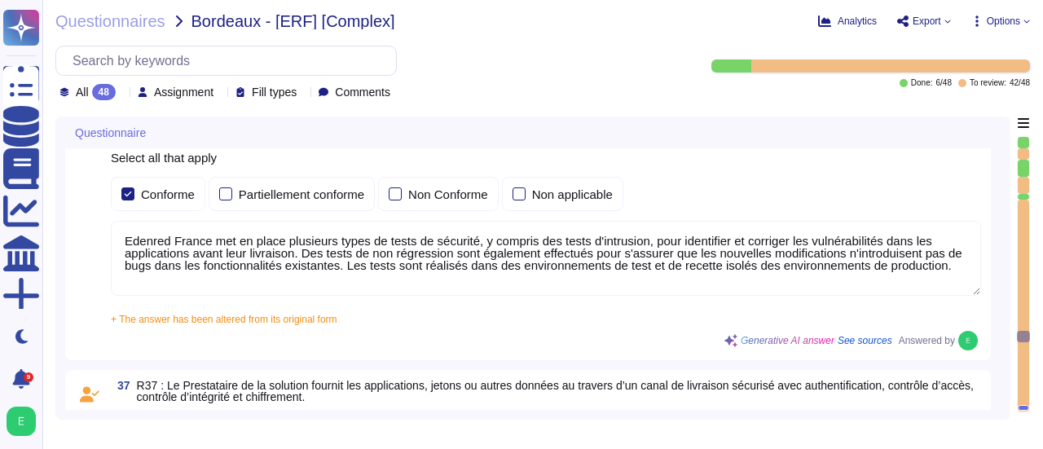
type textarea "Pour le développement des applications, Edenred France s’appuie sur une approch…"
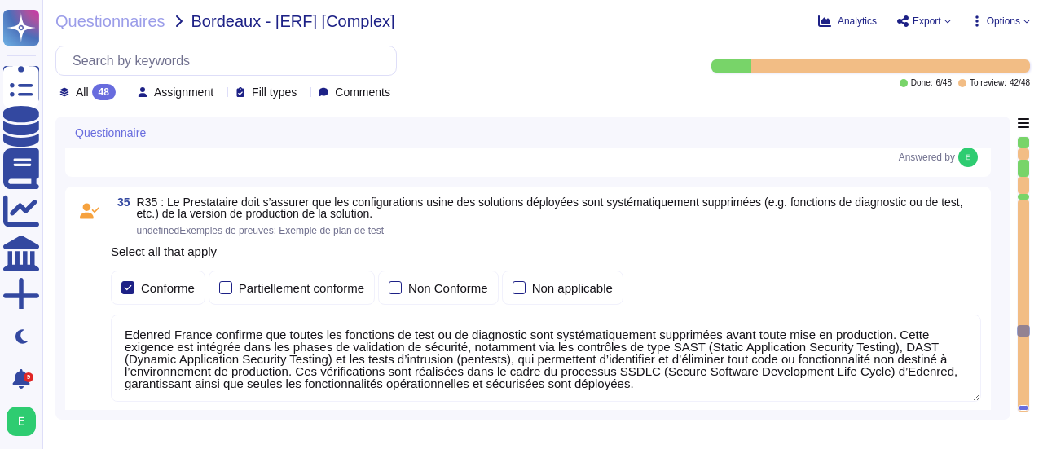
type textarea "Les sauvegardes du système et des données chez Edenred France sont également st…"
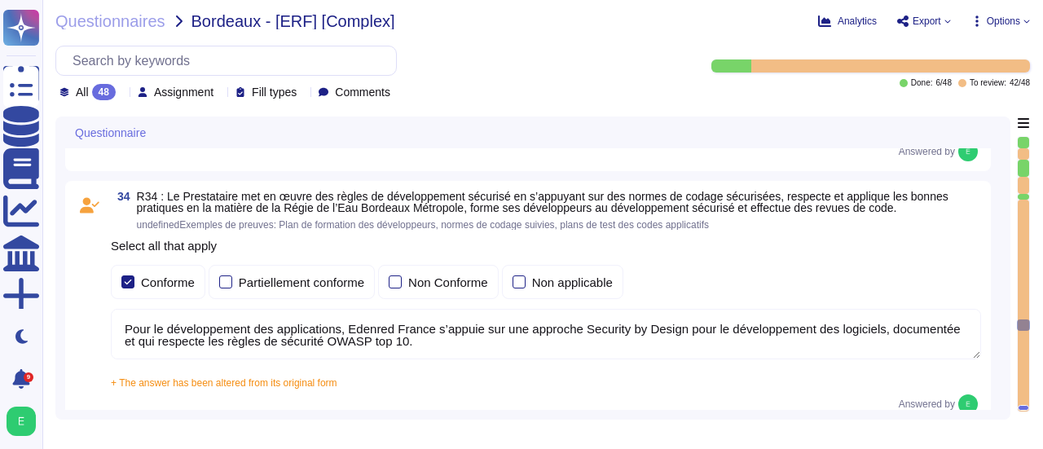
type textarea "Edenred France applique une politique rigoureuse de sauvegarde et de restaurati…"
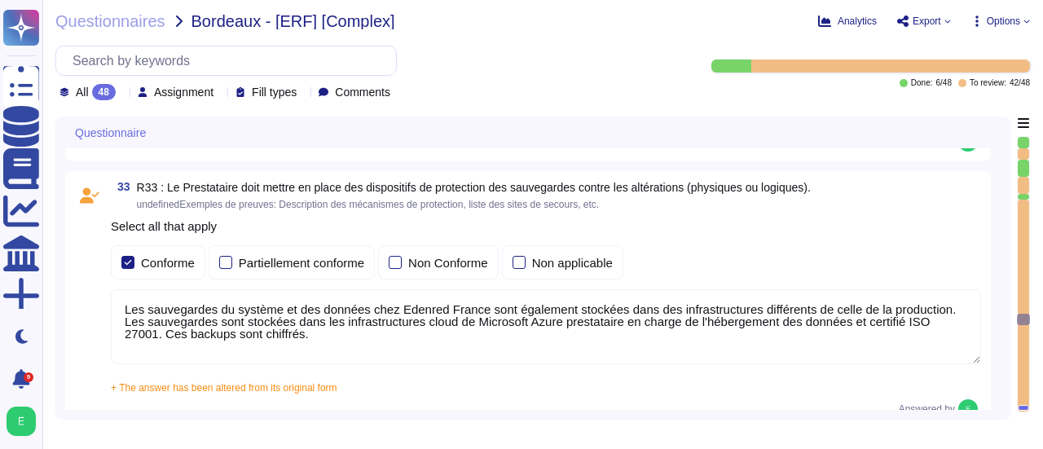
type textarea "Les sauvegardes du système et des données chez Edenred France sont également st…"
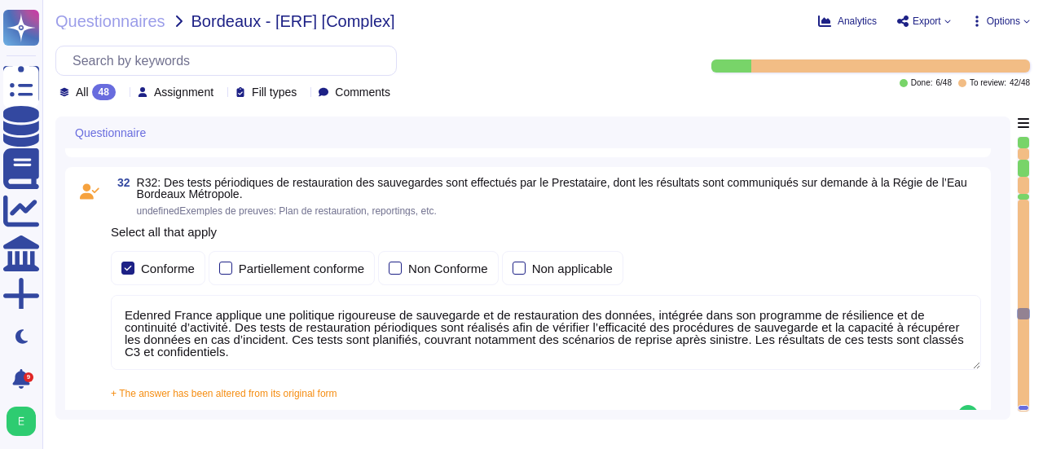
type textarea "Edenred France fournit une plateforme SaaS mutualisée à ses clients. Les donnée…"
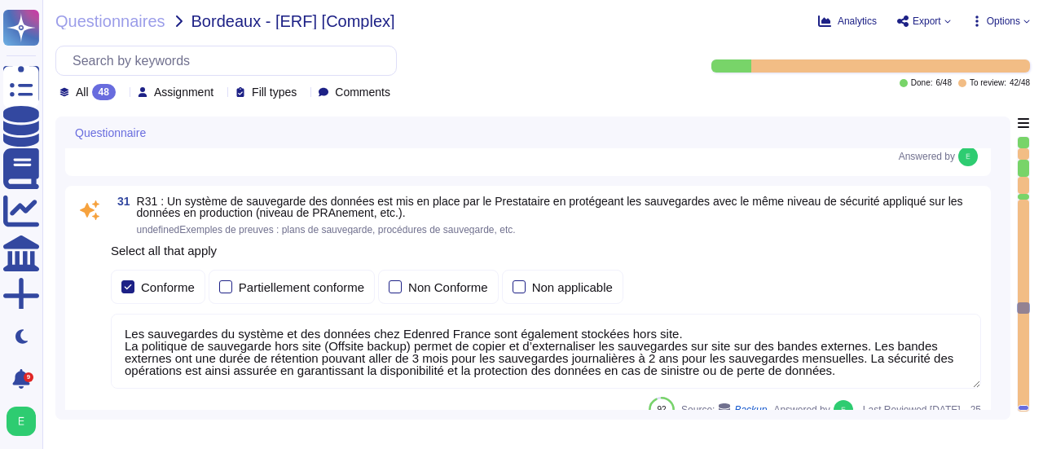
type textarea "Loremip Dolors a con ad elits doe temporinc utlaboreet do magnaaliquae ad mini …"
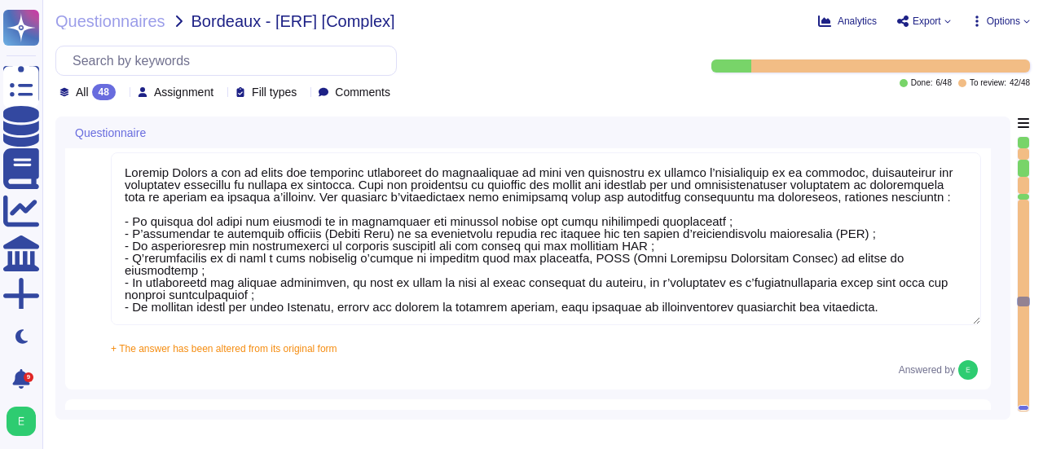
type textarea "Les accès au réseau du système d'information d'Edenred France sont tracés, incl…"
type textarea "En cas d'échanges de données passant par Internet entre le SI d'Edenred France …"
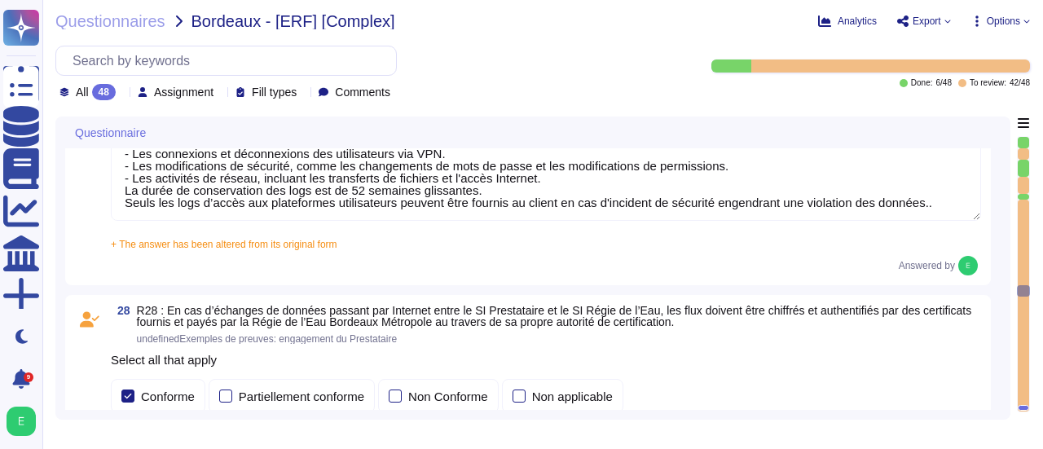
type textarea "Edenred France applique un chiffrement à l’état de l’art pour tous les flux néc…"
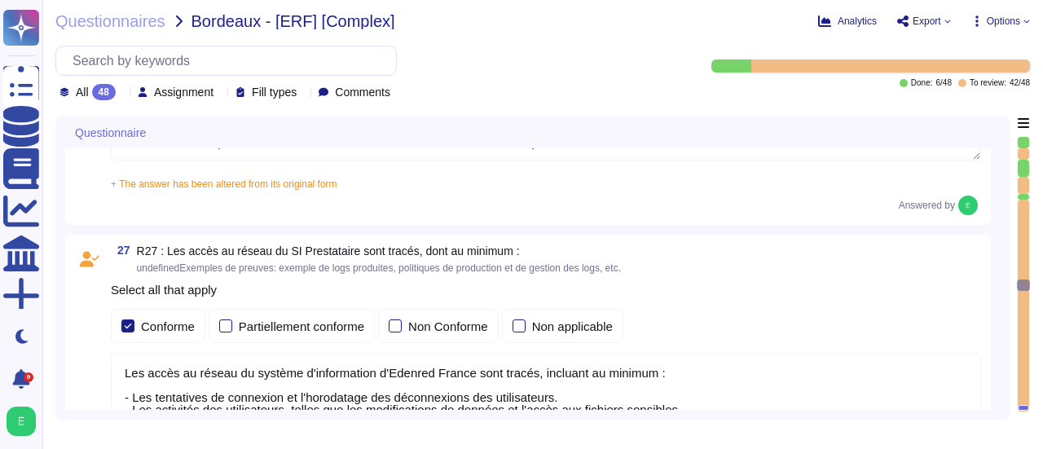
type textarea "Dans le cadre de la prestation, il n' y a pas d'intégration entre le SI d'Edenr…"
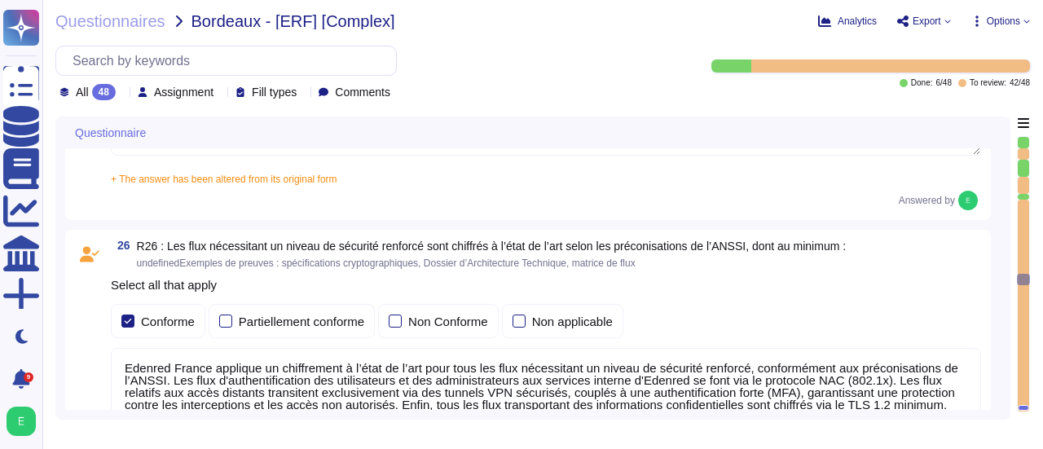
type textarea "Edenred France établit et maintient une matrice de flux complète pour l’ensembl…"
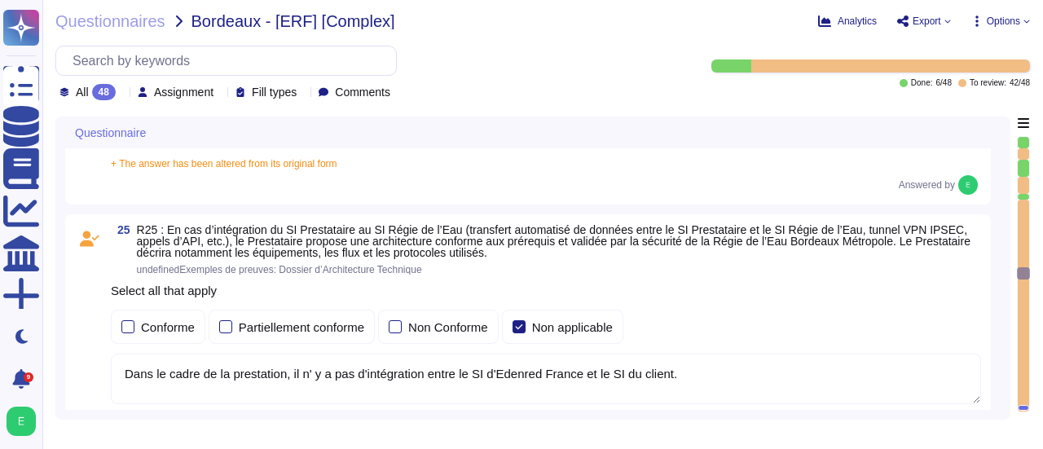
type textarea "Loremip Dolors ame co adipi eli seddoeiusmod temporinc utlabo etd mag aliquaeni…"
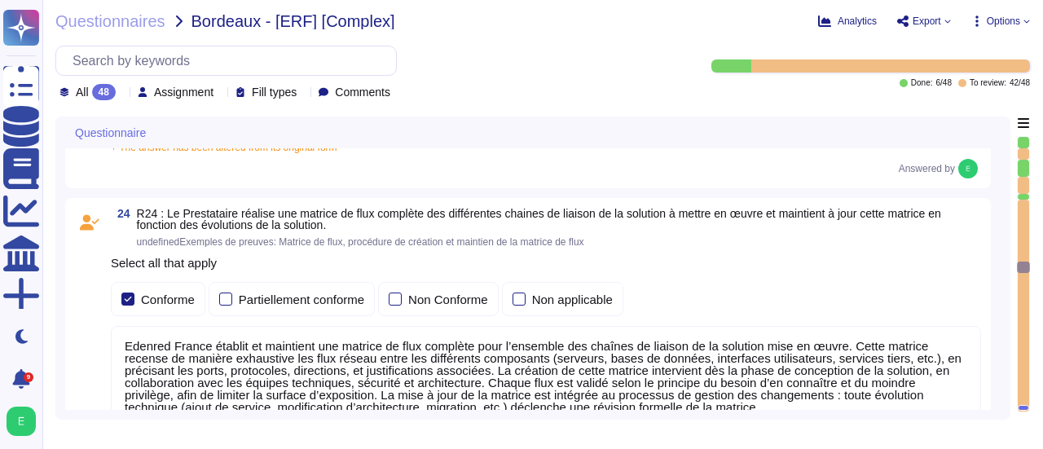
type textarea "Oui, chez Edenred France, les actions sur les ressources sont effectivement tra…"
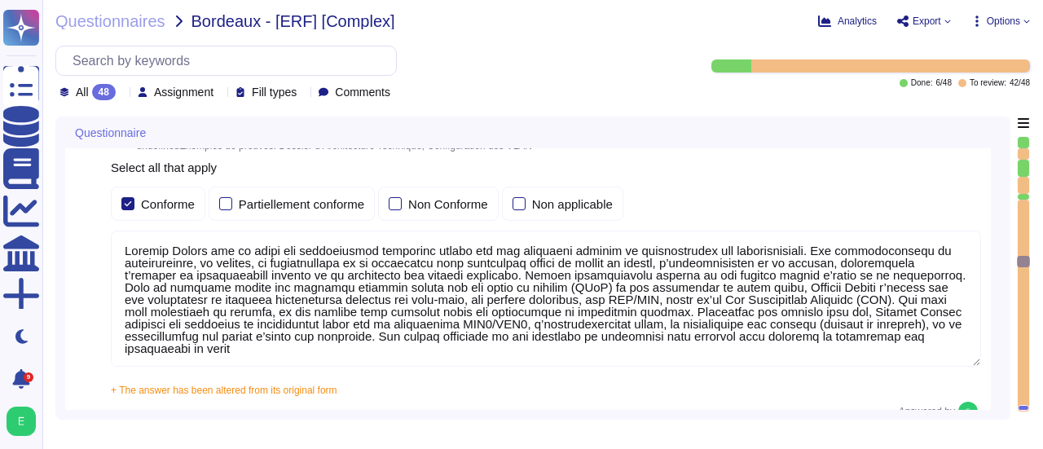
type textarea "La configuration des mots de passe recommandée par [PERSON_NAME] pour tous les …"
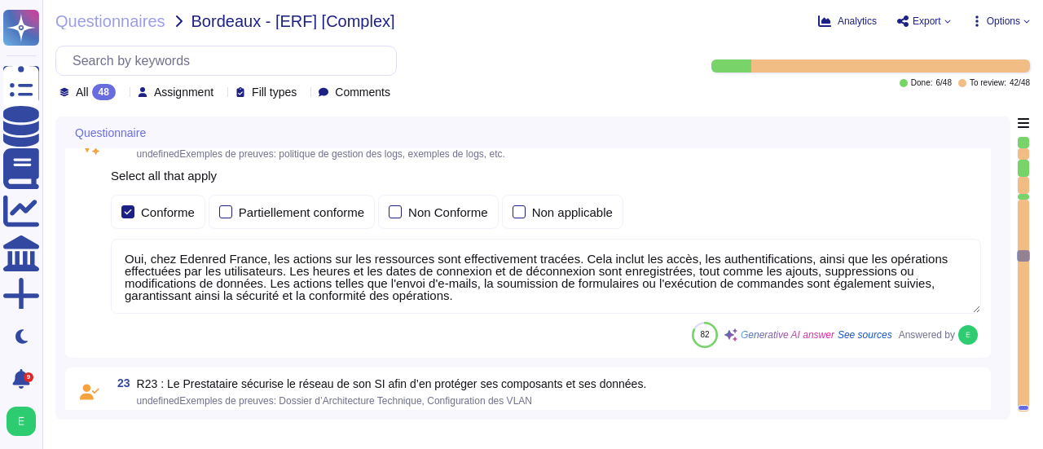
type textarea "La politique de gestion des mots de passe des comptes standards du Prestataire …"
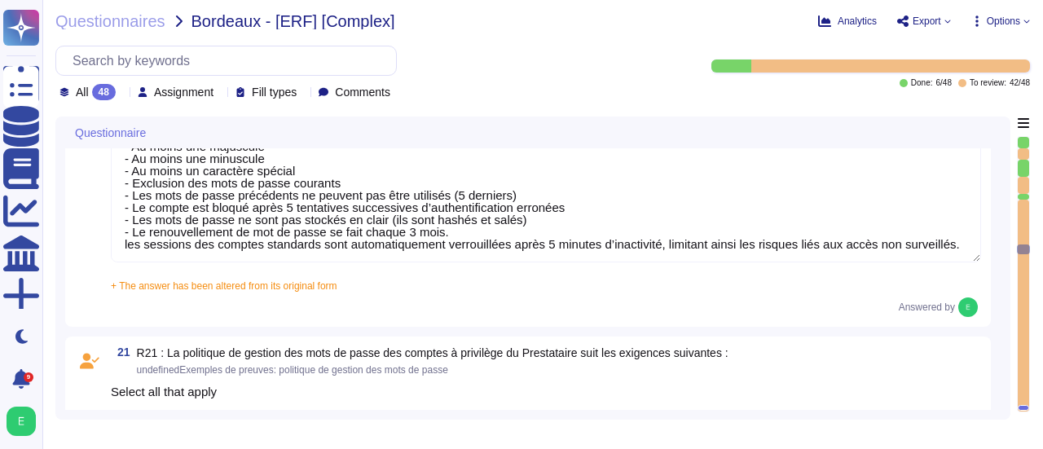
type textarea "Loremip Dolors ame co adipi elitseddo eiusmo t'incididuntutlabo et do magnaali …"
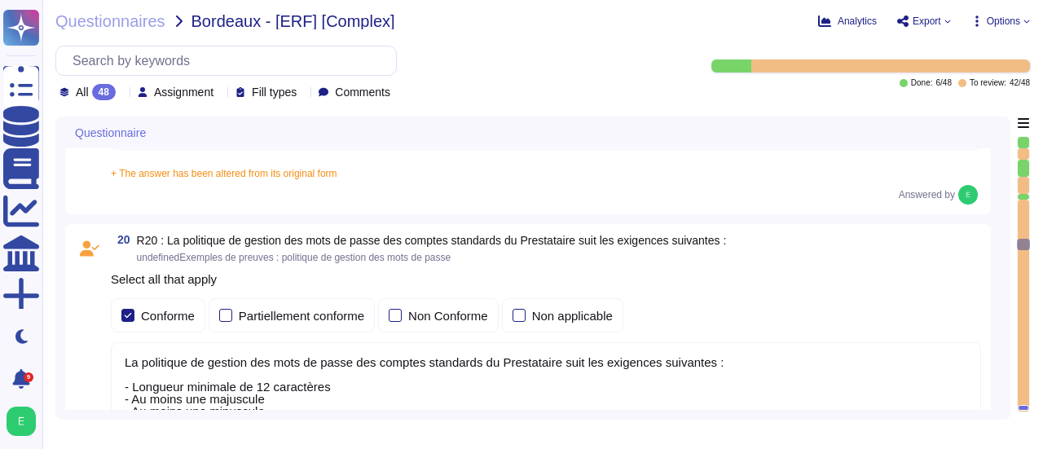
type textarea "Edenred France effectue une revue périodique des accès pour s'assurer que seuls…"
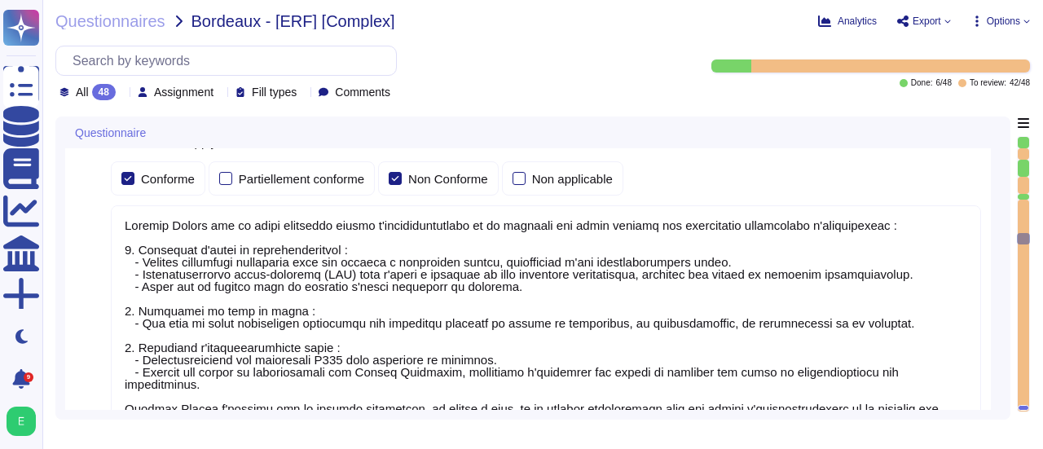
type textarea "Dans le cadre de la prestation, Edenred France propose une solution SaaS et n’a…"
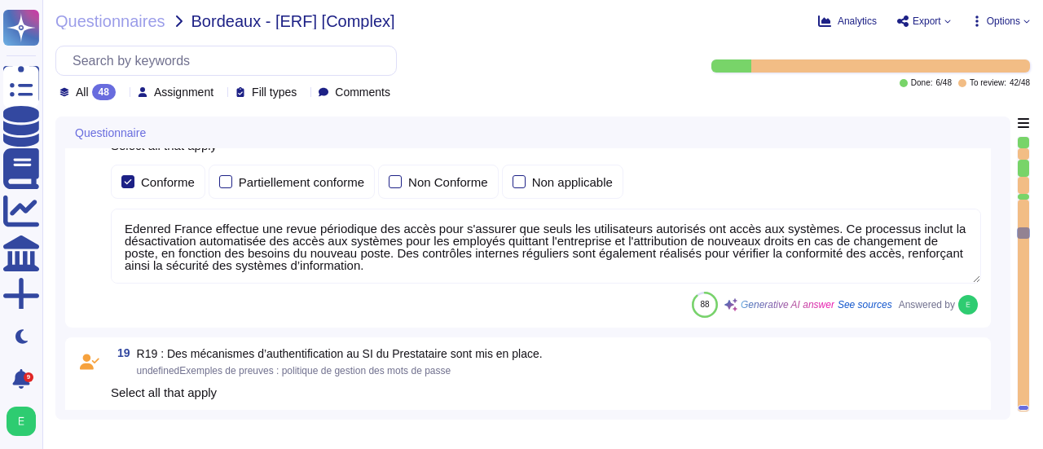
type textarea "Loremip Dolors ametcons adi elitseddo ei tempori utl etdolorem al eni adminimve…"
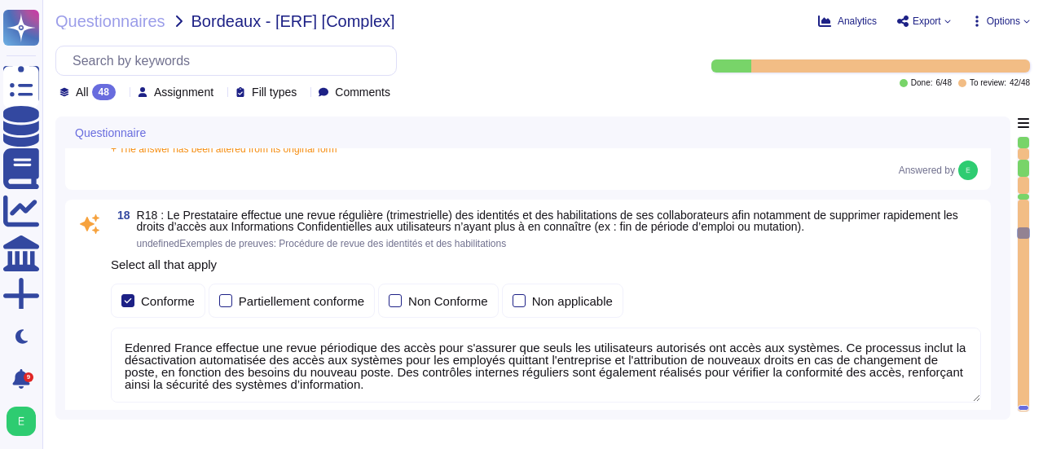
scroll to position [4638, 0]
